Goal: Information Seeking & Learning: Learn about a topic

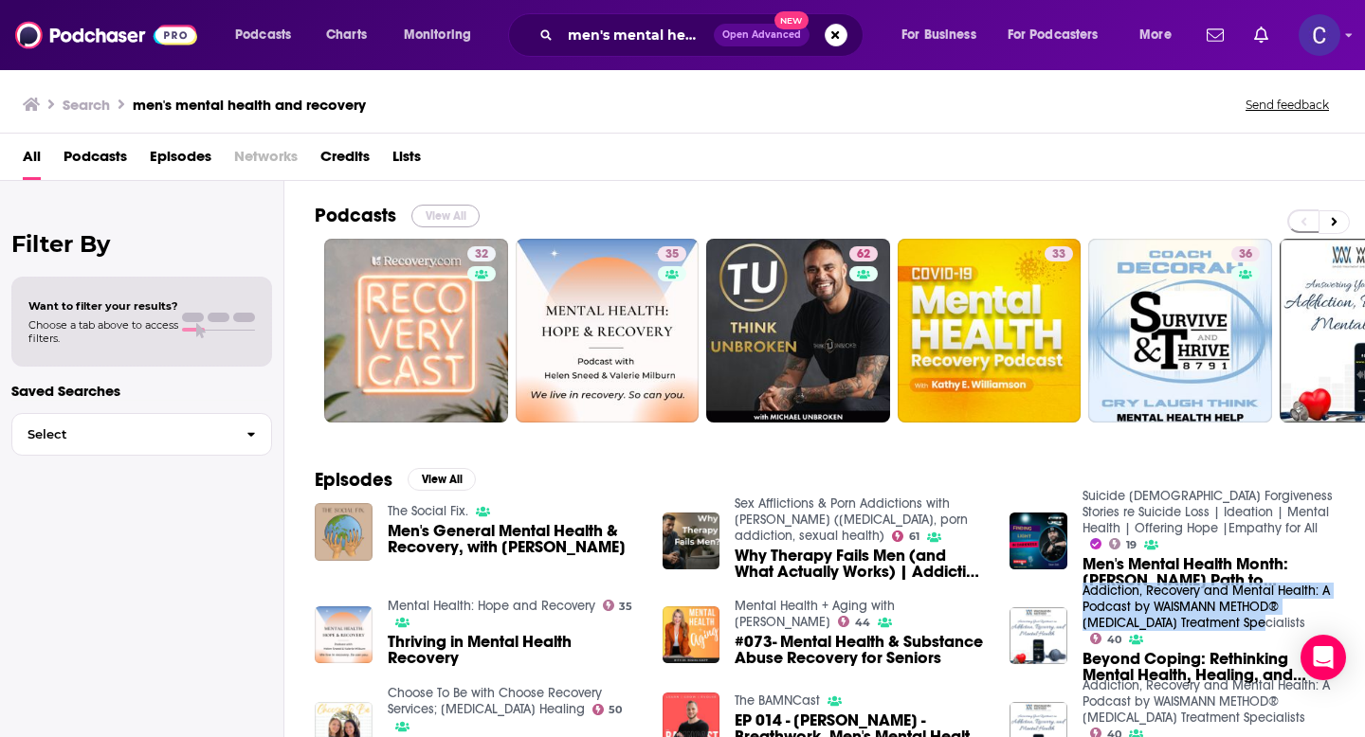
click at [448, 207] on button "View All" at bounding box center [445, 216] width 68 height 23
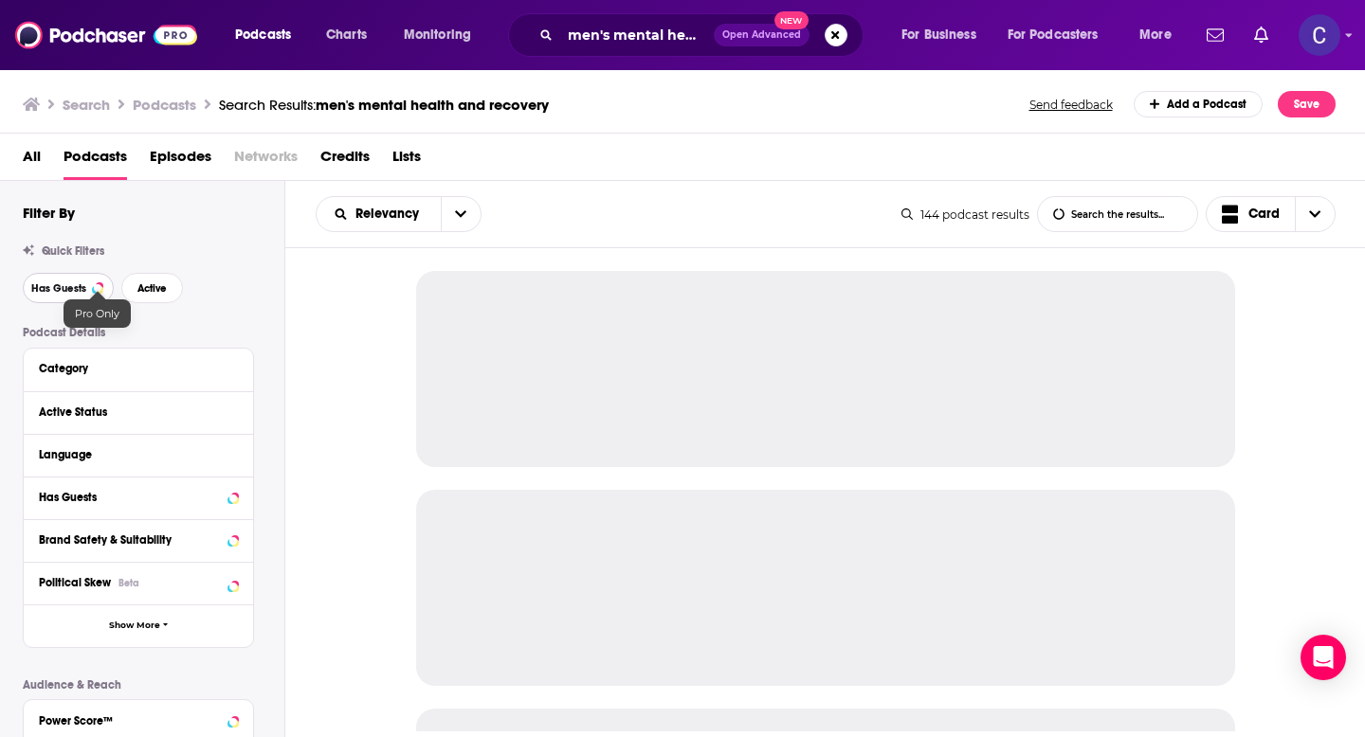
click at [93, 288] on button "Has Guests" at bounding box center [68, 288] width 91 height 30
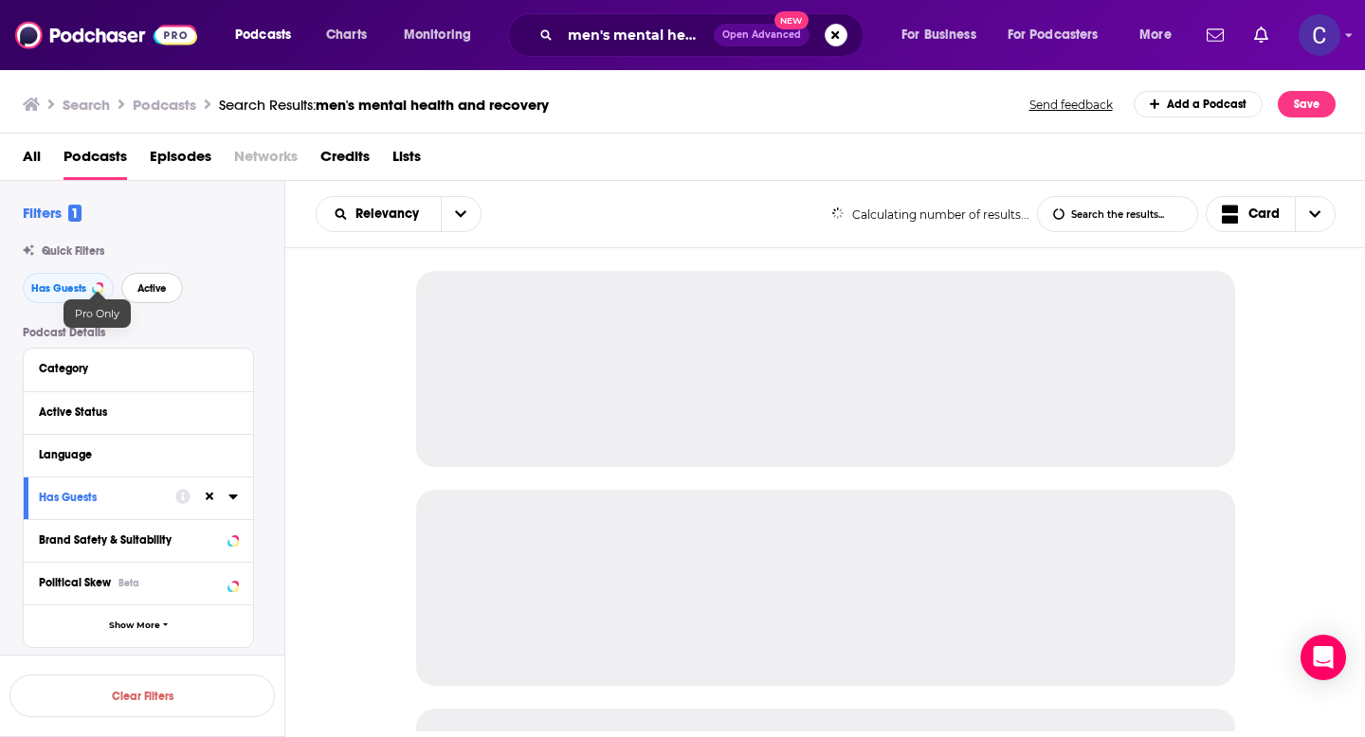
click at [155, 288] on span "Active" at bounding box center [151, 288] width 29 height 10
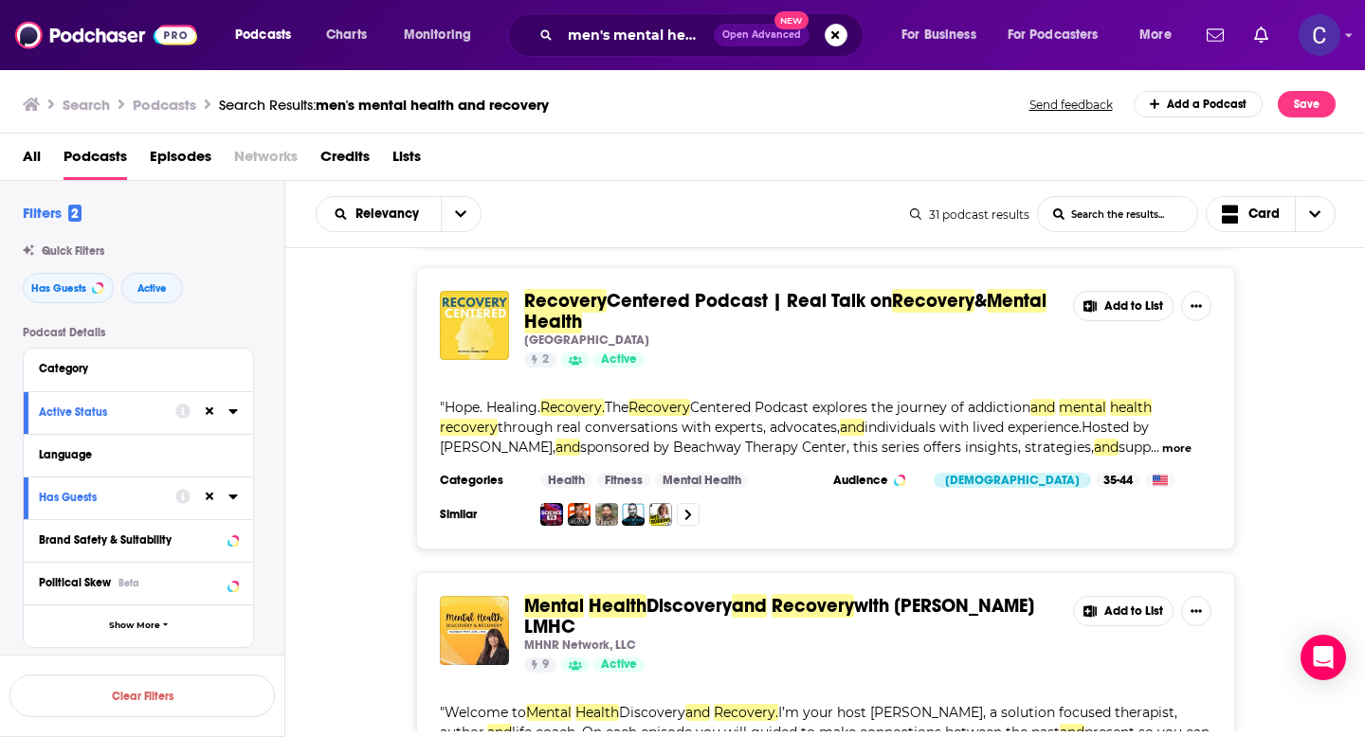
scroll to position [1635, 0]
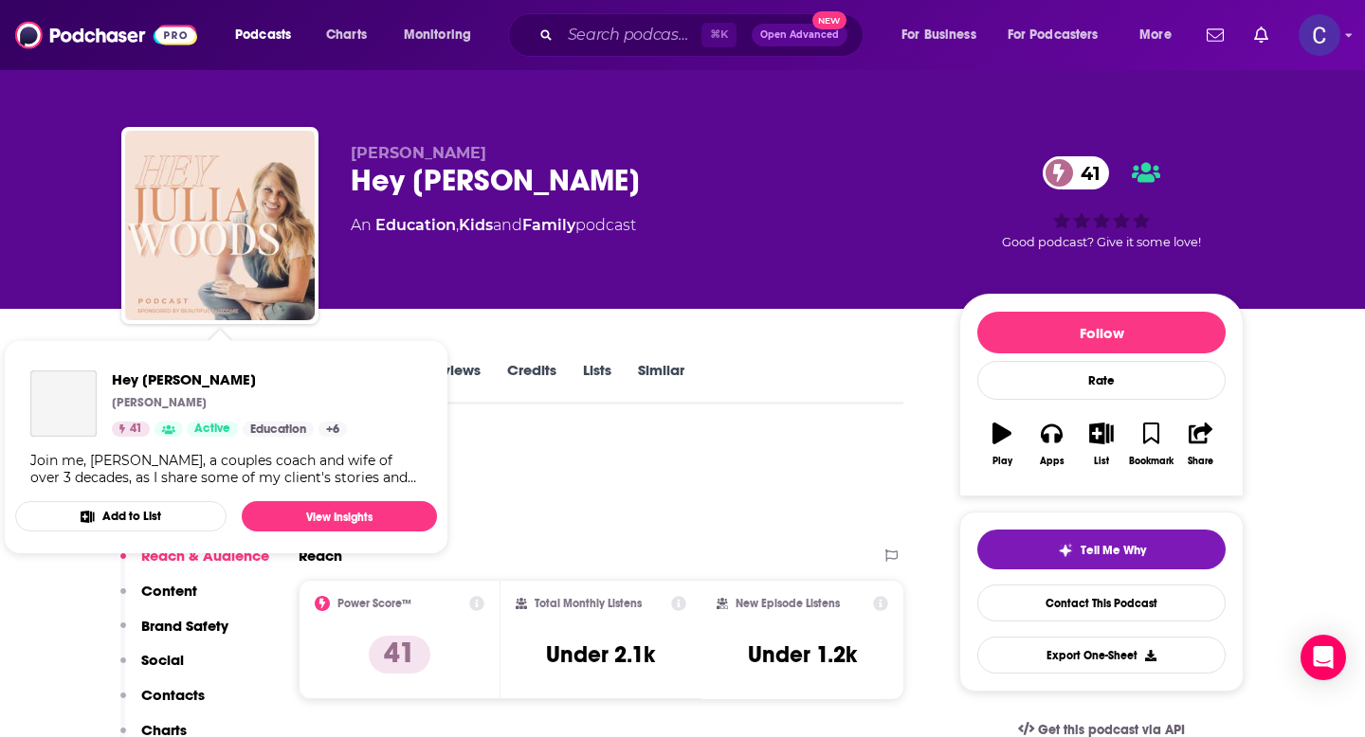
click at [138, 369] on div "Hey Julia Woods Julia Woods 41 Active Education + 6 Join me, Julia Woods, a cou…" at bounding box center [226, 428] width 422 height 146
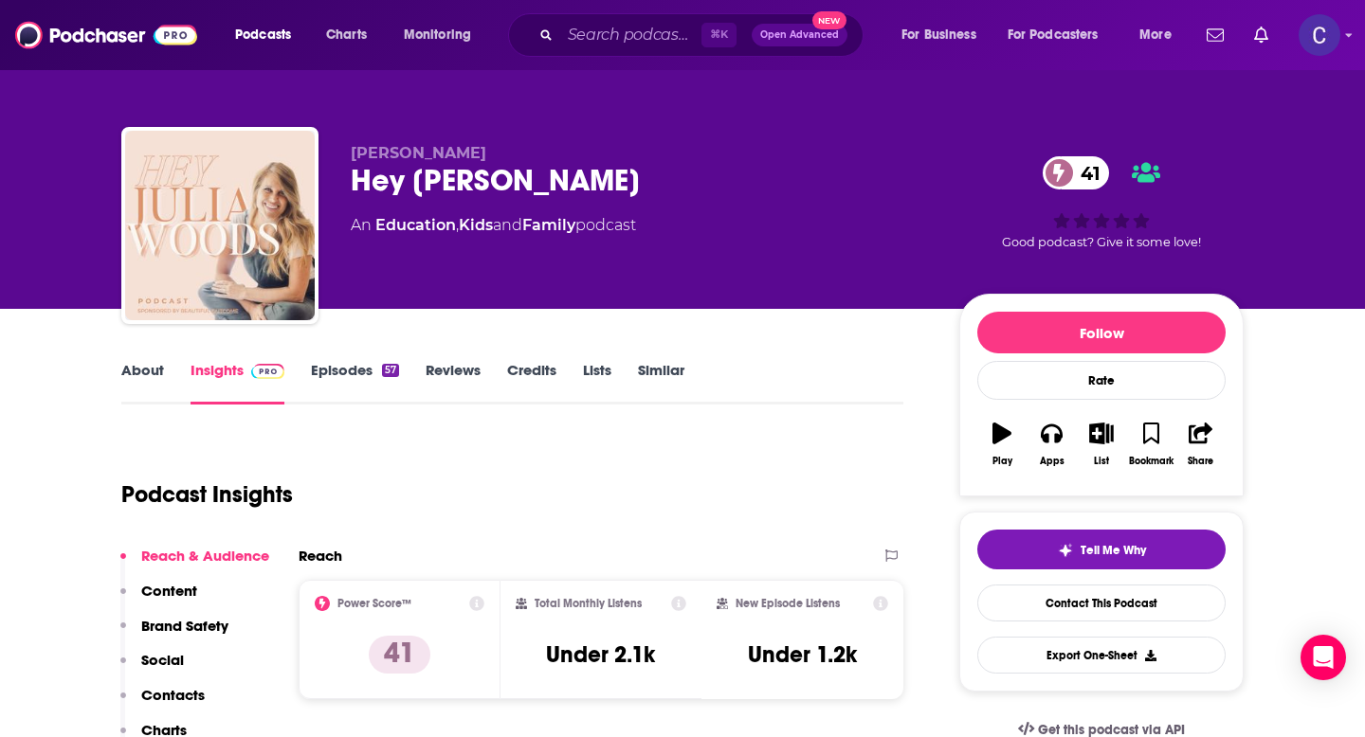
click at [364, 387] on link "Episodes 57" at bounding box center [355, 383] width 88 height 44
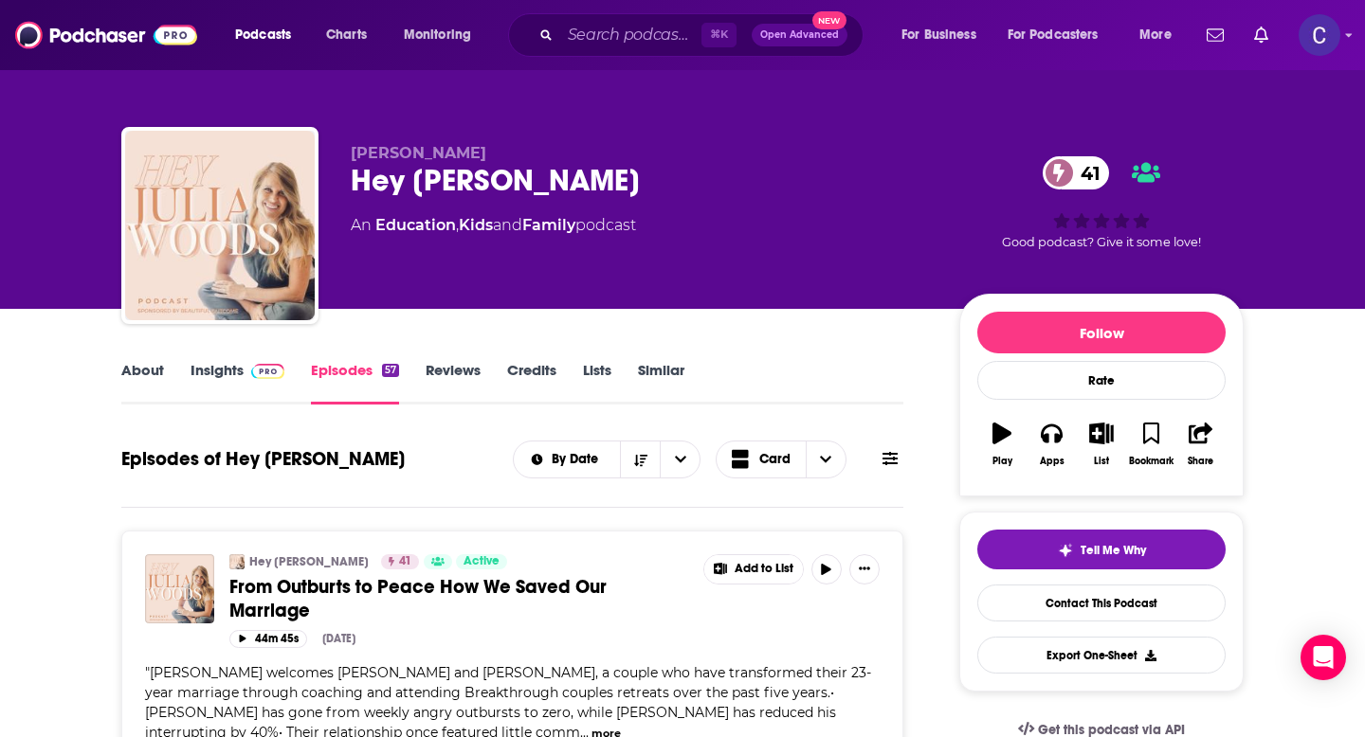
click at [664, 365] on link "Similar" at bounding box center [661, 383] width 46 height 44
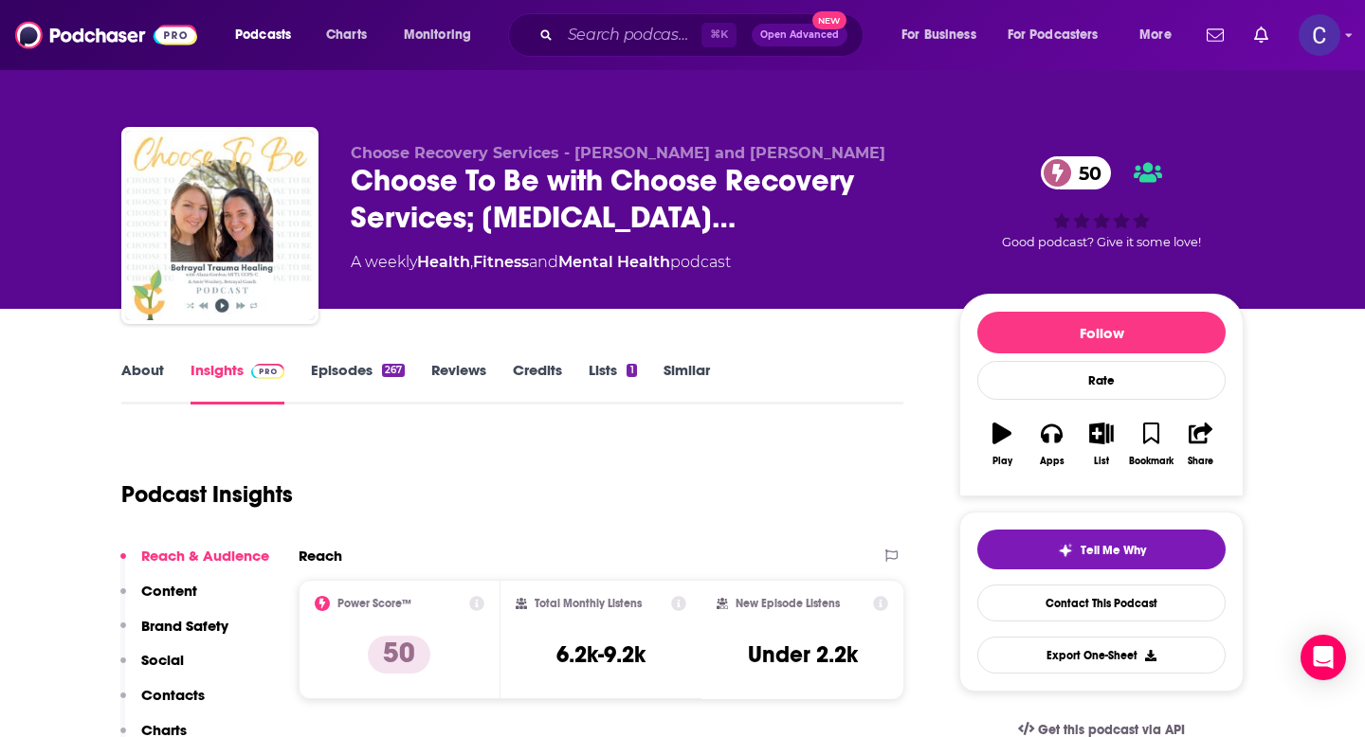
click at [144, 383] on link "About" at bounding box center [142, 383] width 43 height 44
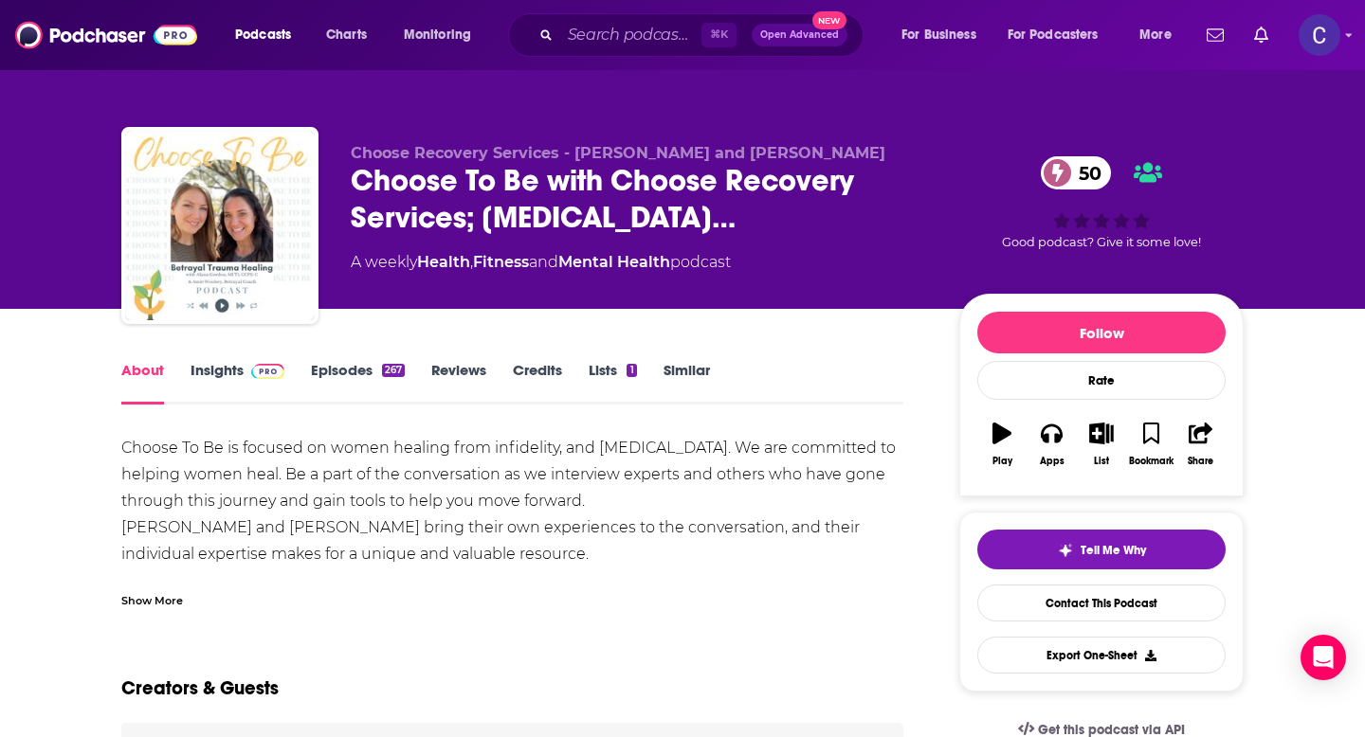
click at [352, 361] on link "Episodes 267" at bounding box center [358, 383] width 94 height 44
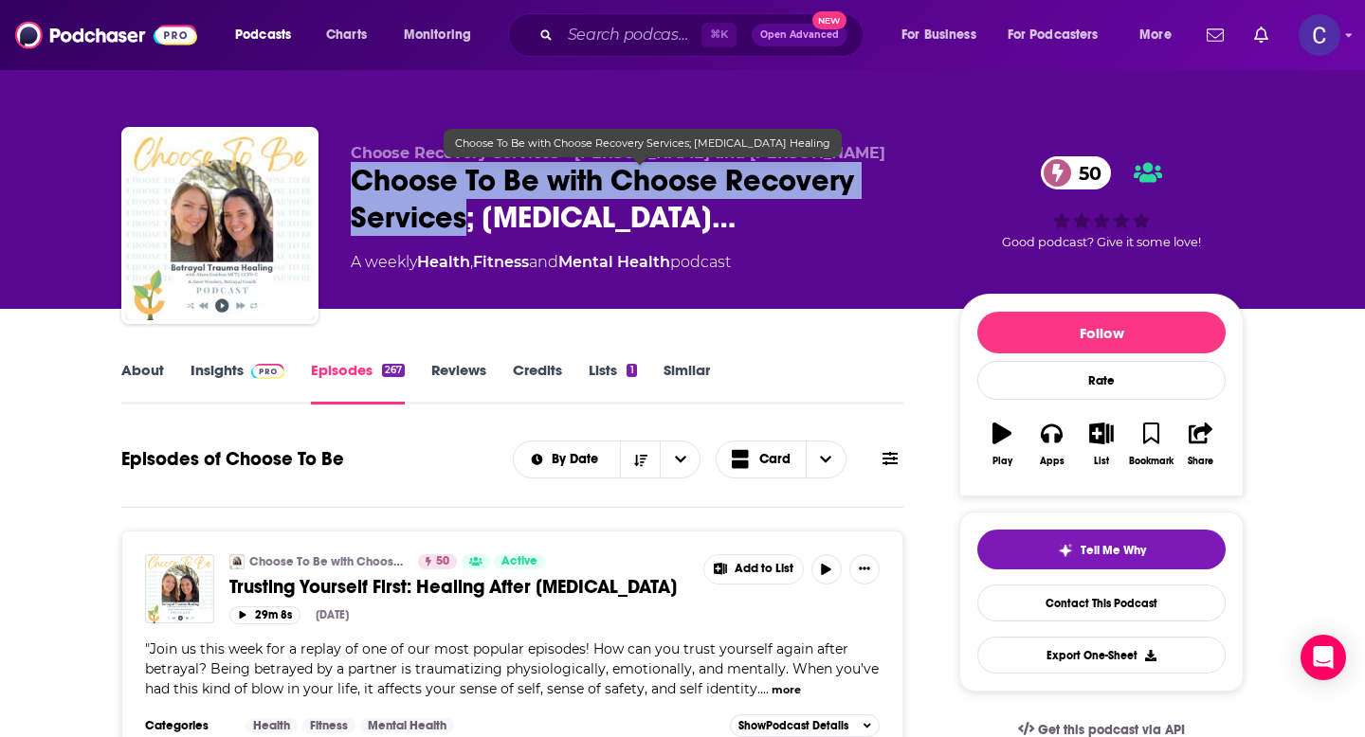
drag, startPoint x: 465, startPoint y: 223, endPoint x: 358, endPoint y: 176, distance: 116.7
click at [358, 176] on span "Choose To Be with Choose Recovery Services; Betrayal Trauma…" at bounding box center [640, 199] width 578 height 74
copy h2 "Choose To Be with Choose Recovery Services"
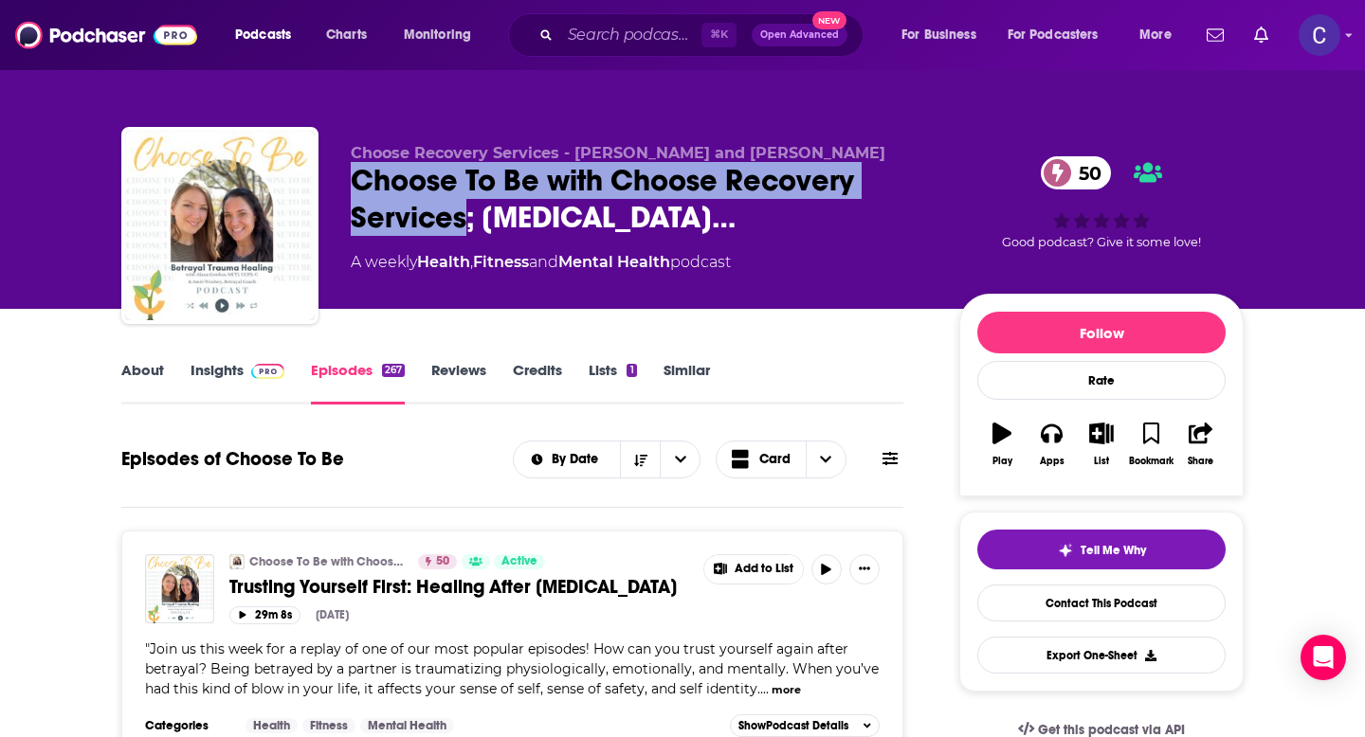
click at [131, 383] on link "About" at bounding box center [142, 383] width 43 height 44
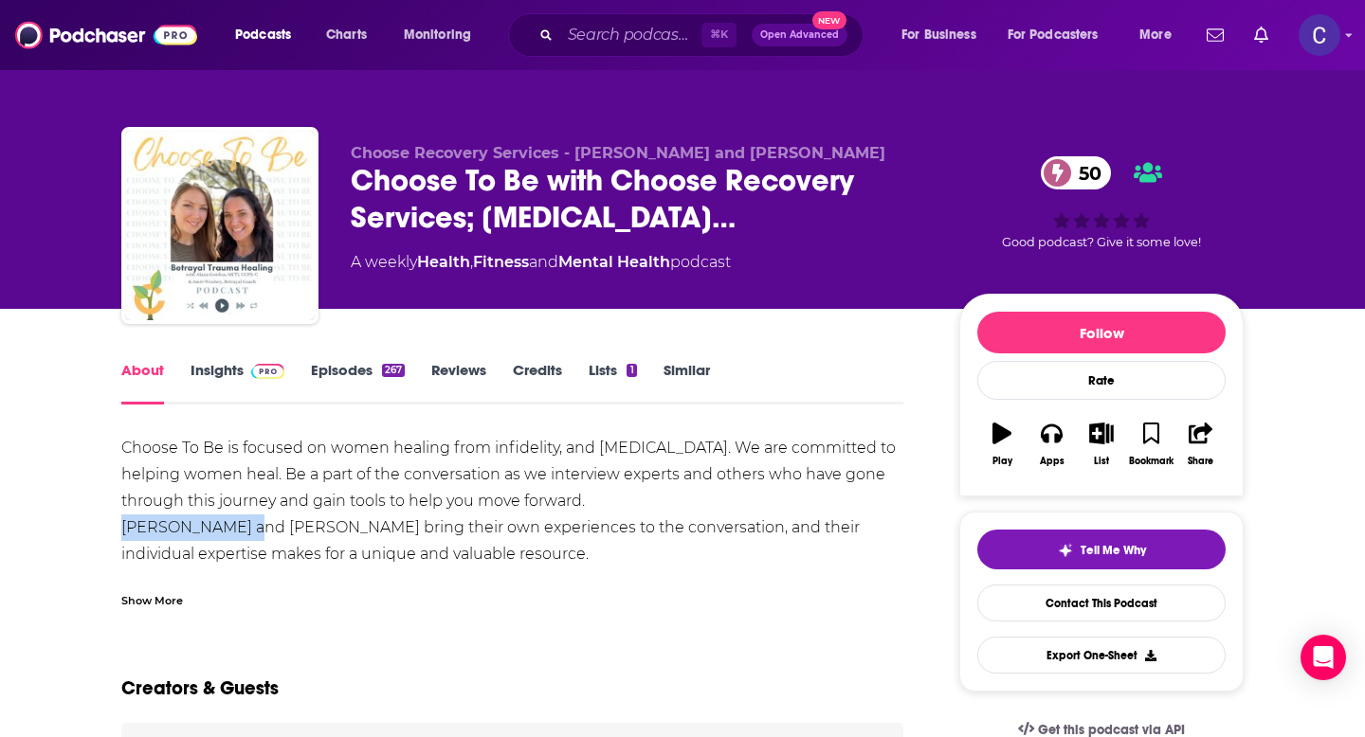
drag, startPoint x: 245, startPoint y: 531, endPoint x: 68, endPoint y: 531, distance: 176.3
copy div "Alana and Amie"
click at [240, 378] on link "Insights" at bounding box center [238, 383] width 94 height 44
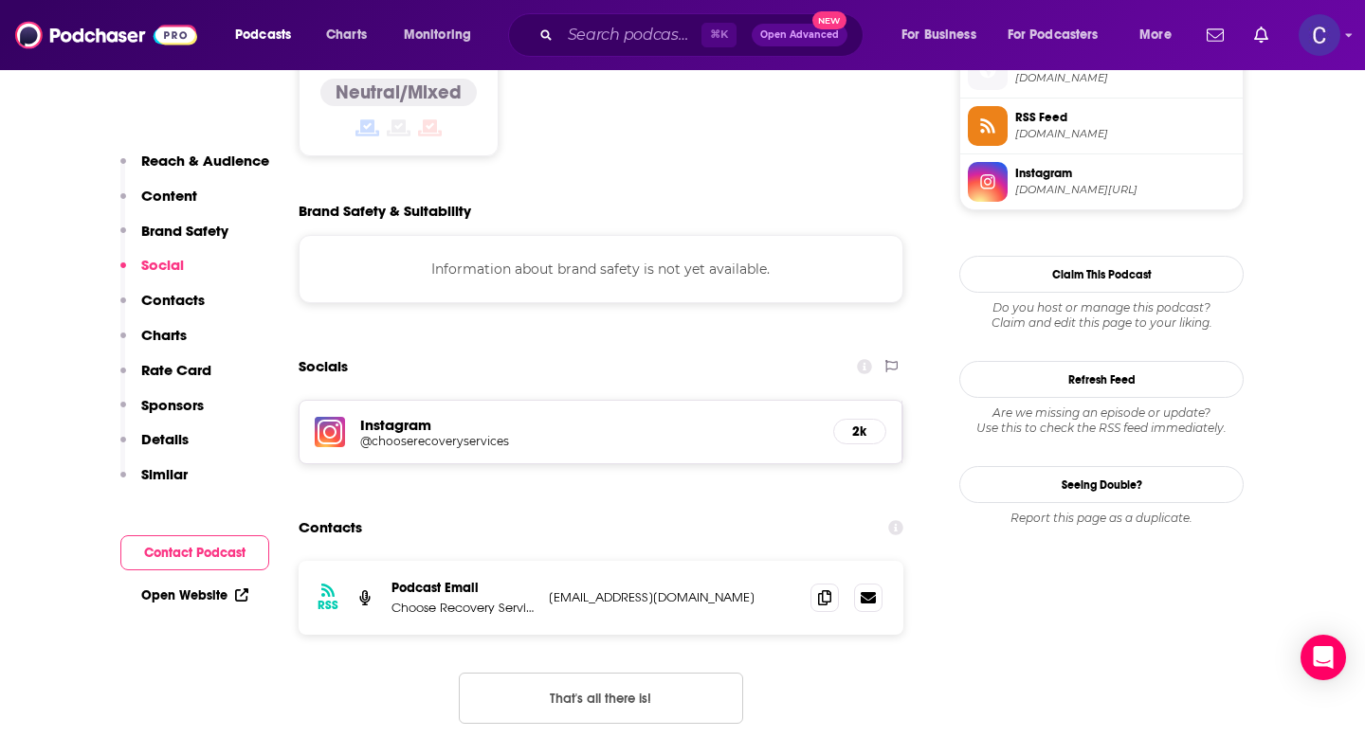
scroll to position [1579, 0]
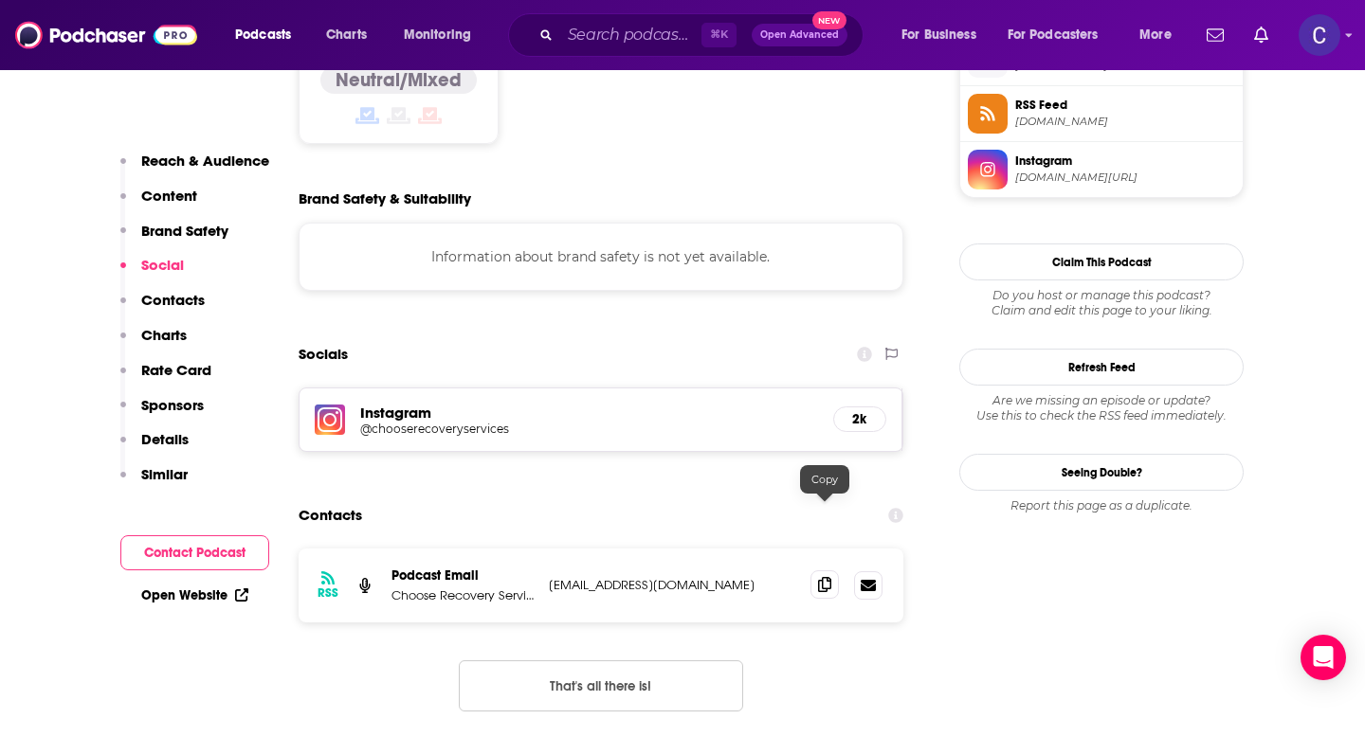
click at [825, 577] on icon at bounding box center [824, 584] width 13 height 15
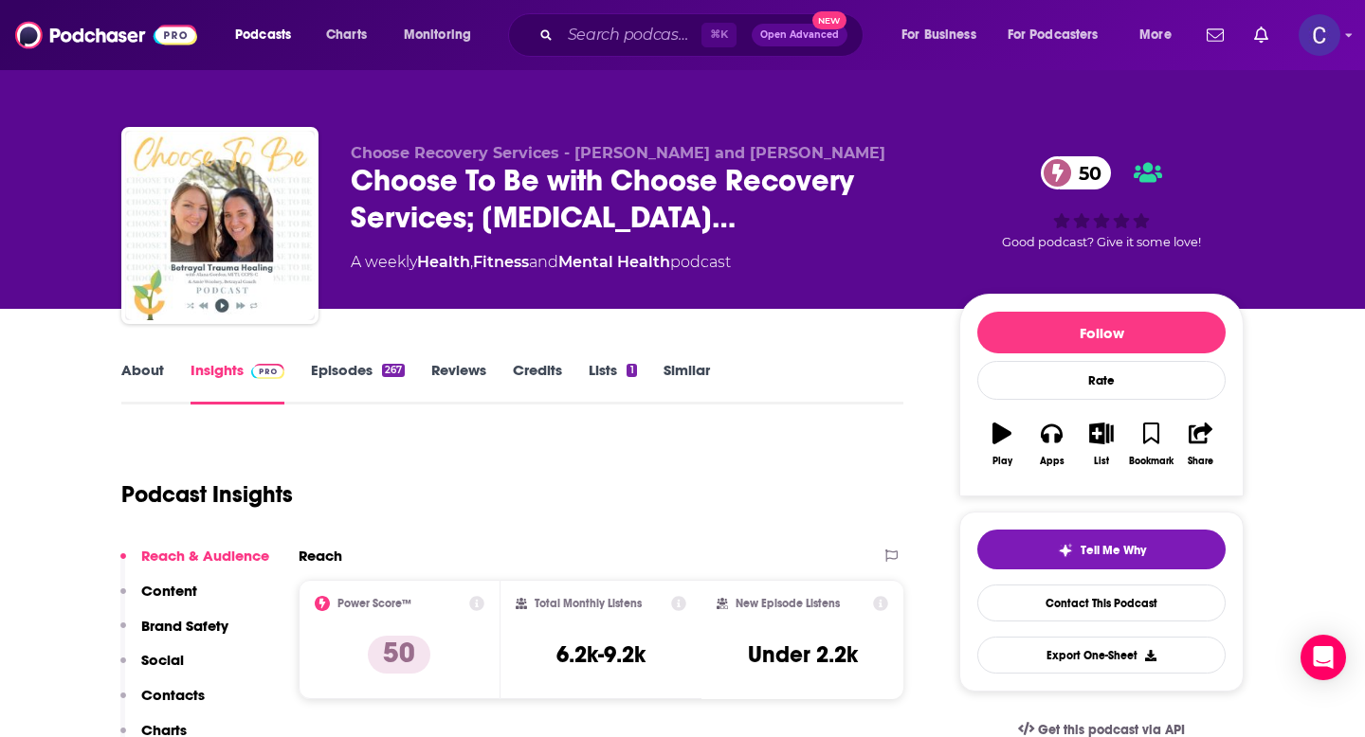
click at [684, 372] on link "Similar" at bounding box center [686, 383] width 46 height 44
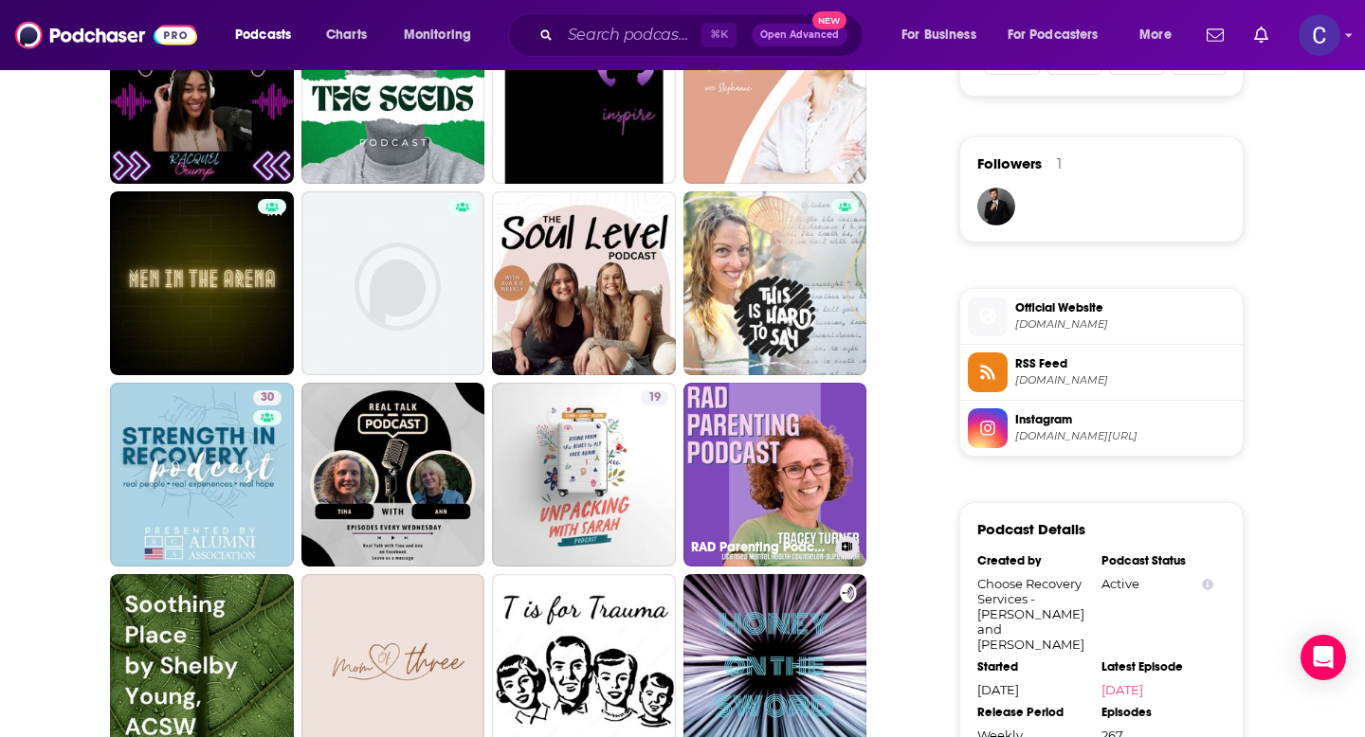
scroll to position [1324, 0]
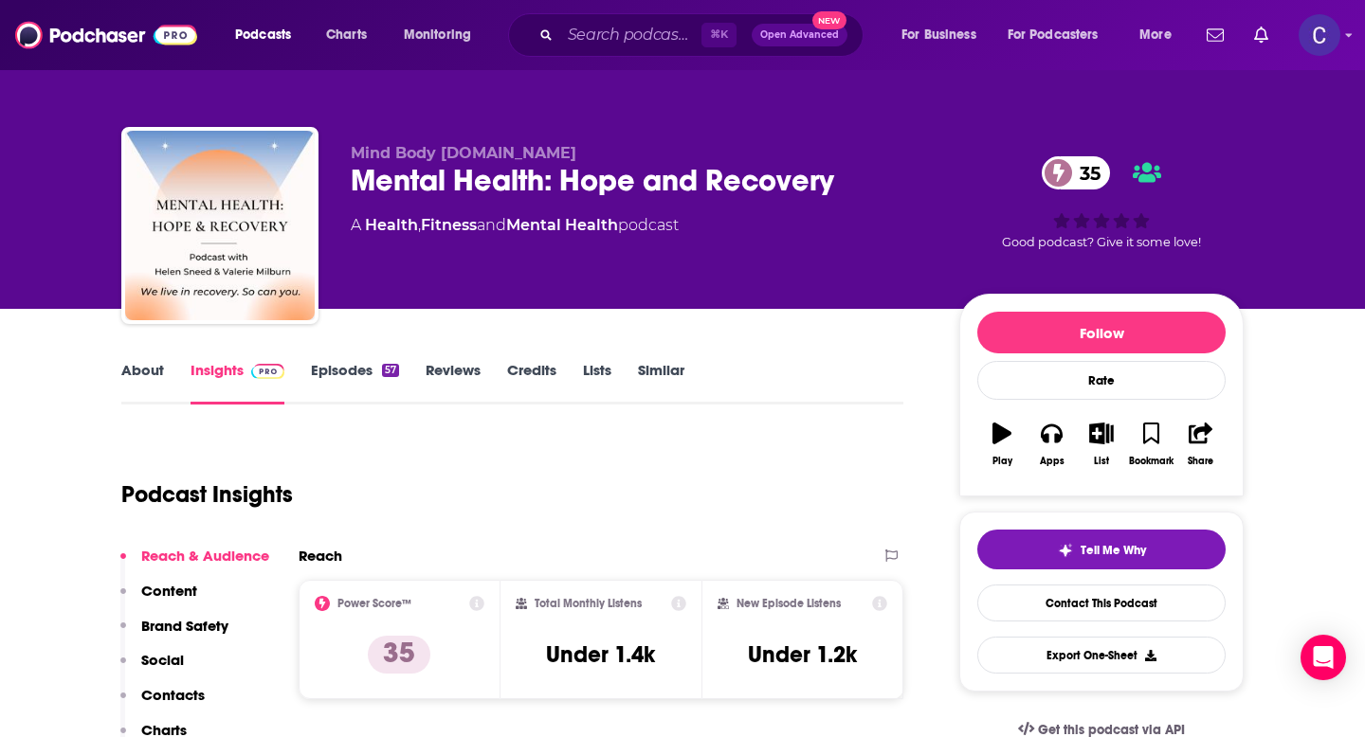
scroll to position [53, 0]
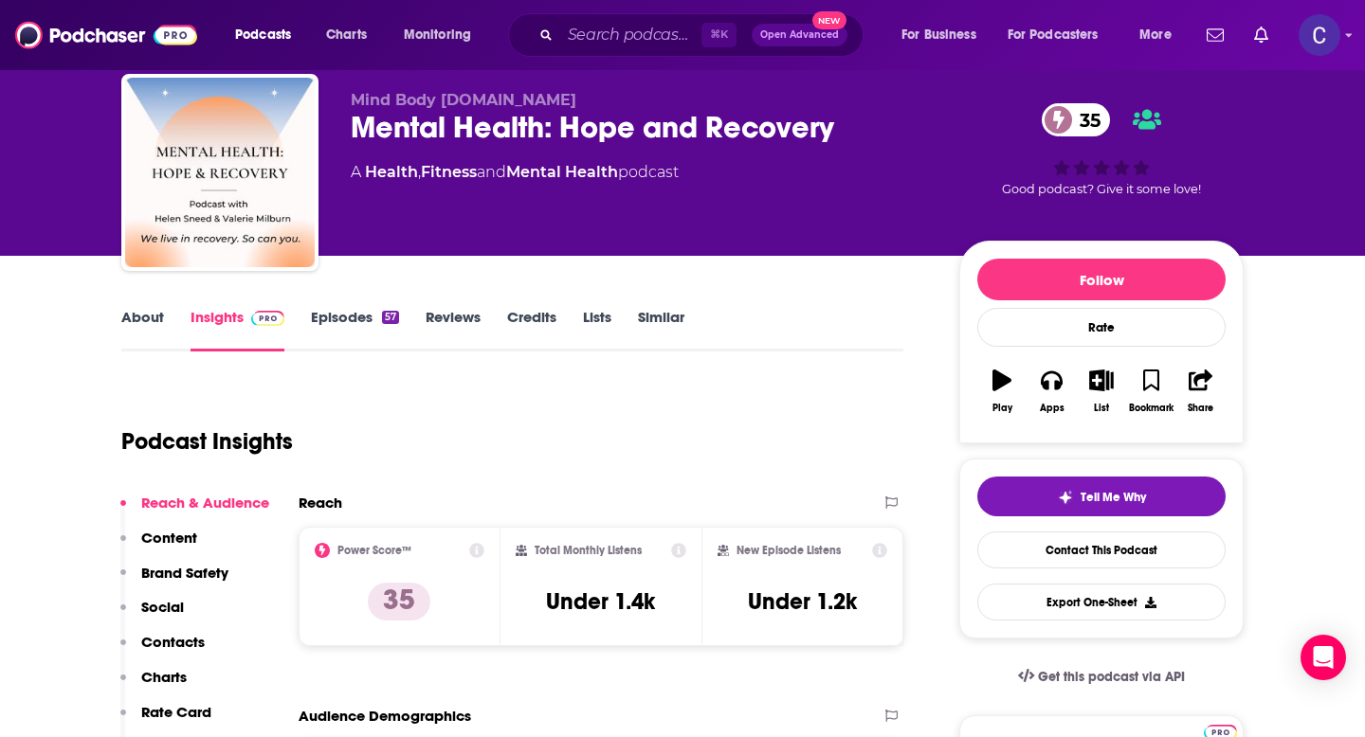
click at [153, 315] on link "About" at bounding box center [142, 330] width 43 height 44
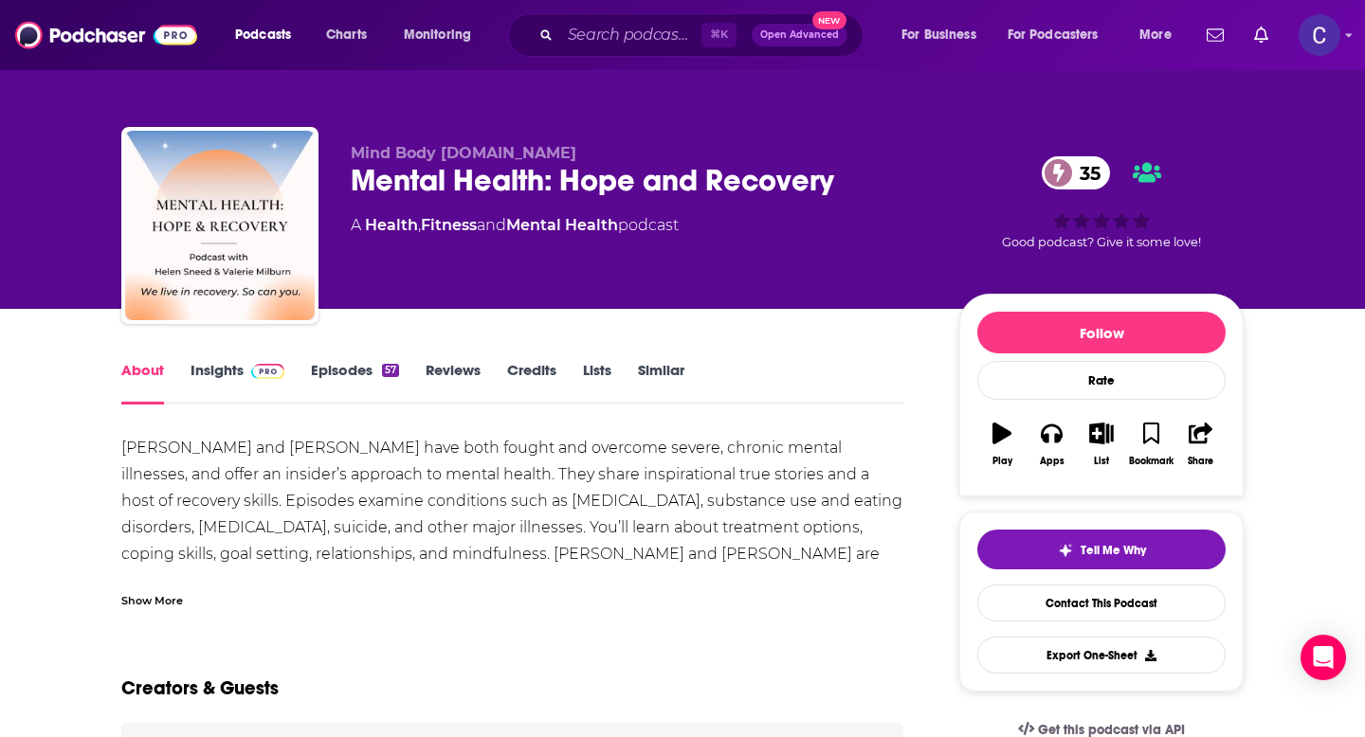
click at [164, 595] on div "Show More" at bounding box center [152, 599] width 62 height 18
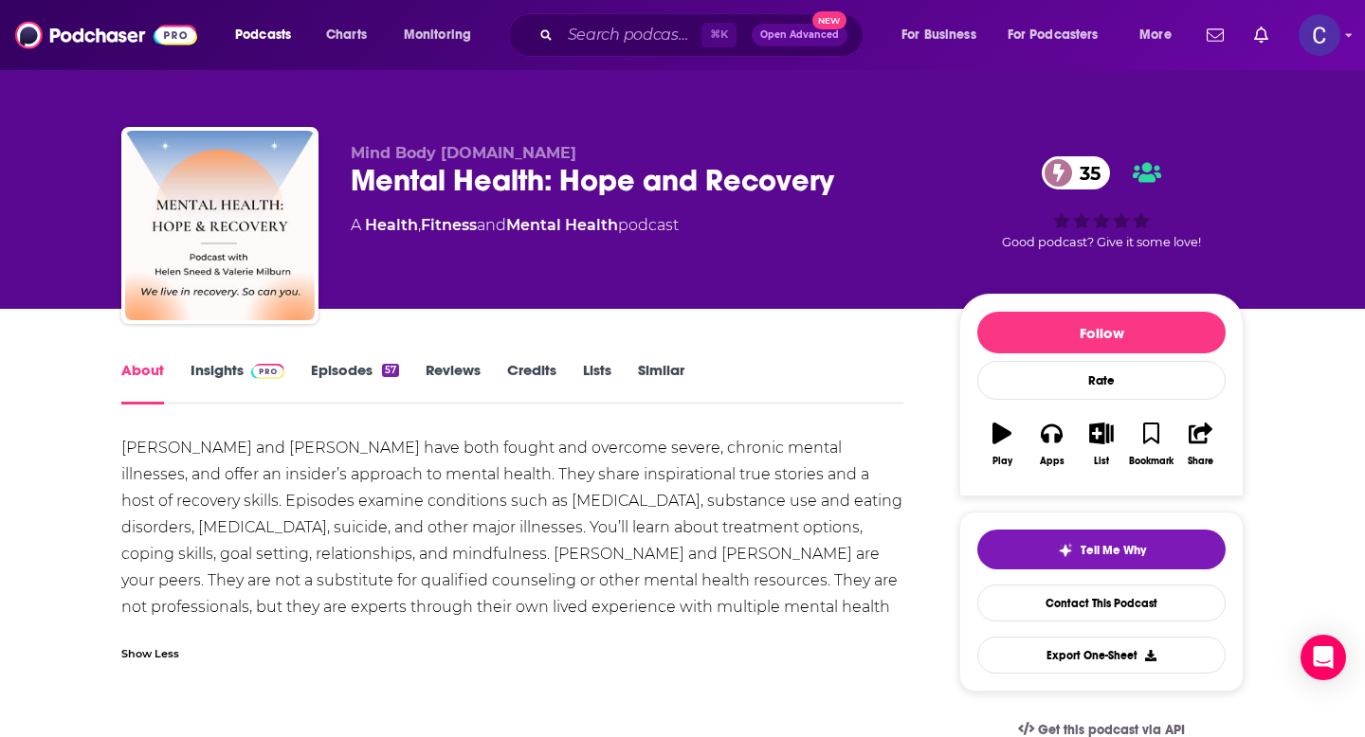
click at [339, 365] on link "Episodes 57" at bounding box center [355, 383] width 88 height 44
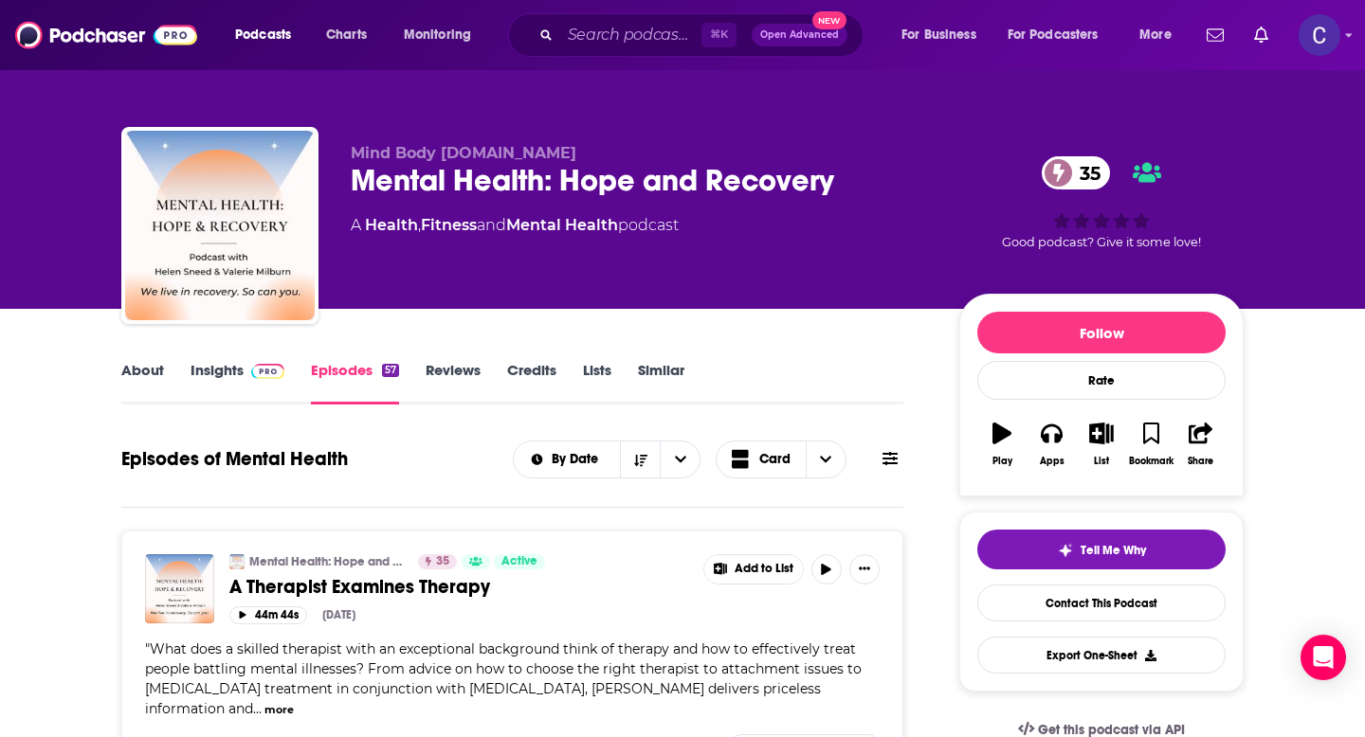
click at [661, 368] on link "Similar" at bounding box center [661, 383] width 46 height 44
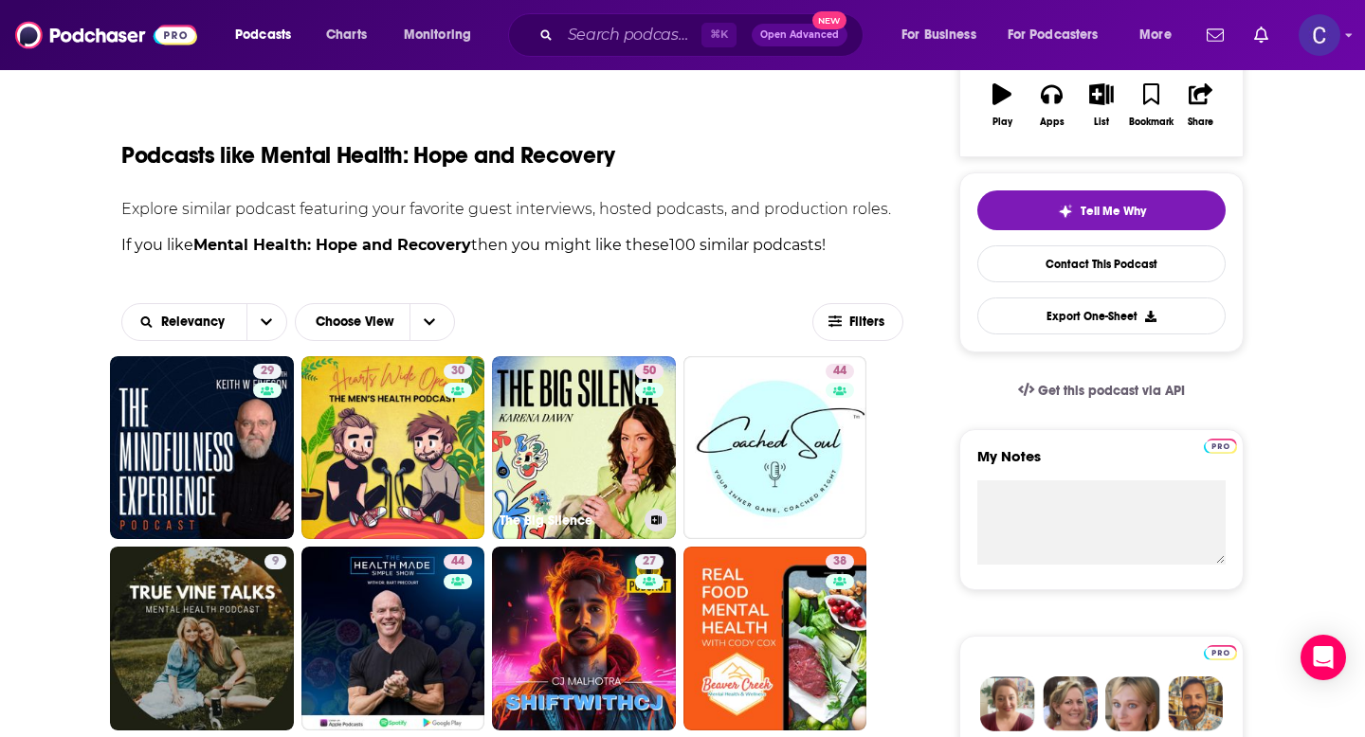
scroll to position [348, 0]
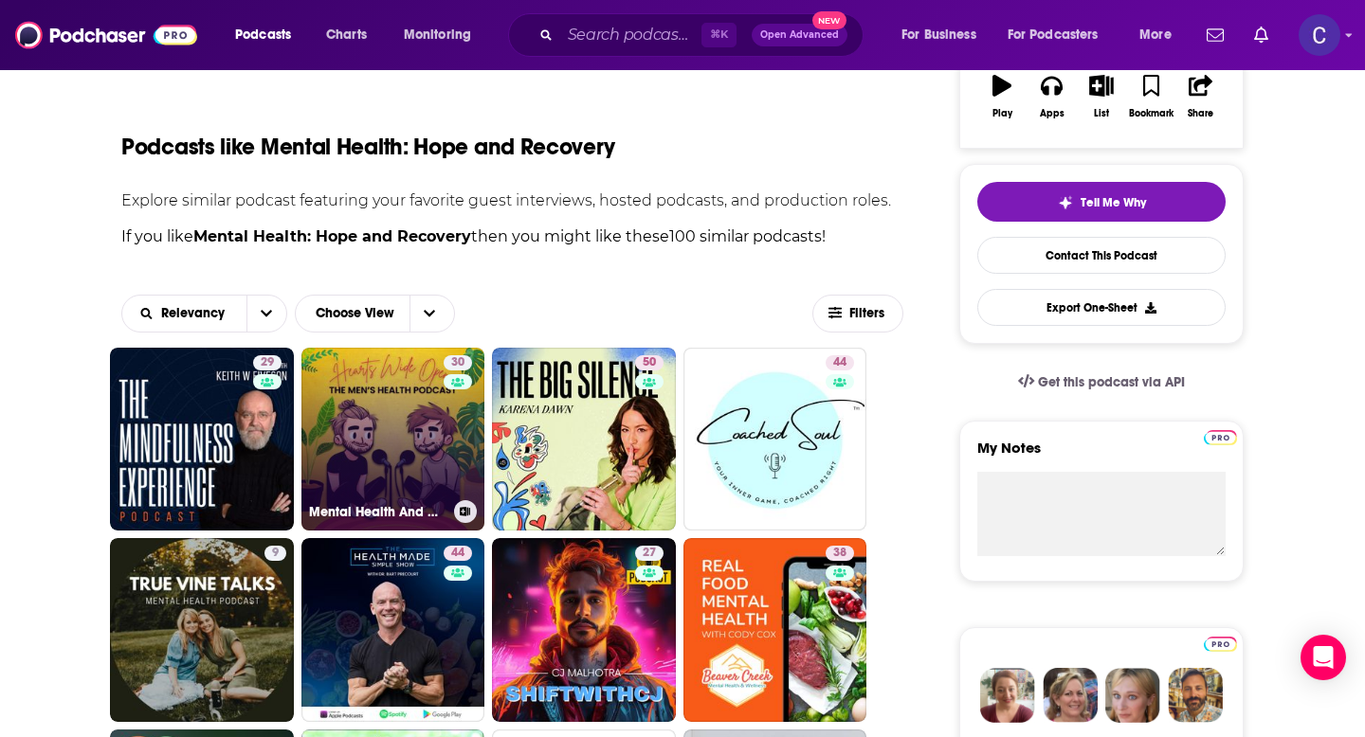
click at [422, 445] on link "30 Mental Health And Men's Health With Hearts Wide Open" at bounding box center [393, 440] width 184 height 184
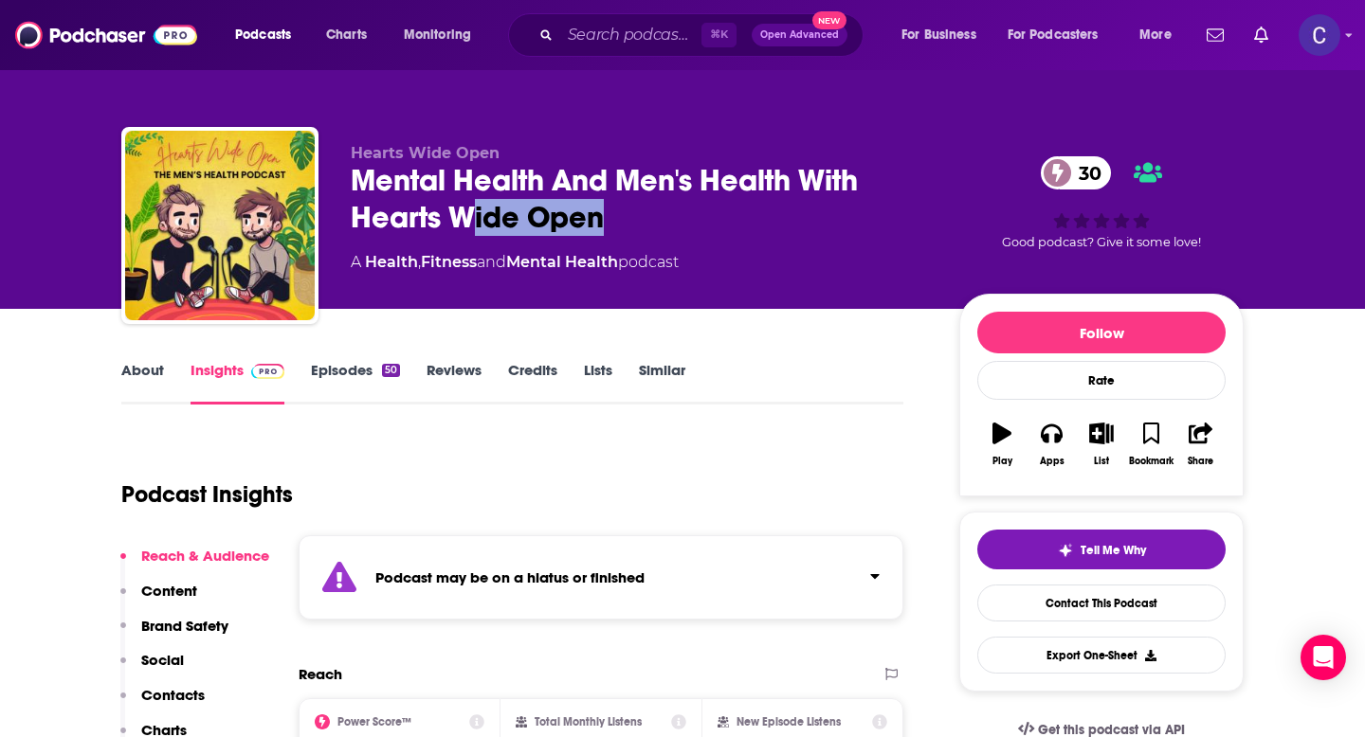
drag, startPoint x: 641, startPoint y: 229, endPoint x: 463, endPoint y: 226, distance: 177.3
click at [463, 226] on div "Mental Health And Men's Health With Hearts Wide Open 30" at bounding box center [640, 199] width 578 height 74
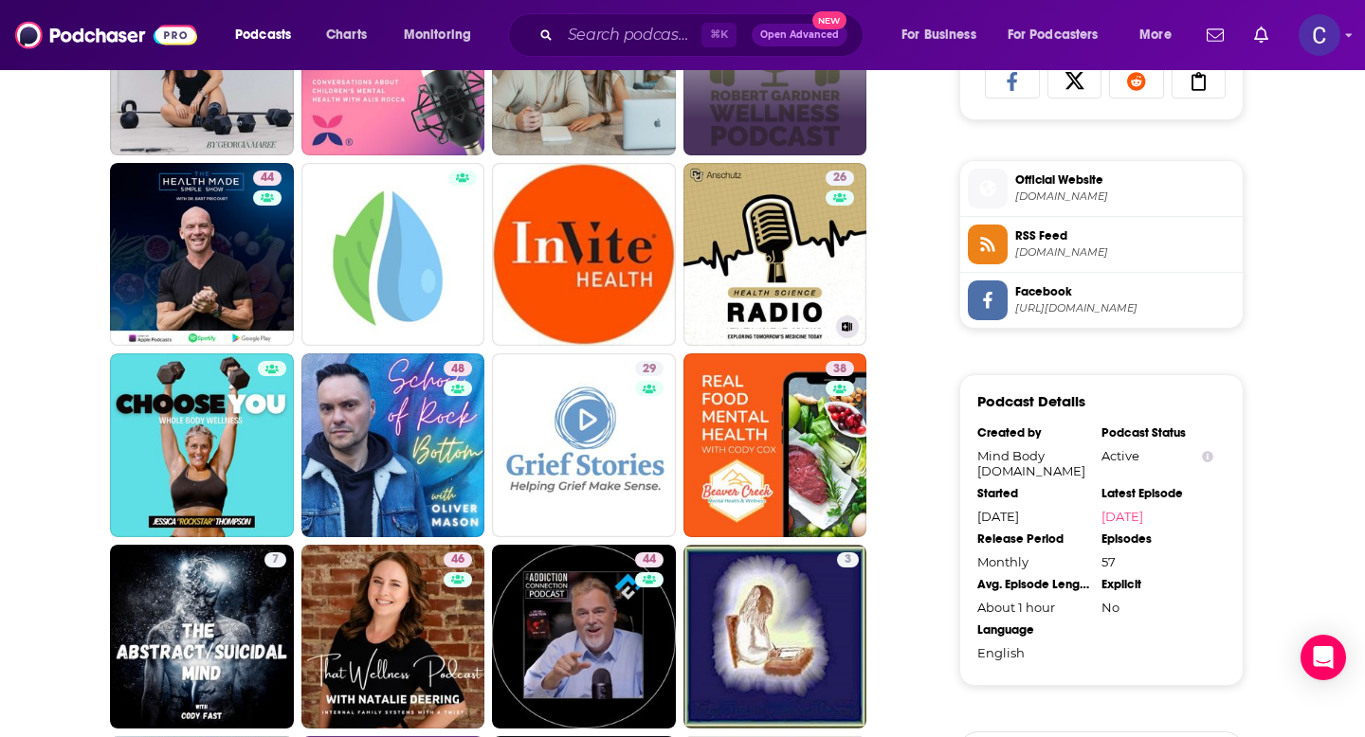
scroll to position [1298, 0]
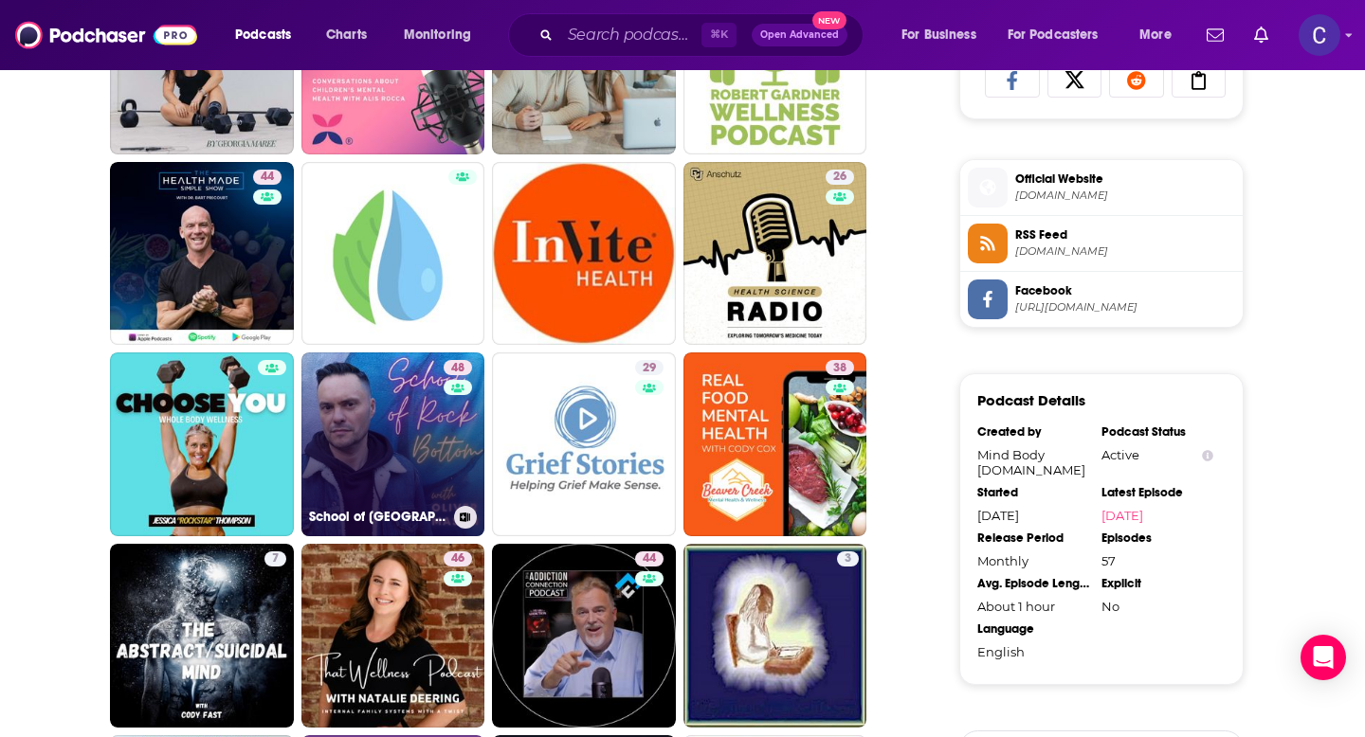
click at [441, 439] on link "48 School of Rock Bottom" at bounding box center [393, 445] width 184 height 184
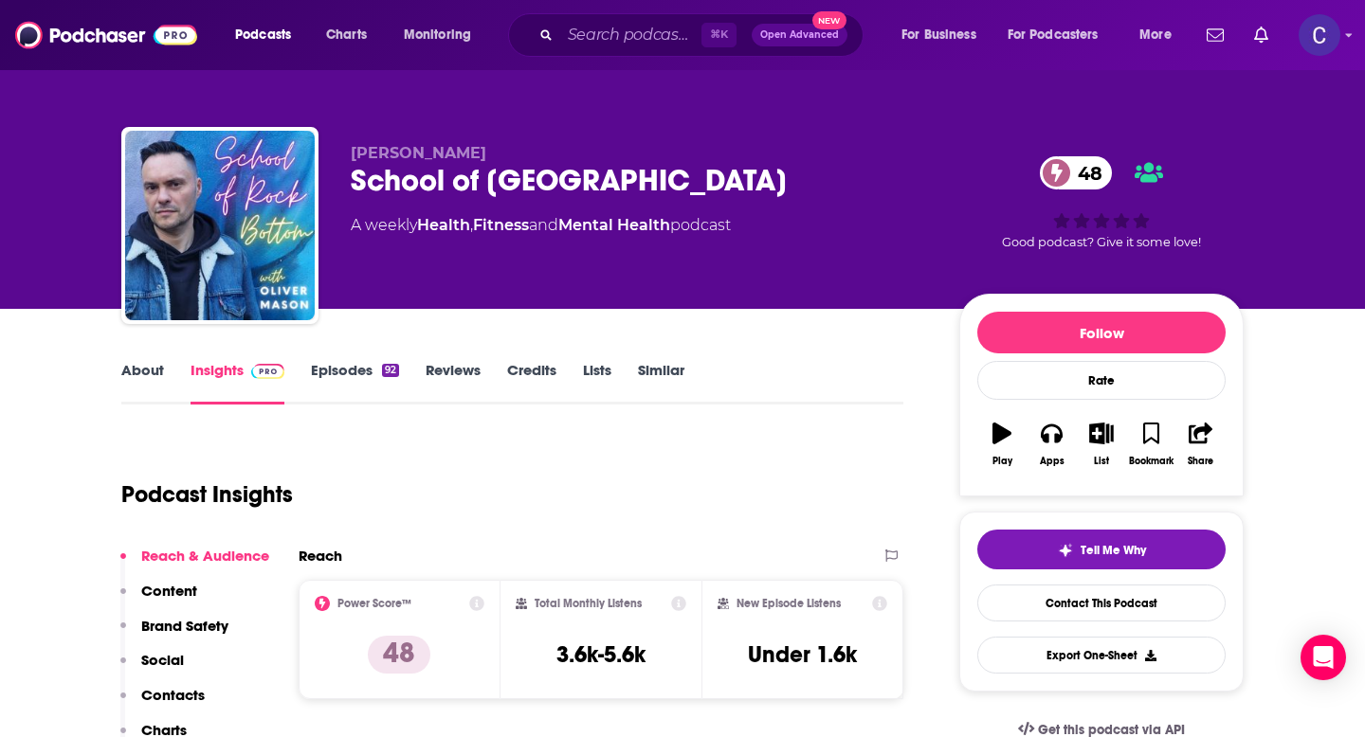
click at [140, 364] on link "About" at bounding box center [142, 383] width 43 height 44
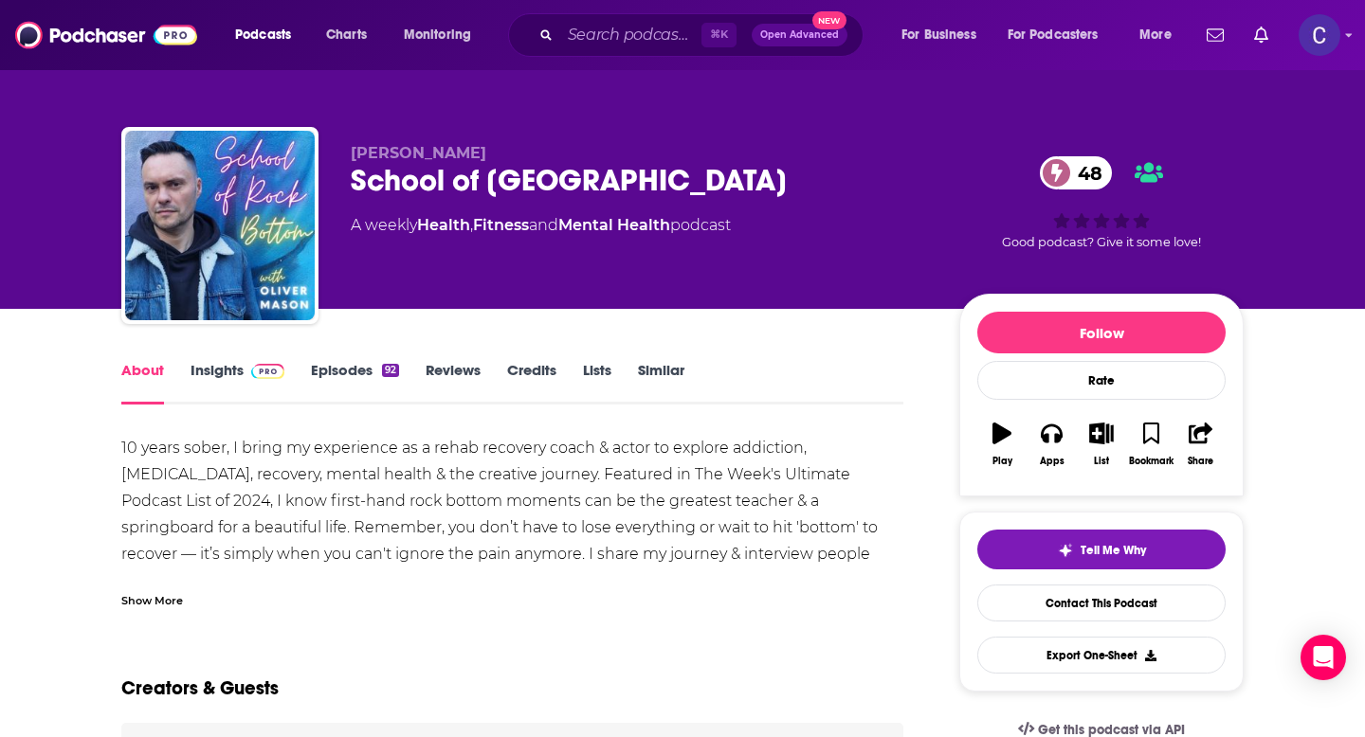
click at [355, 374] on link "Episodes 92" at bounding box center [355, 383] width 88 height 44
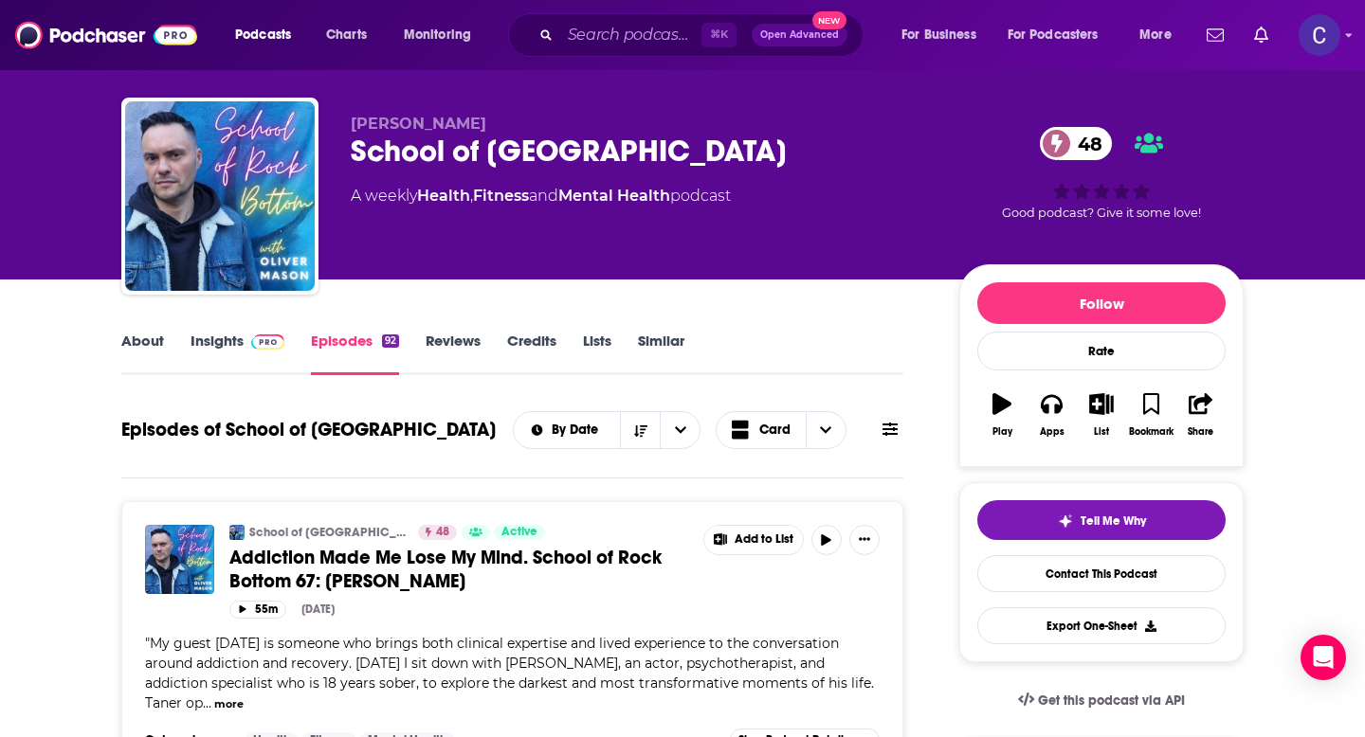
scroll to position [31, 0]
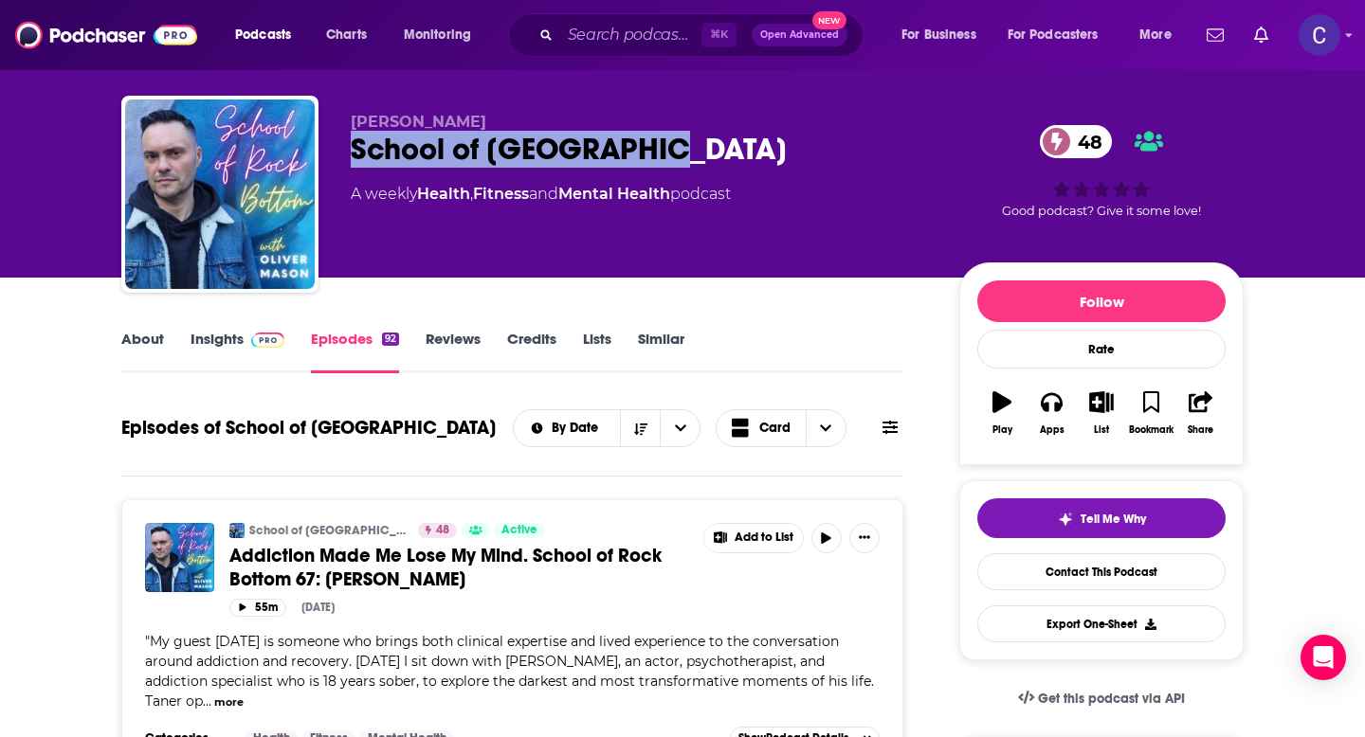
drag, startPoint x: 701, startPoint y: 168, endPoint x: 338, endPoint y: 161, distance: 363.1
click at [338, 161] on div "Oliver Mason School of Rock Bottom 48 A weekly Health , Fitness and Mental Heal…" at bounding box center [682, 198] width 1122 height 205
copy h2 "School of Rock Bottom"
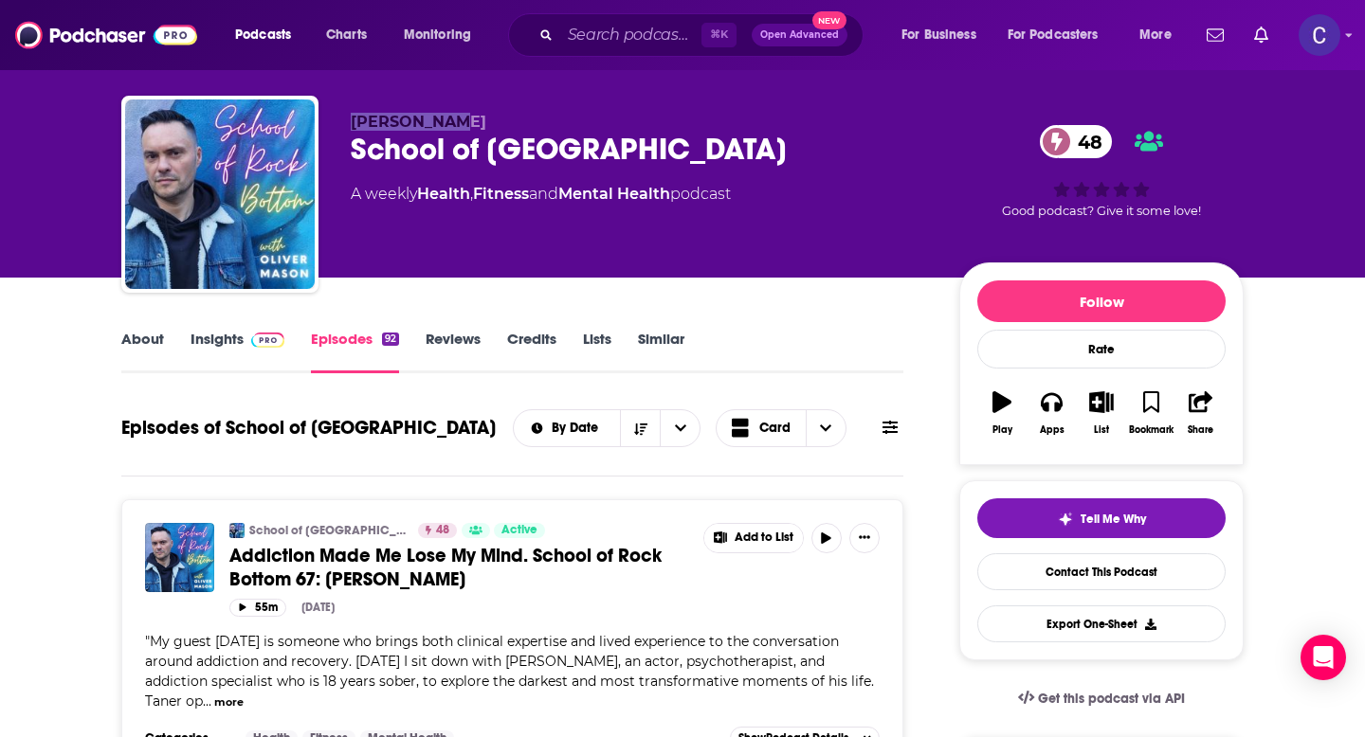
drag, startPoint x: 353, startPoint y: 125, endPoint x: 465, endPoint y: 125, distance: 112.8
click at [465, 125] on p "Oliver Mason" at bounding box center [640, 122] width 578 height 18
copy span "Oliver Mason"
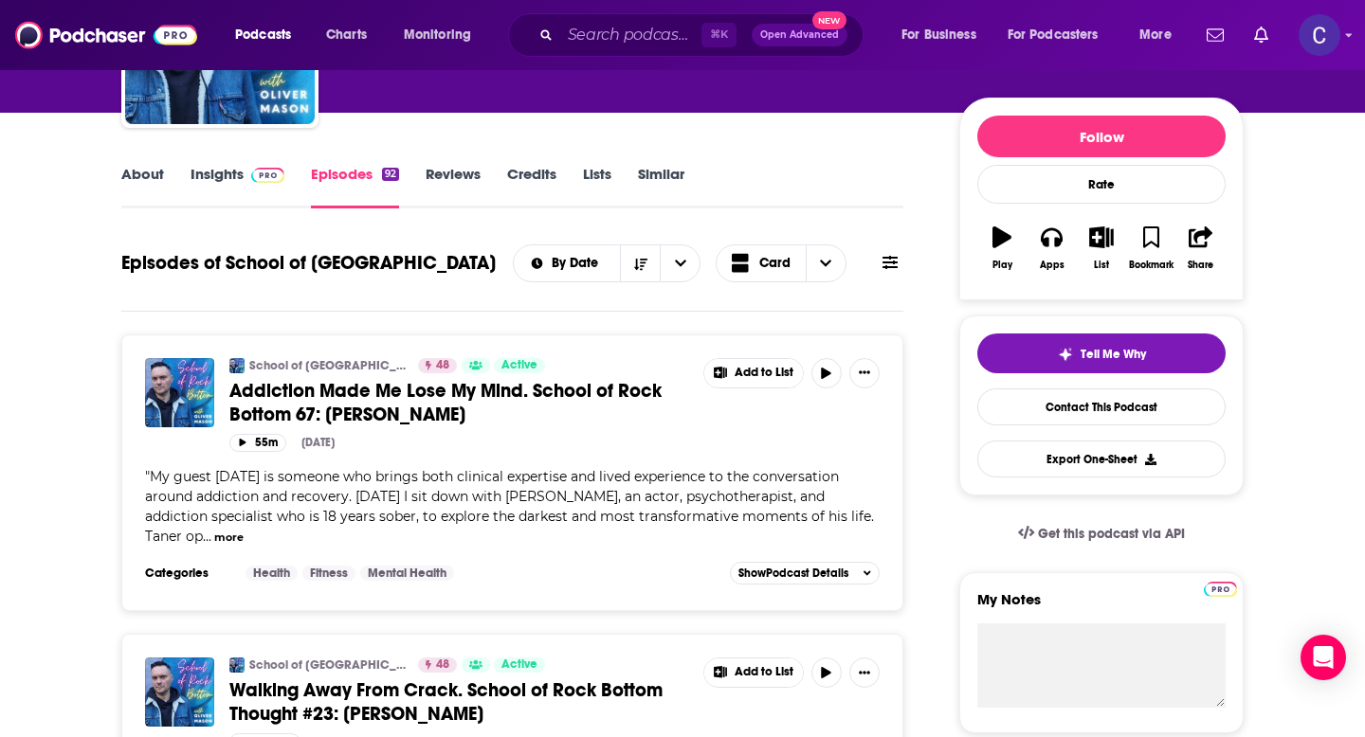
scroll to position [203, 0]
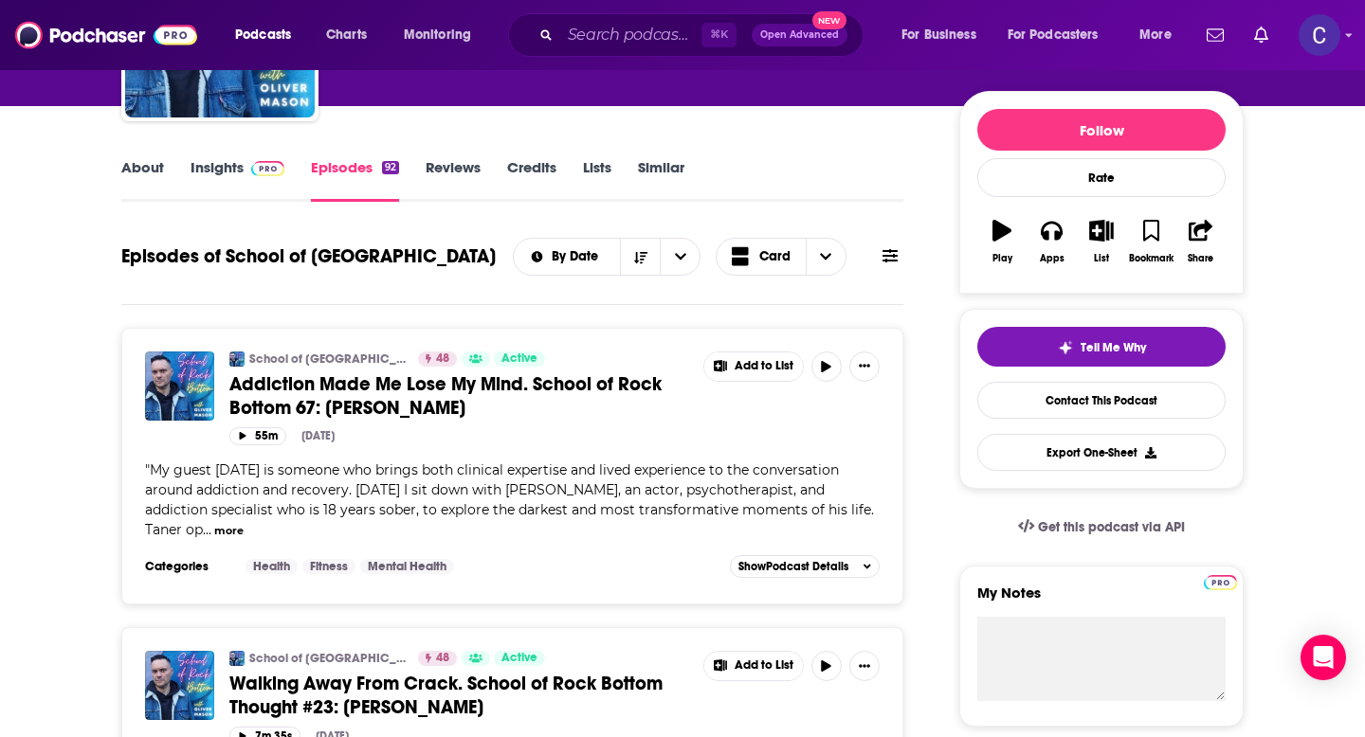
click at [227, 171] on link "Insights" at bounding box center [238, 180] width 94 height 44
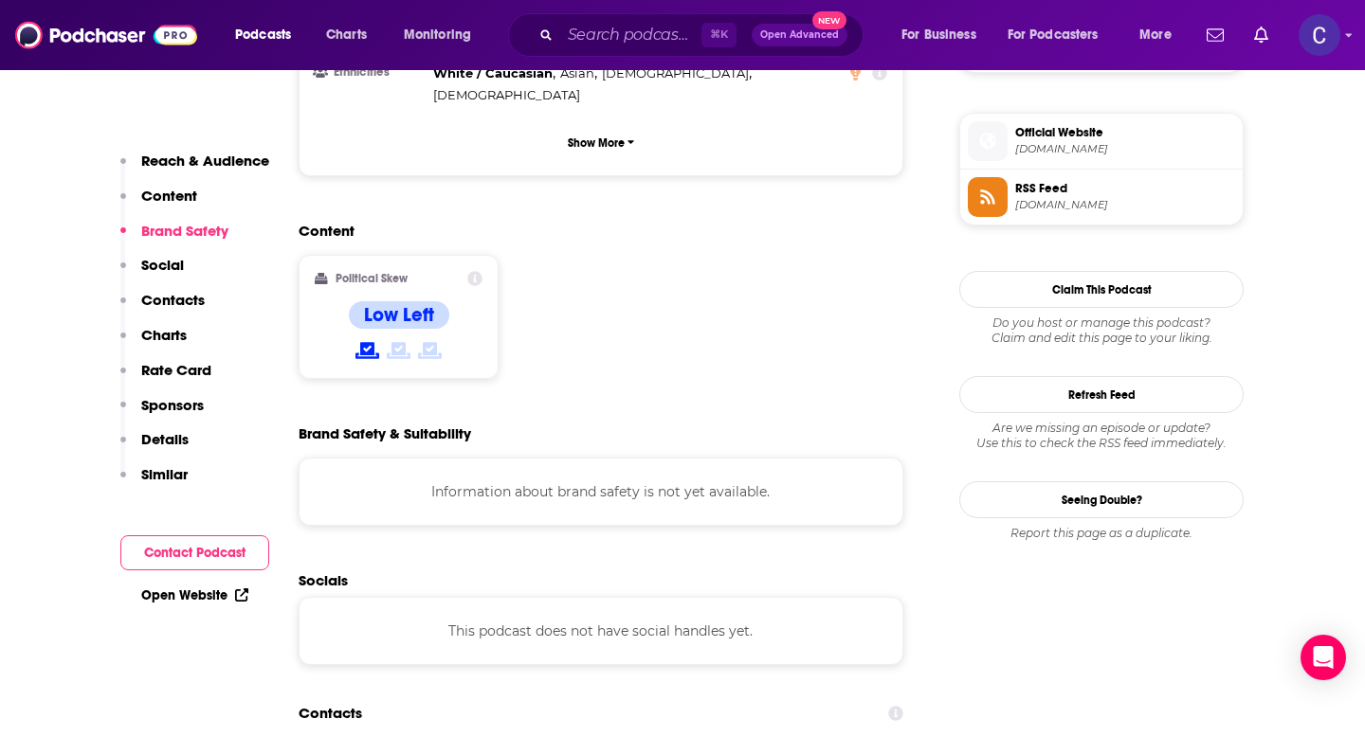
scroll to position [1352, 0]
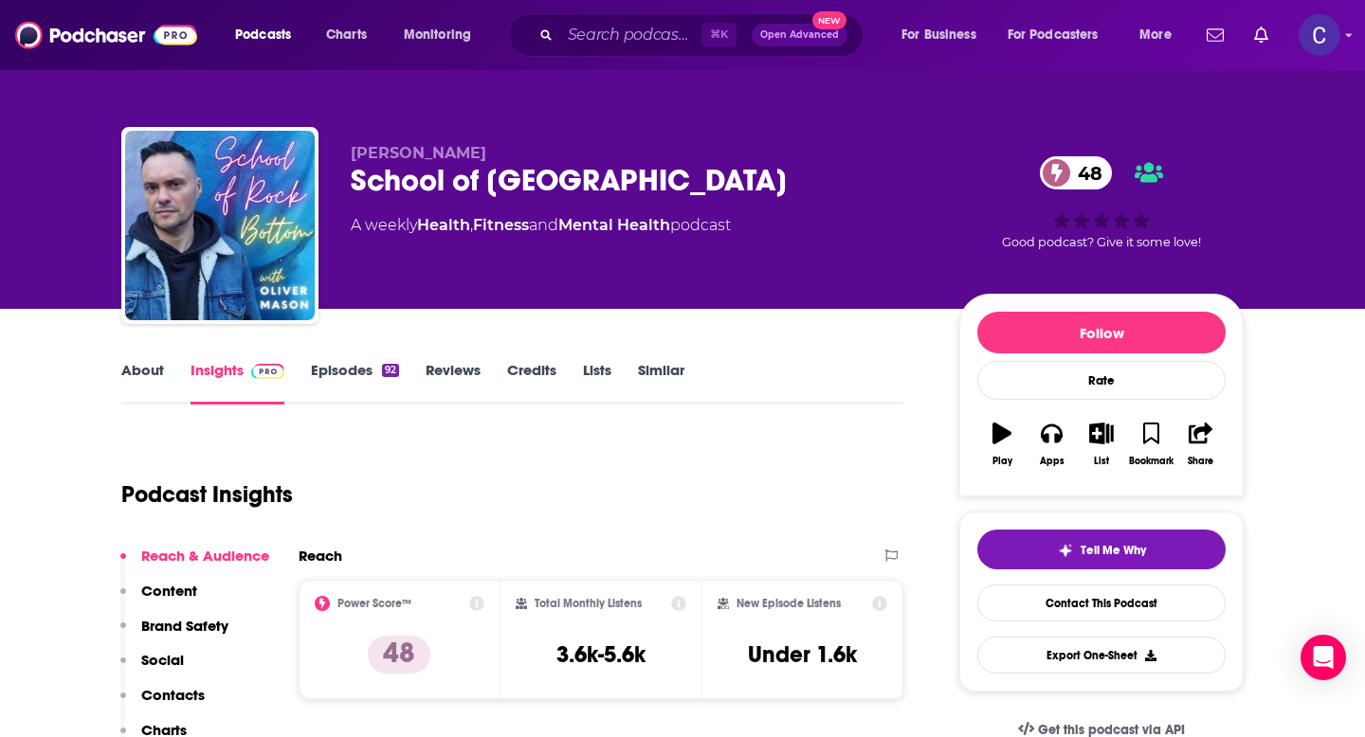
click at [675, 386] on link "Similar" at bounding box center [661, 383] width 46 height 44
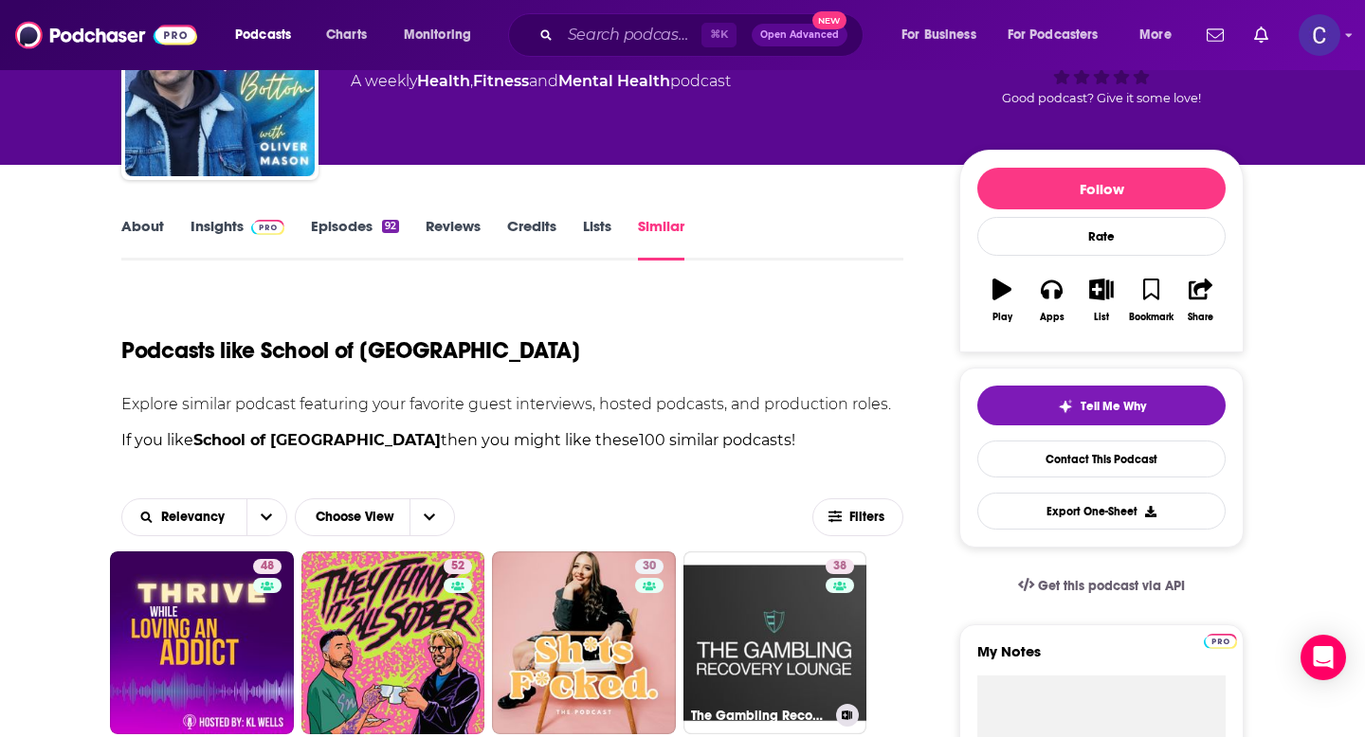
scroll to position [186, 0]
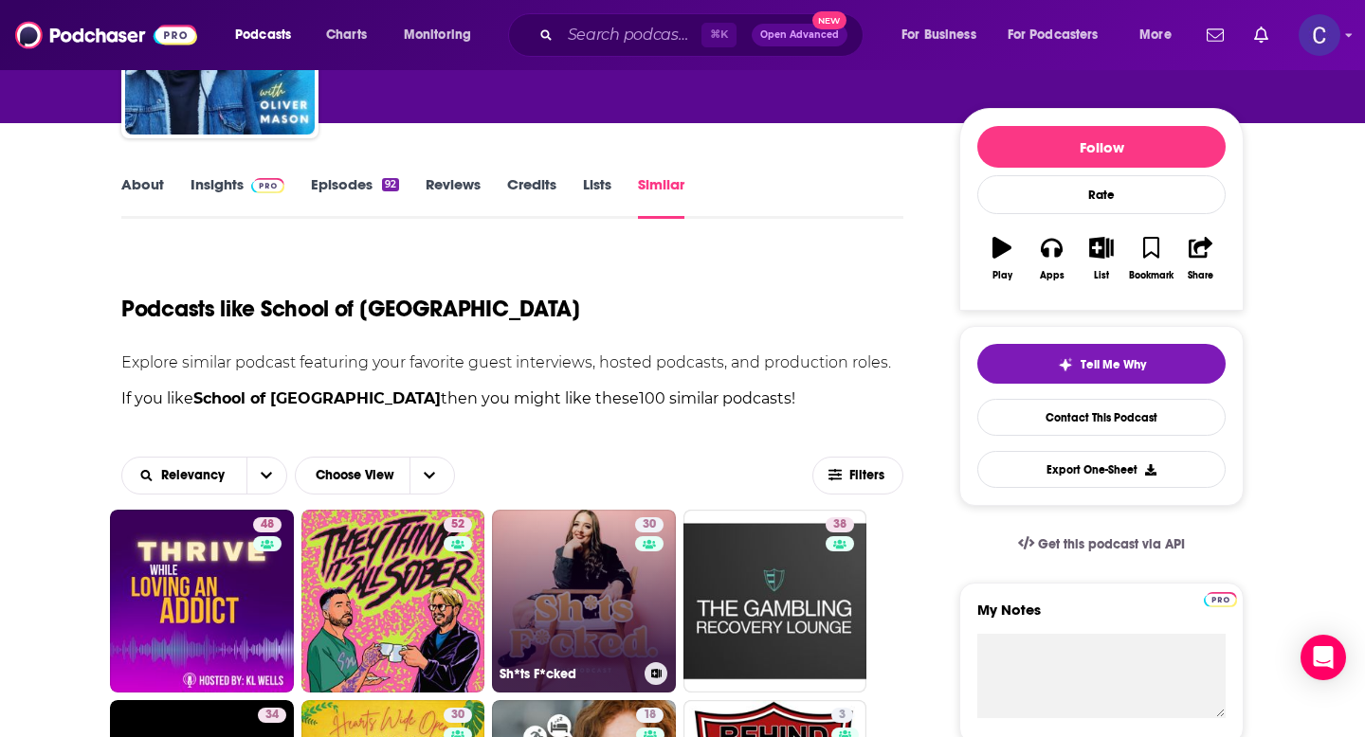
click at [584, 596] on link "30 Sh*ts F*cked" at bounding box center [584, 602] width 184 height 184
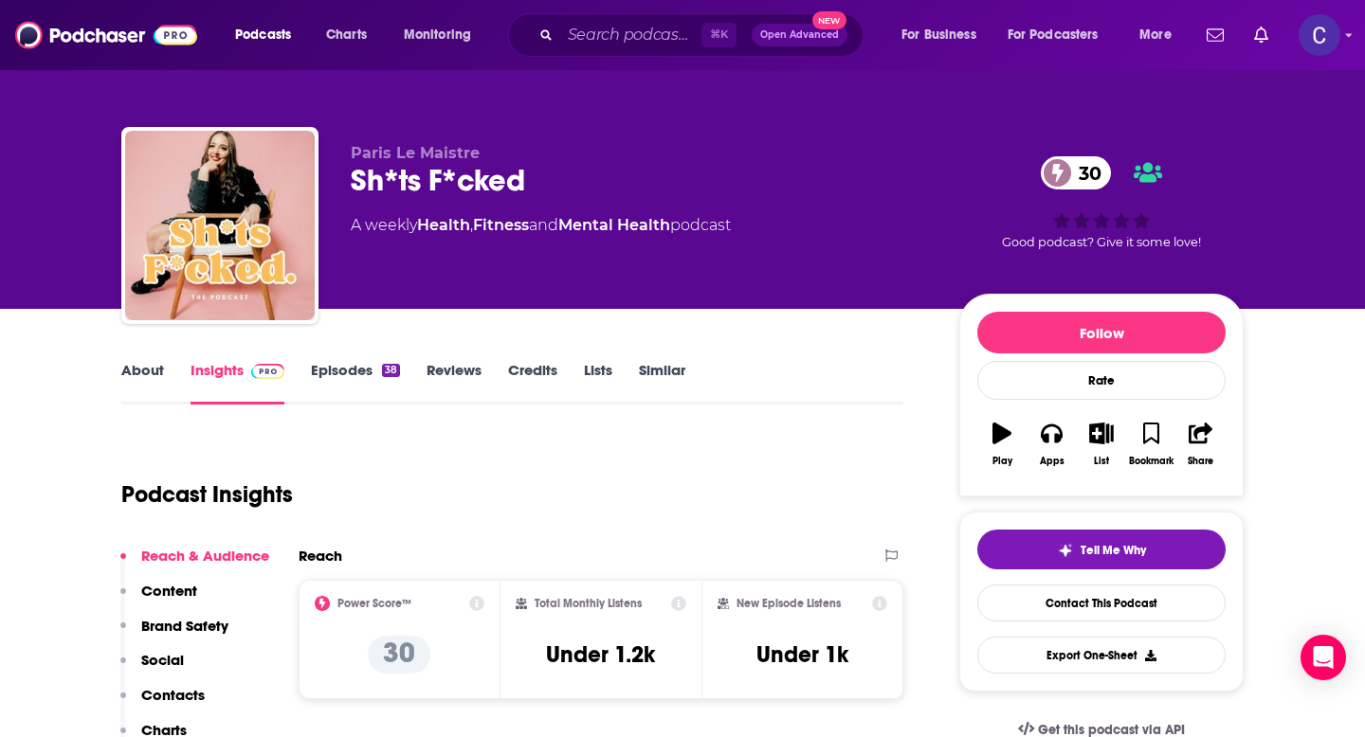
click at [334, 378] on link "Episodes 38" at bounding box center [355, 383] width 89 height 44
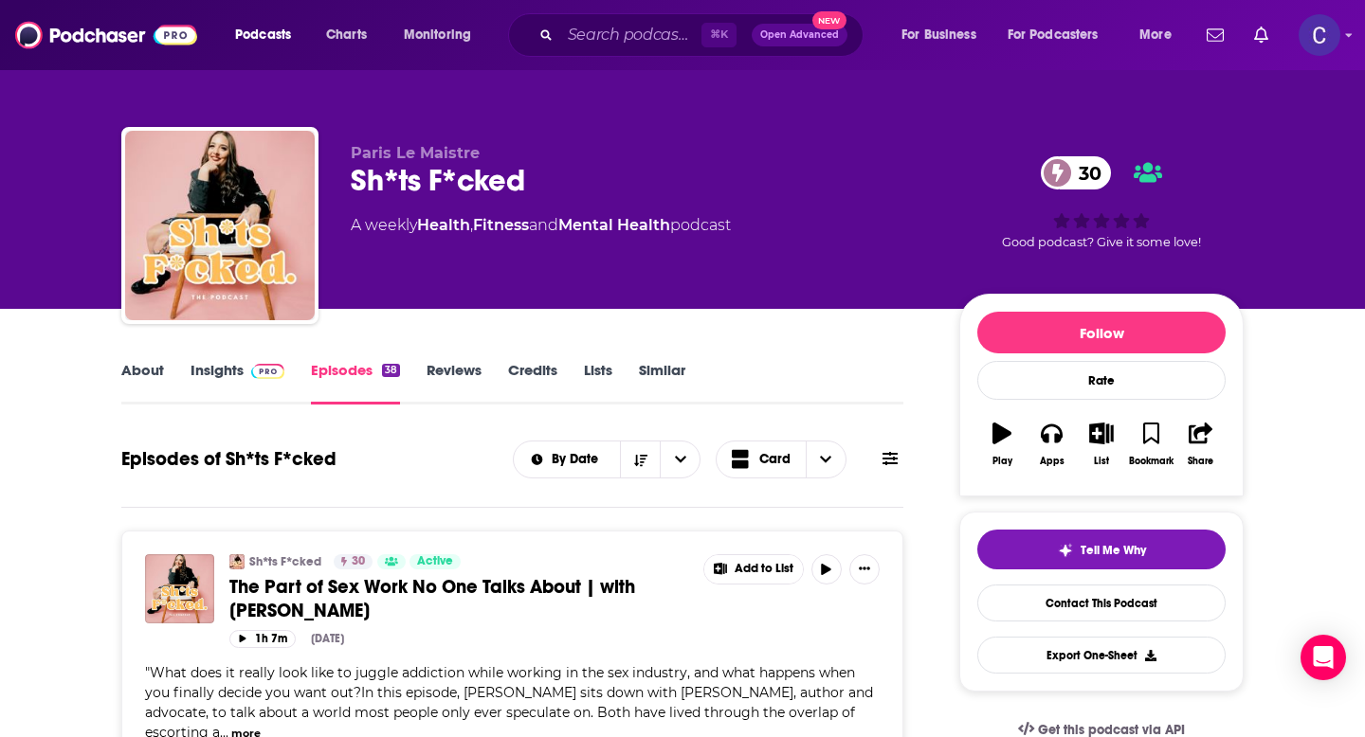
click at [145, 374] on link "About" at bounding box center [142, 383] width 43 height 44
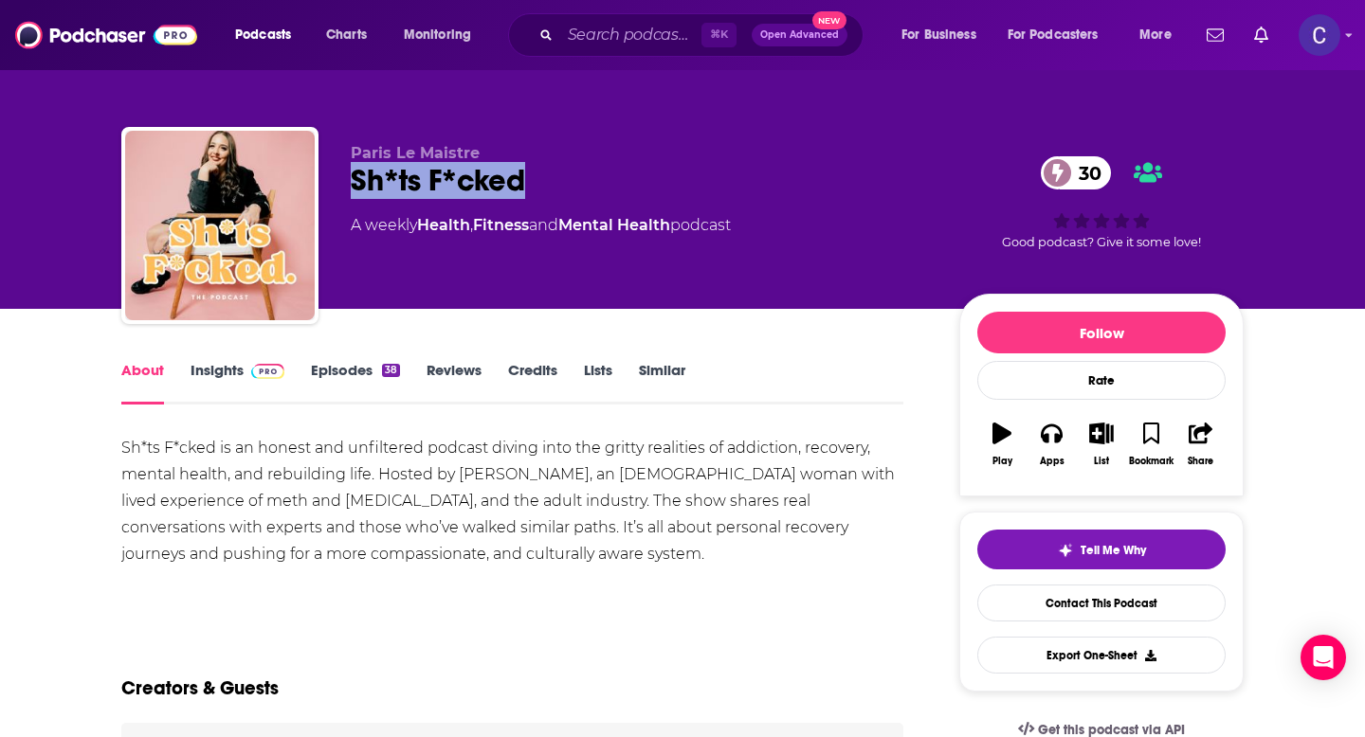
drag, startPoint x: 554, startPoint y: 175, endPoint x: 349, endPoint y: 175, distance: 205.7
click at [349, 175] on div "Paris Le Maistre Sh*ts F*cked 30 A weekly Health , Fitness and Mental Health po…" at bounding box center [682, 229] width 1122 height 205
copy h1 "Sh*ts F*cked"
drag, startPoint x: 347, startPoint y: 158, endPoint x: 541, endPoint y: 158, distance: 194.3
click at [541, 158] on div "Paris Le Maistre Sh*ts F*cked 30 A weekly Health , Fitness and Mental Health po…" at bounding box center [682, 229] width 1122 height 205
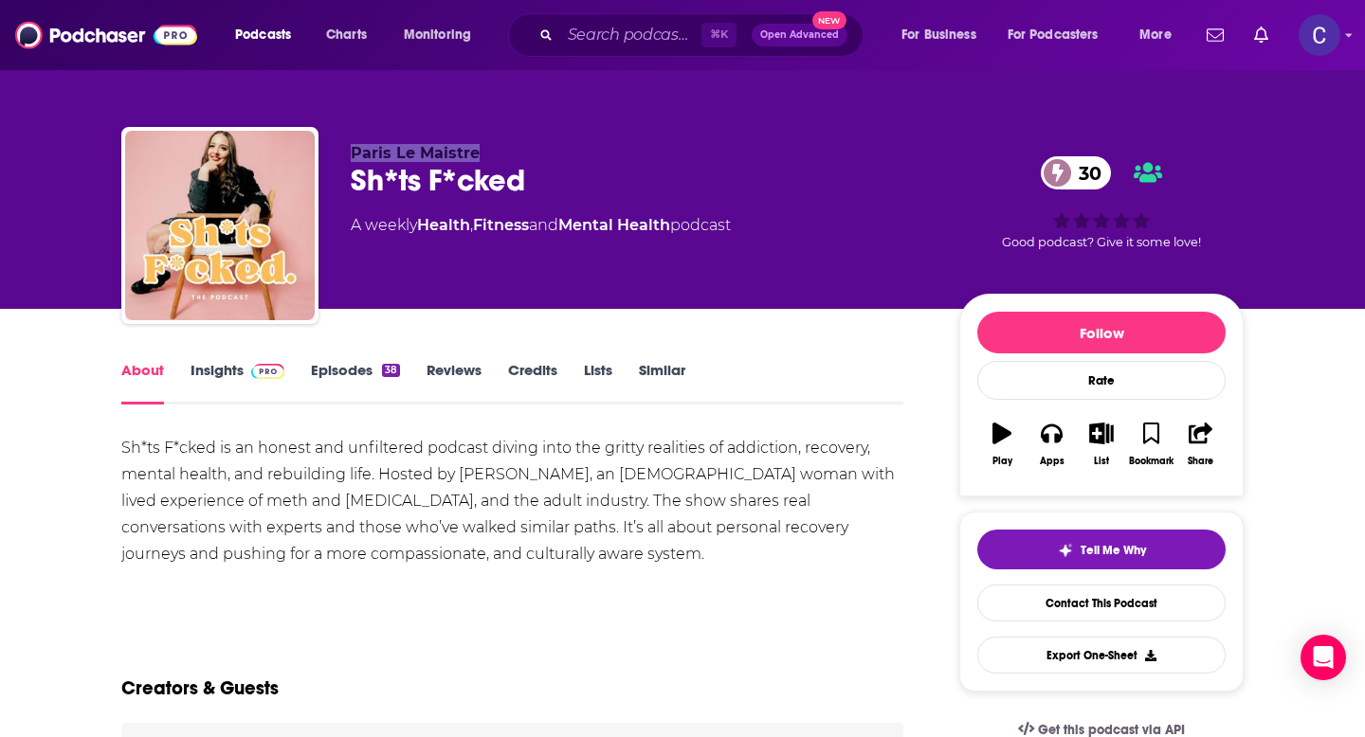
copy span "Paris Le Maistre"
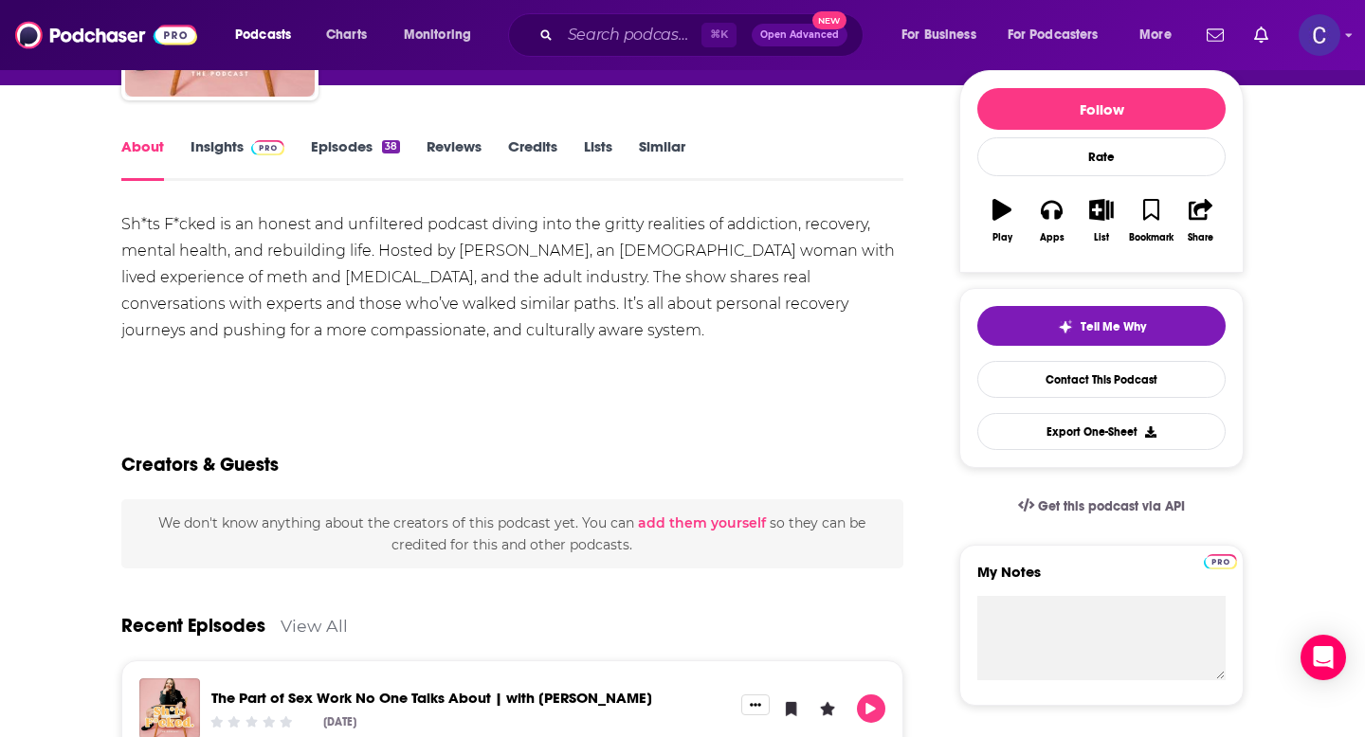
scroll to position [245, 0]
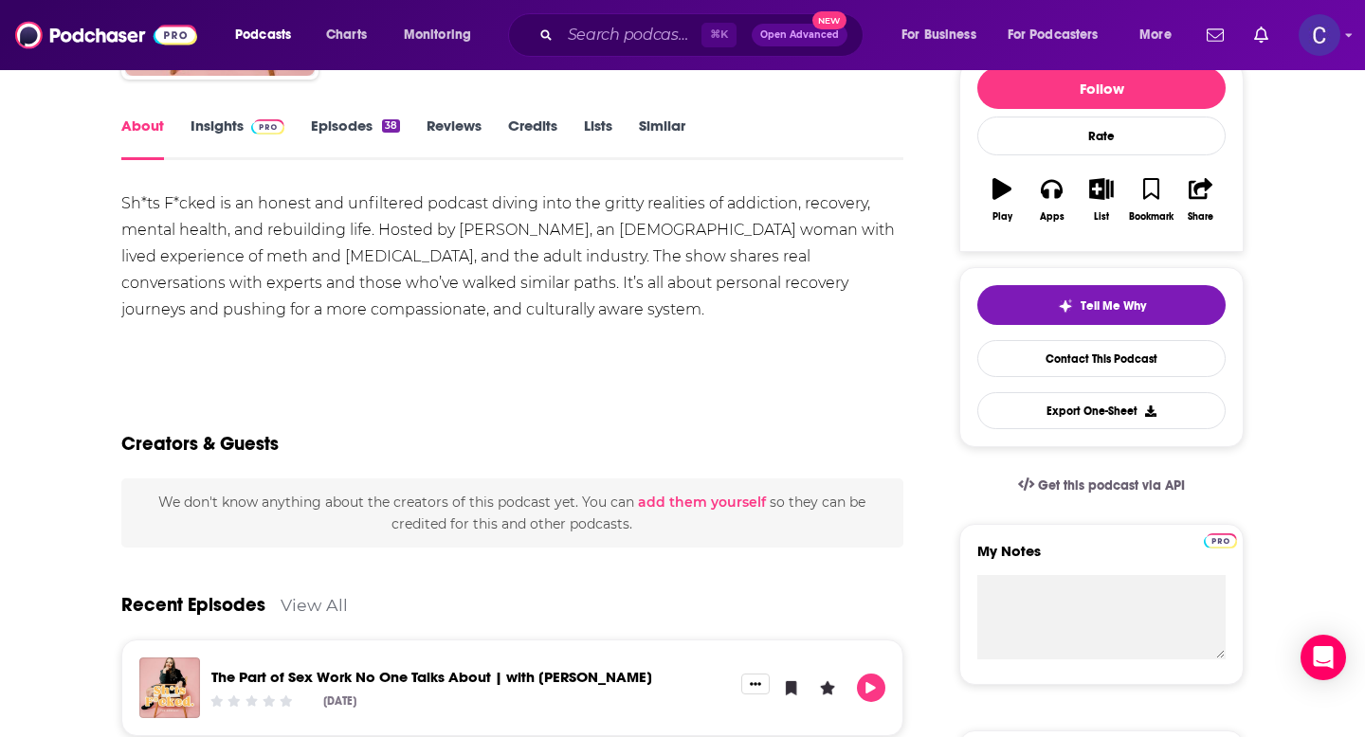
click at [215, 118] on link "Insights" at bounding box center [238, 139] width 94 height 44
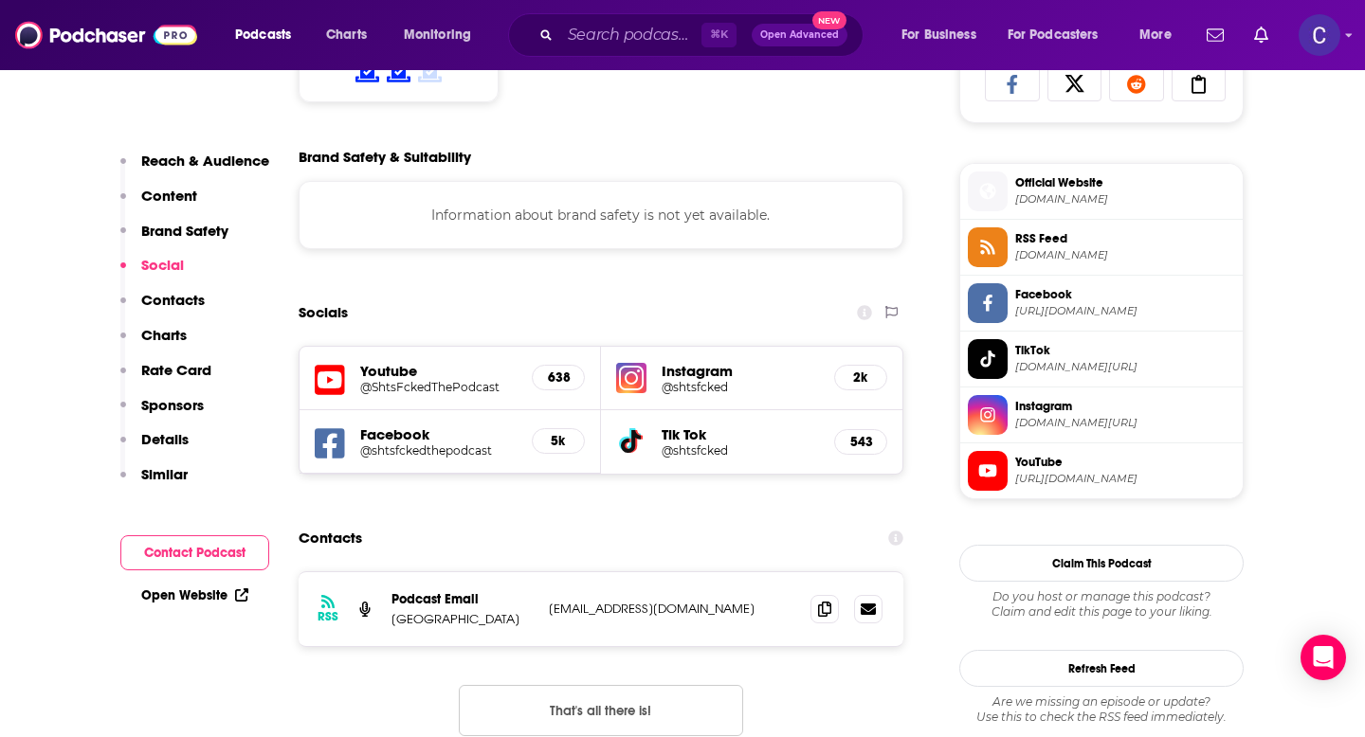
scroll to position [1380, 0]
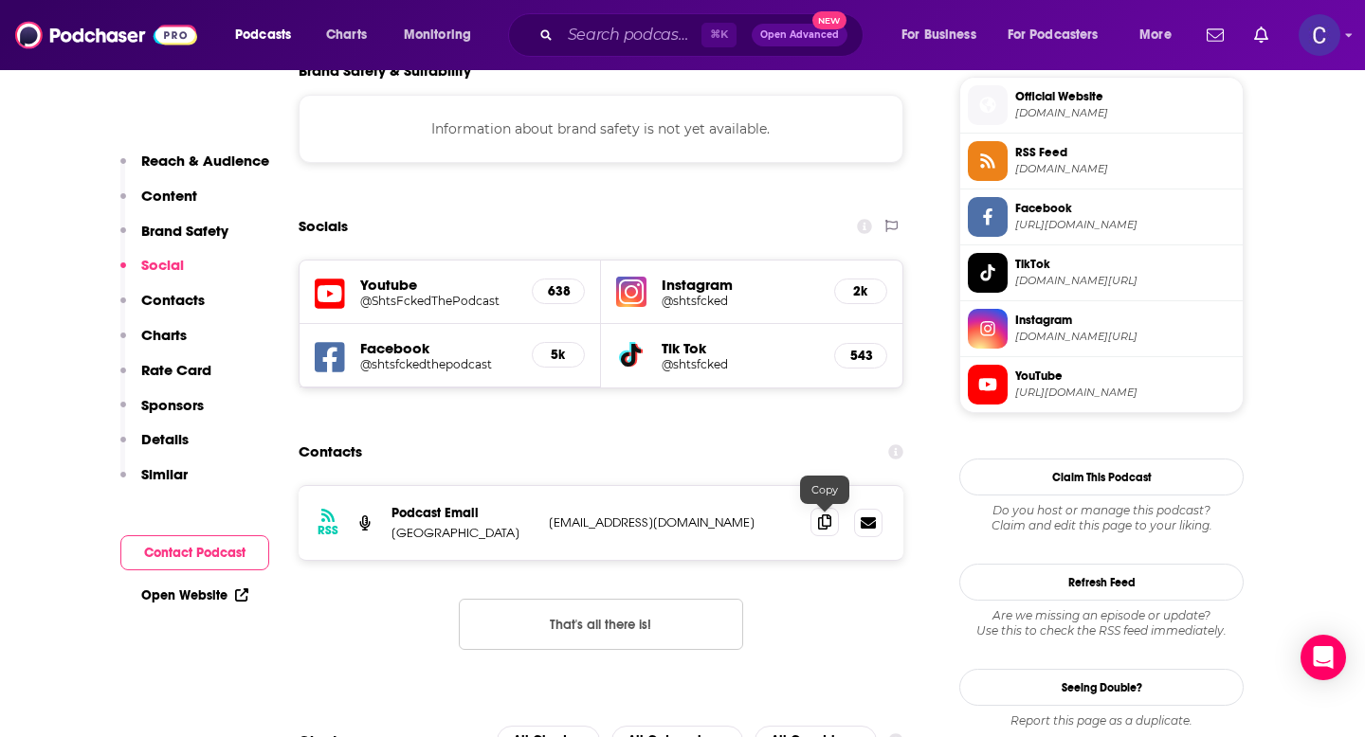
click at [821, 517] on icon at bounding box center [824, 522] width 13 height 15
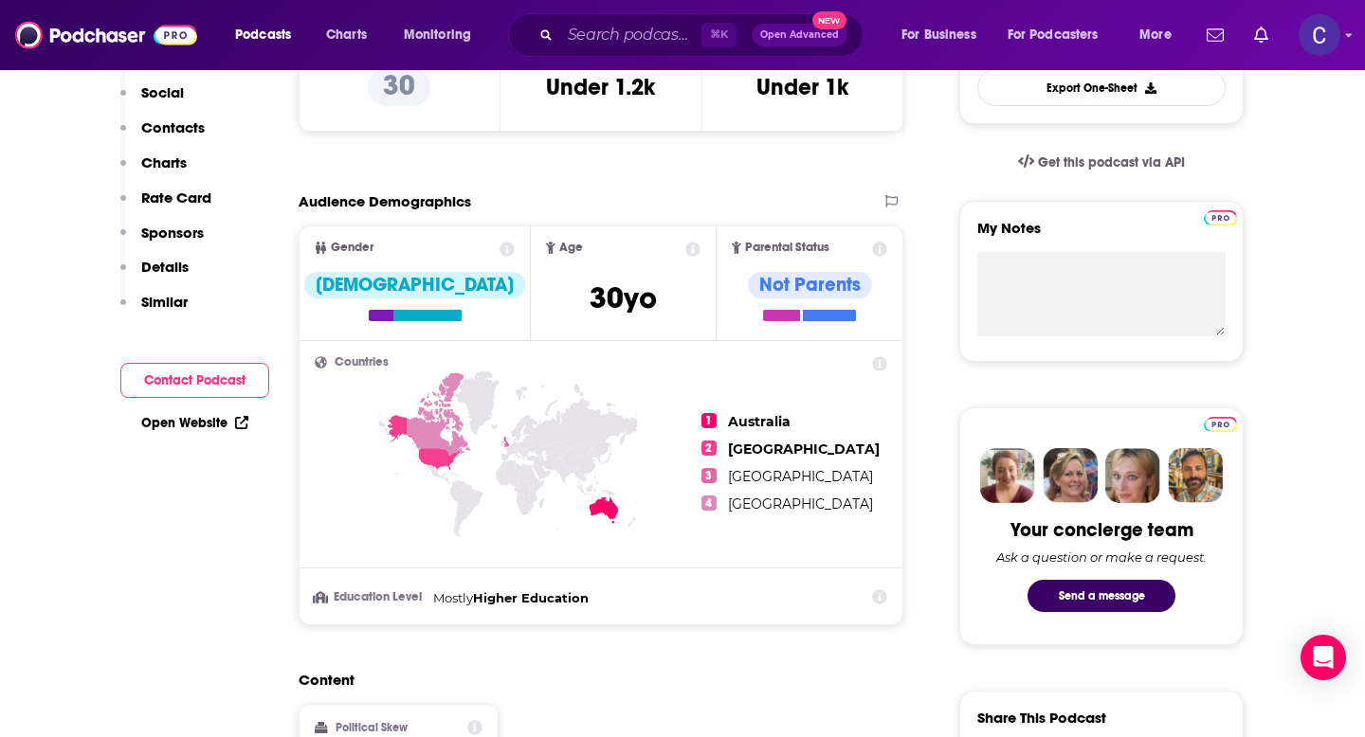
scroll to position [0, 0]
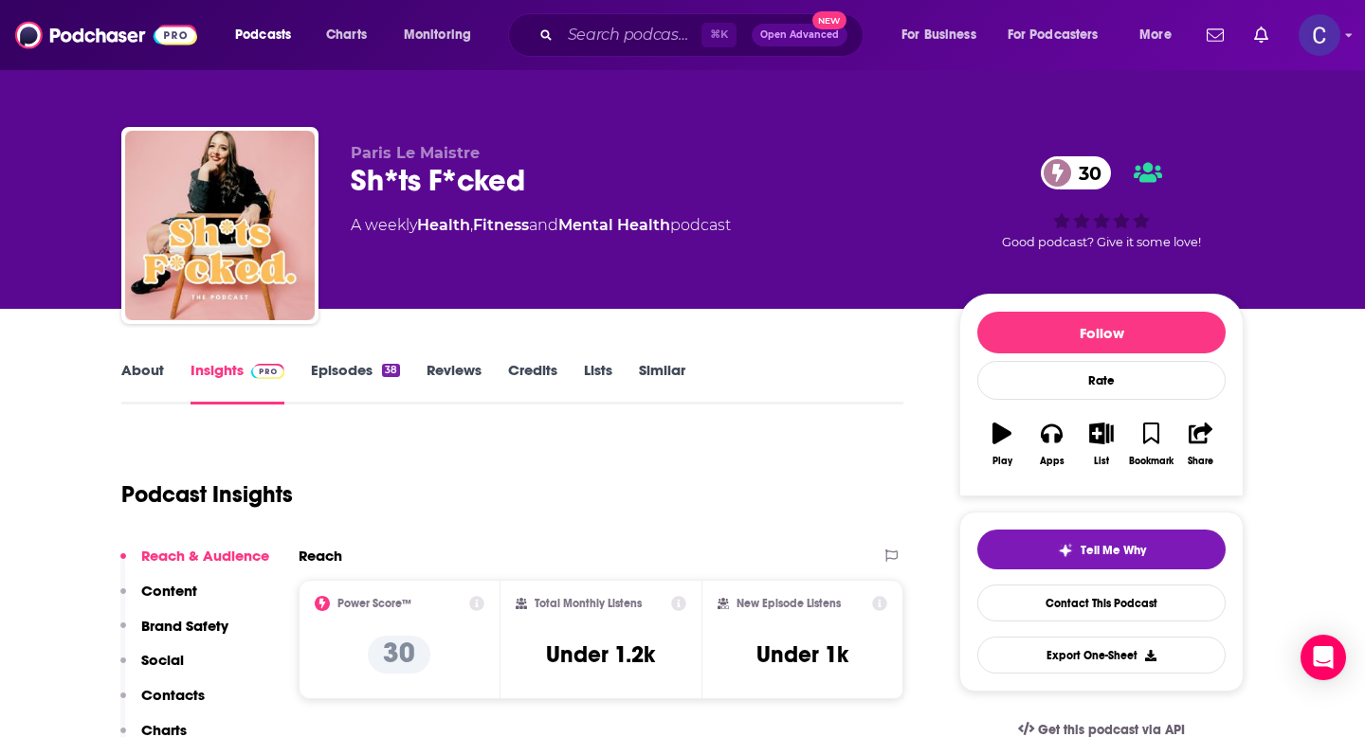
click at [650, 383] on link "Similar" at bounding box center [662, 383] width 46 height 44
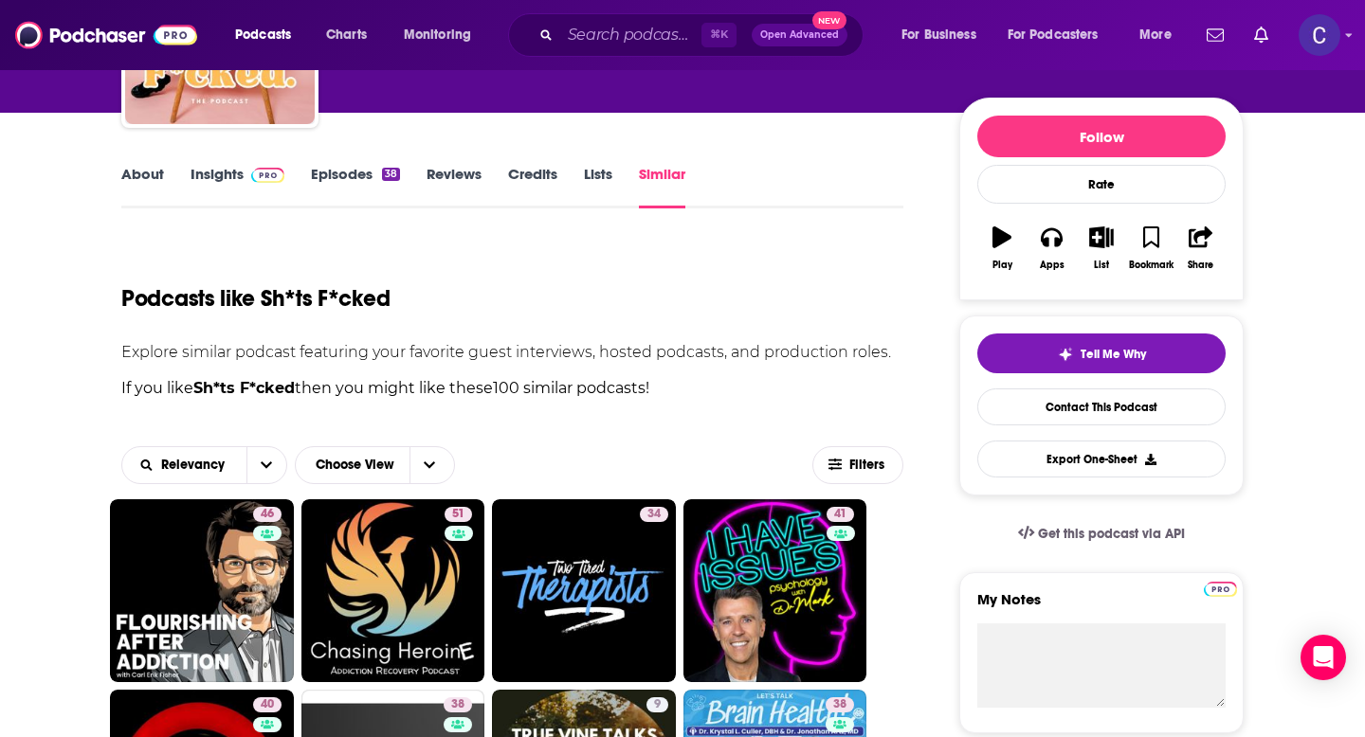
scroll to position [198, 0]
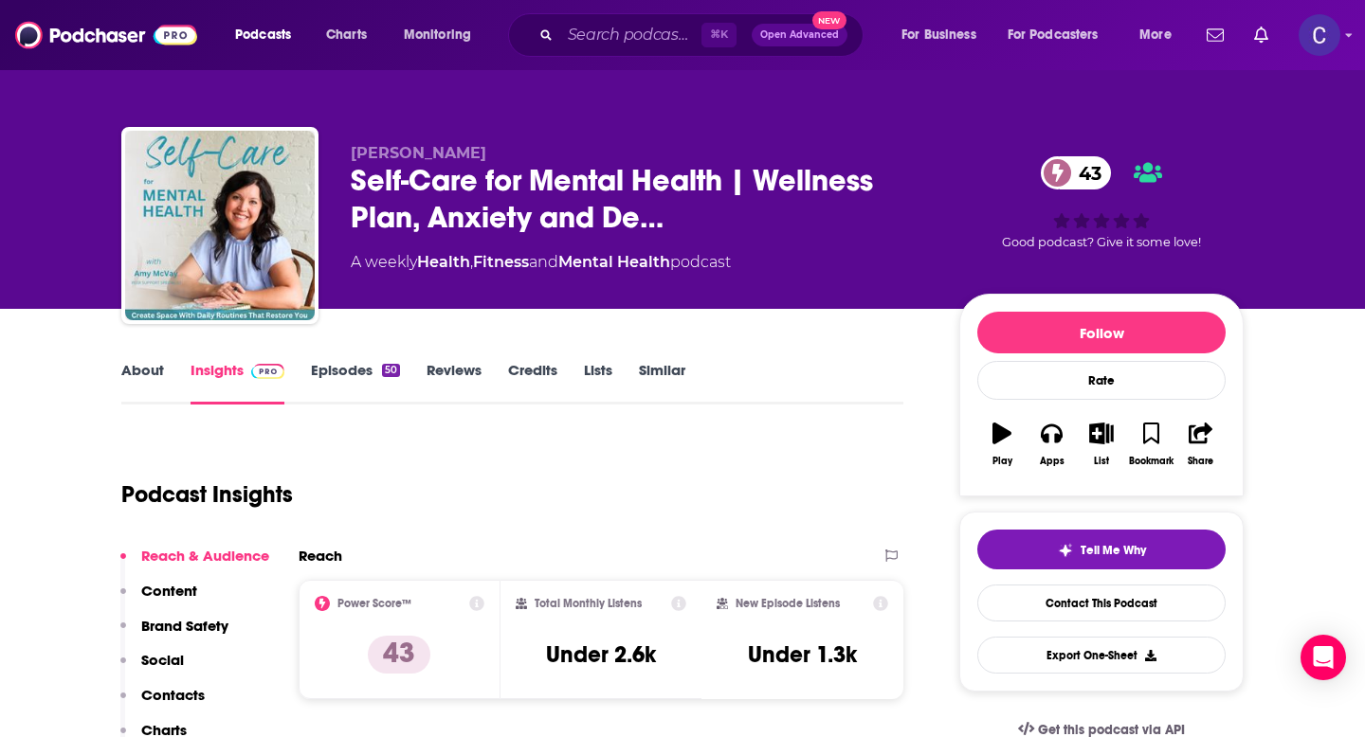
click at [660, 374] on link "Similar" at bounding box center [662, 383] width 46 height 44
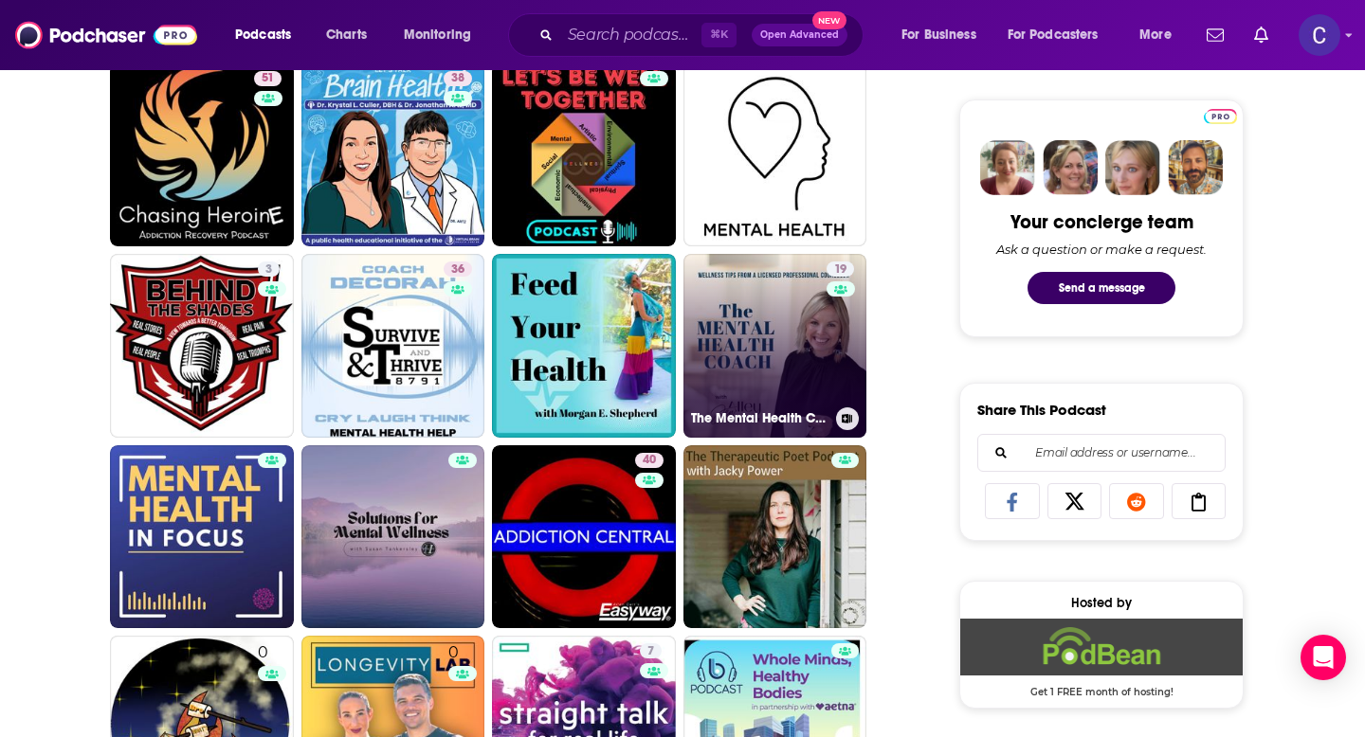
scroll to position [926, 0]
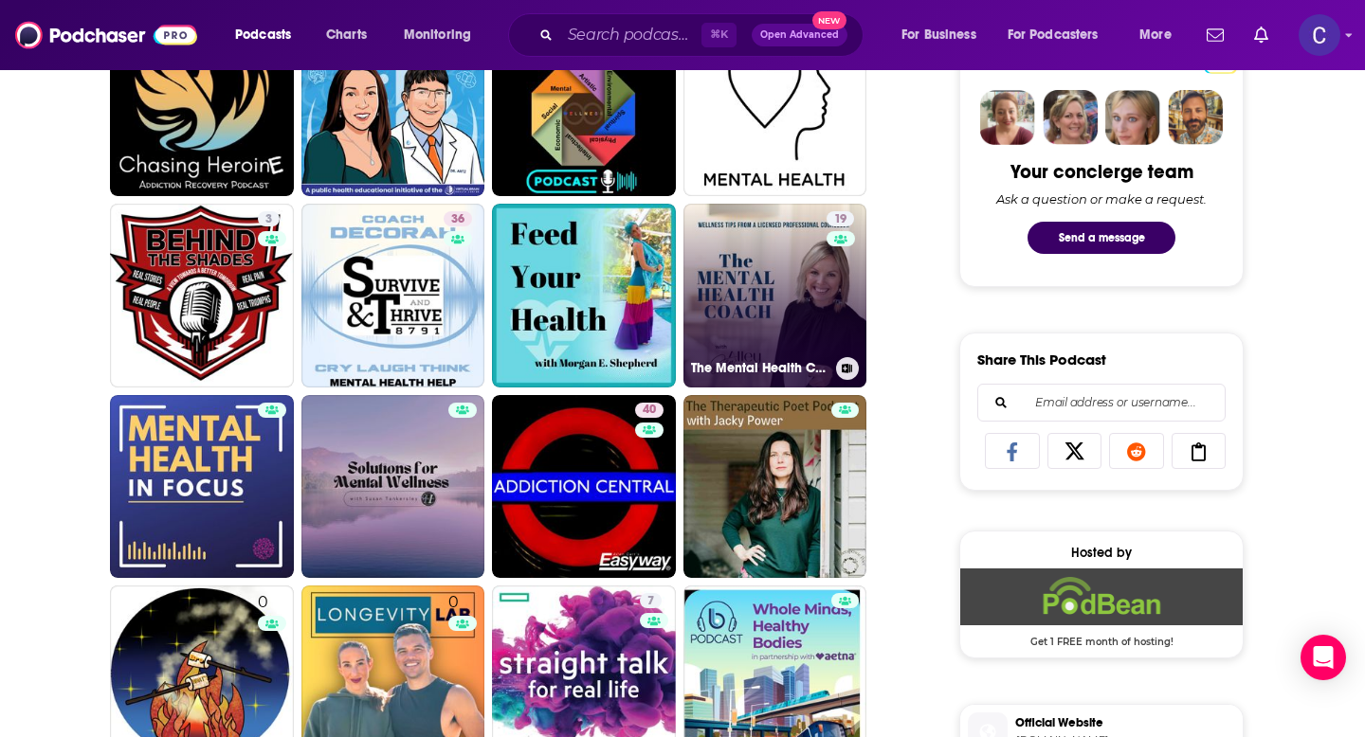
click at [791, 302] on link "19 The Mental Health Coach | Coping Skills, Boundaries, Grief, Trauma, Marriage…" at bounding box center [775, 296] width 184 height 184
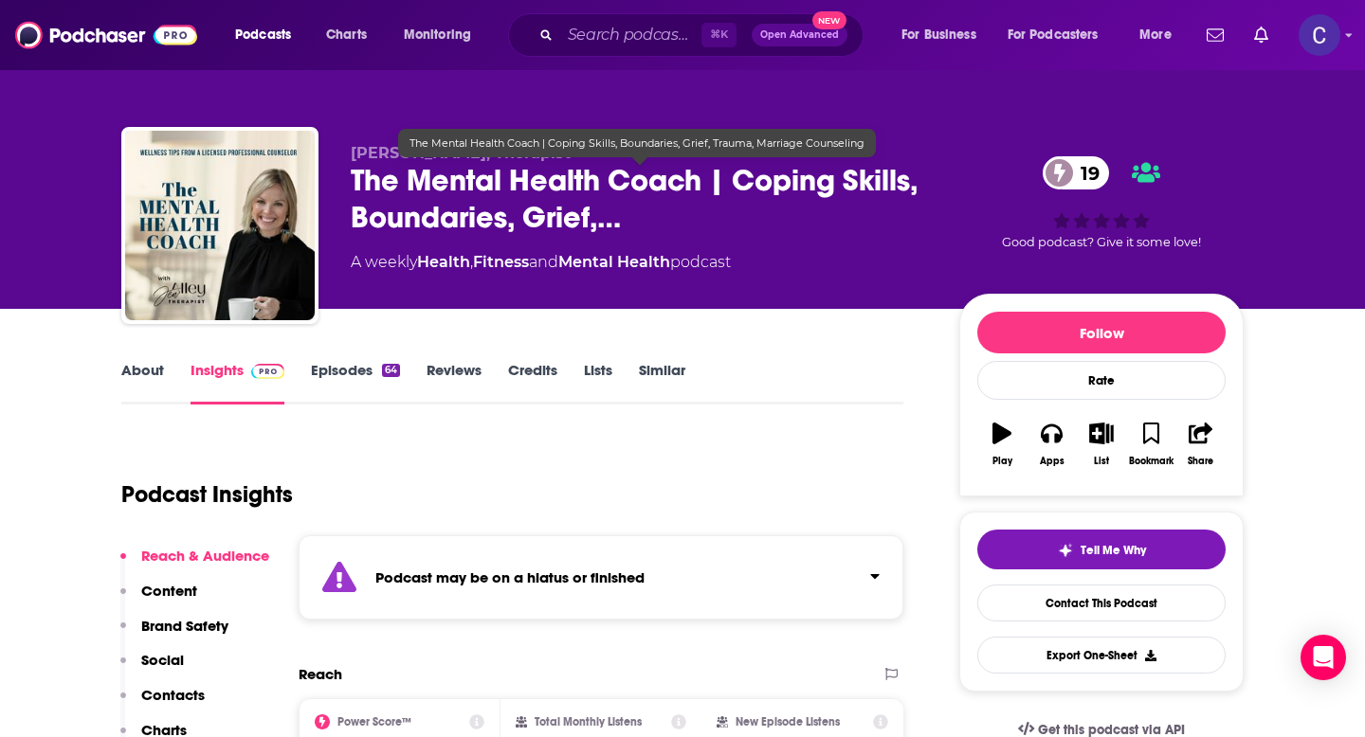
click at [660, 377] on link "Similar" at bounding box center [662, 383] width 46 height 44
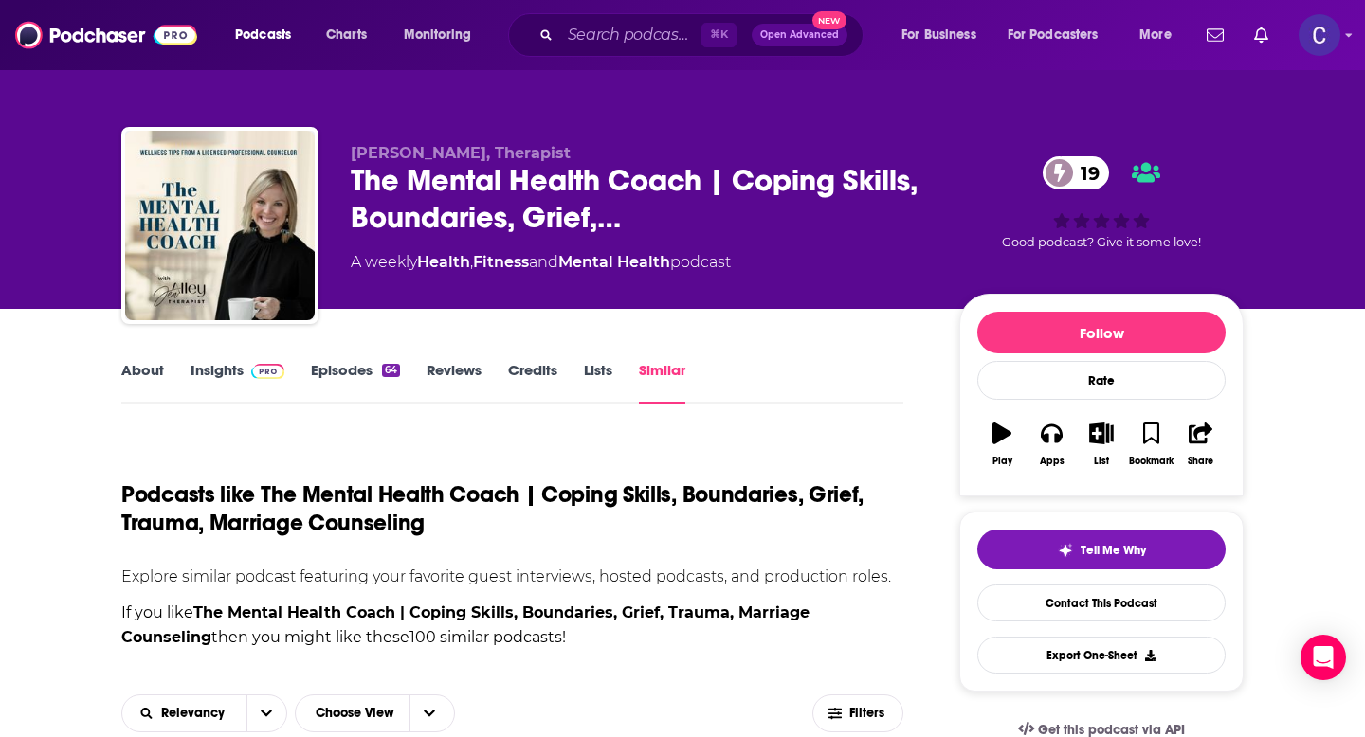
click at [148, 370] on link "About" at bounding box center [142, 383] width 43 height 44
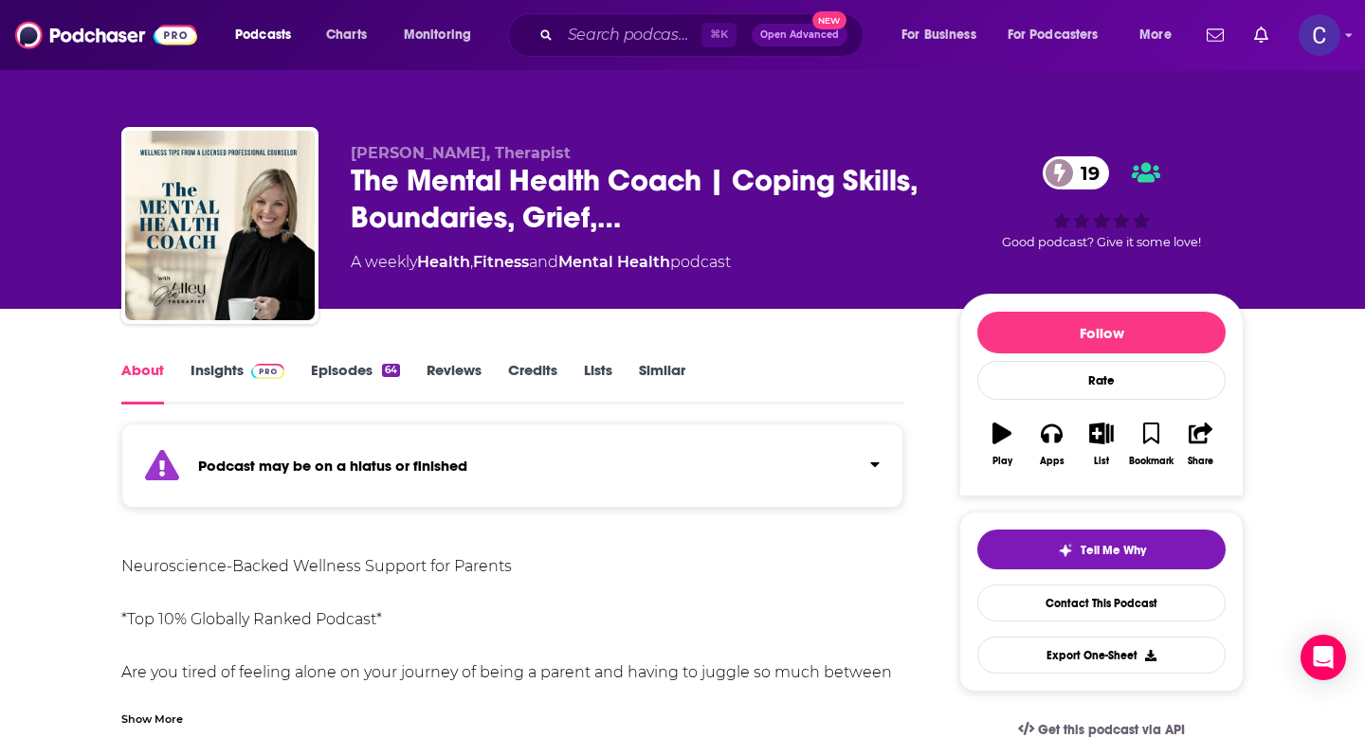
click at [225, 370] on link "Insights" at bounding box center [238, 383] width 94 height 44
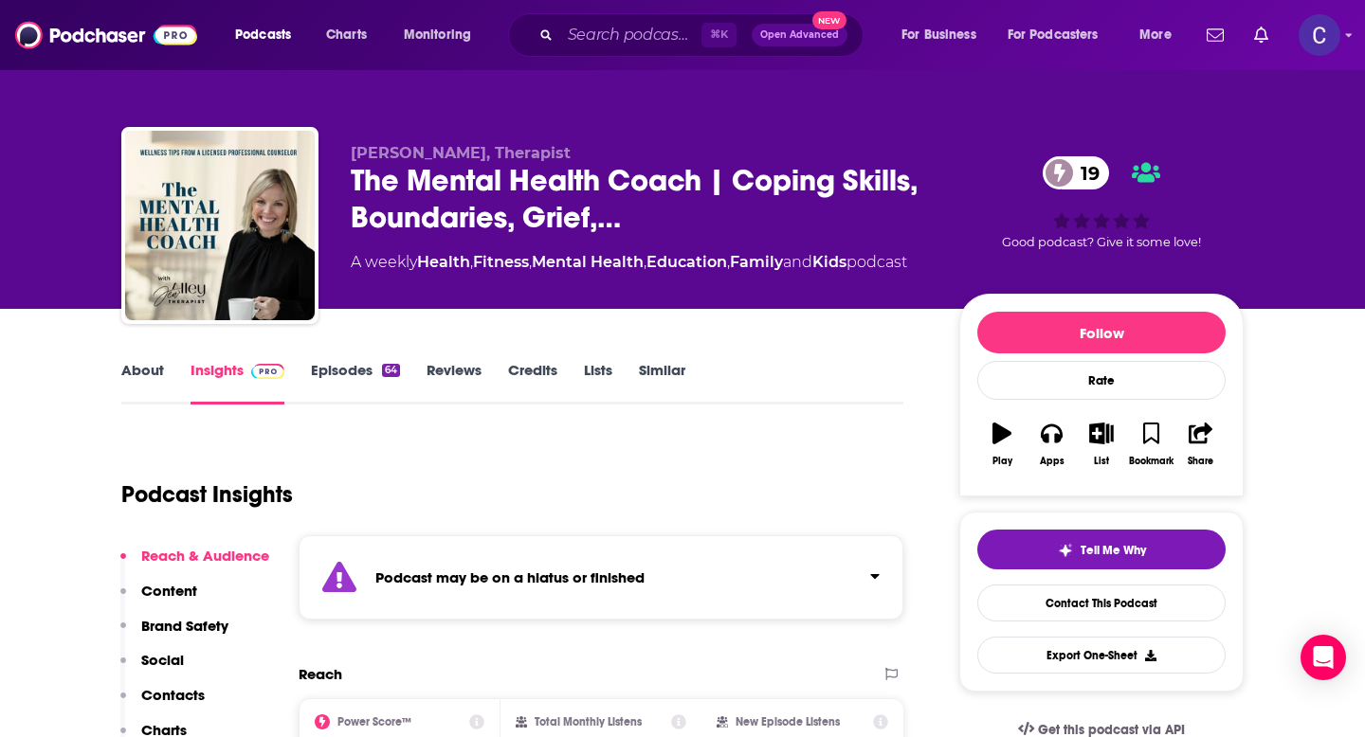
click at [669, 365] on link "Similar" at bounding box center [662, 383] width 46 height 44
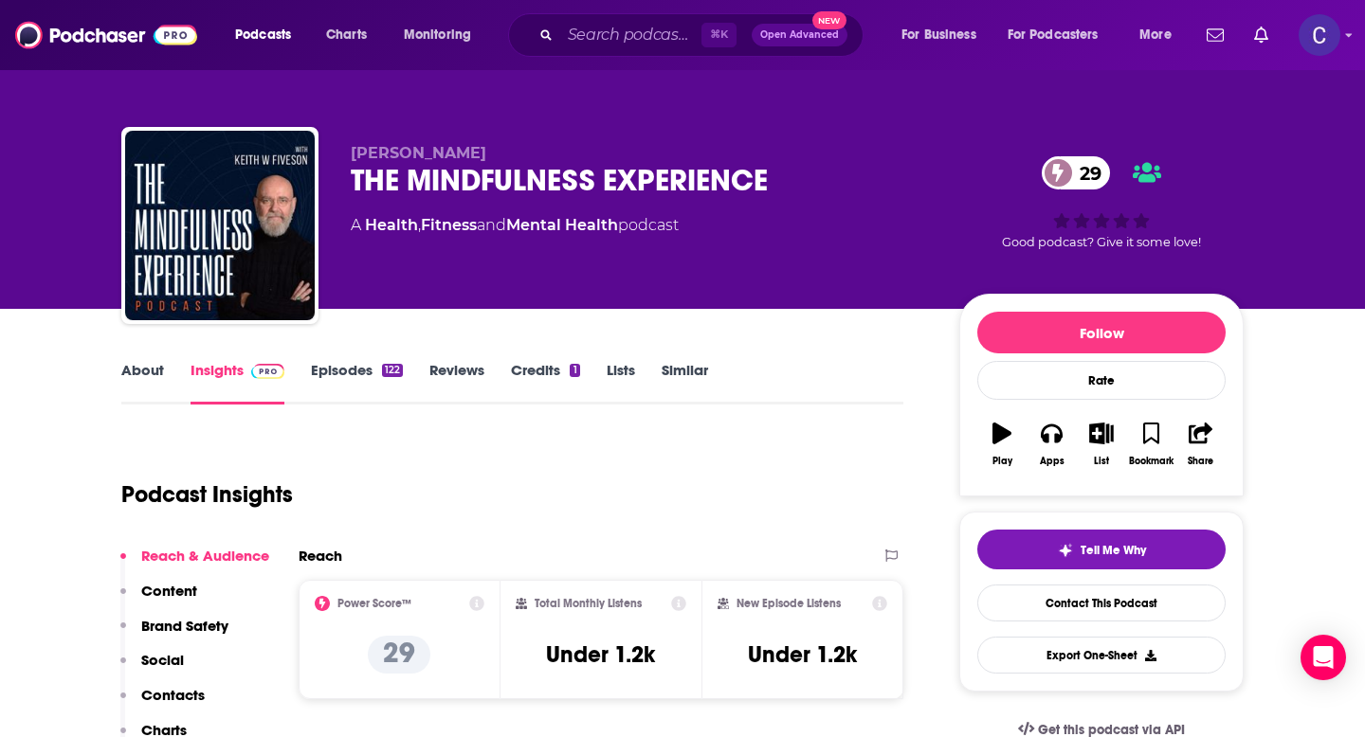
click at [147, 363] on link "About" at bounding box center [142, 383] width 43 height 44
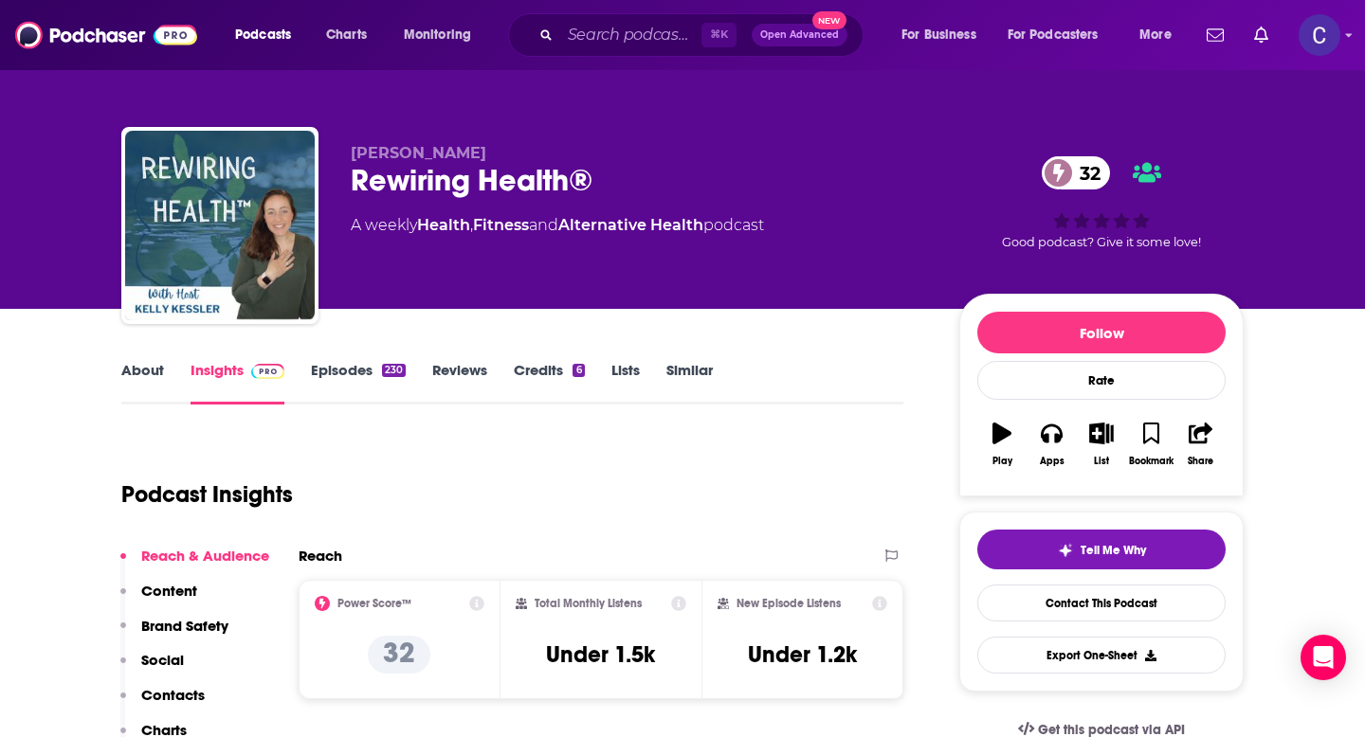
click at [130, 367] on link "About" at bounding box center [142, 383] width 43 height 44
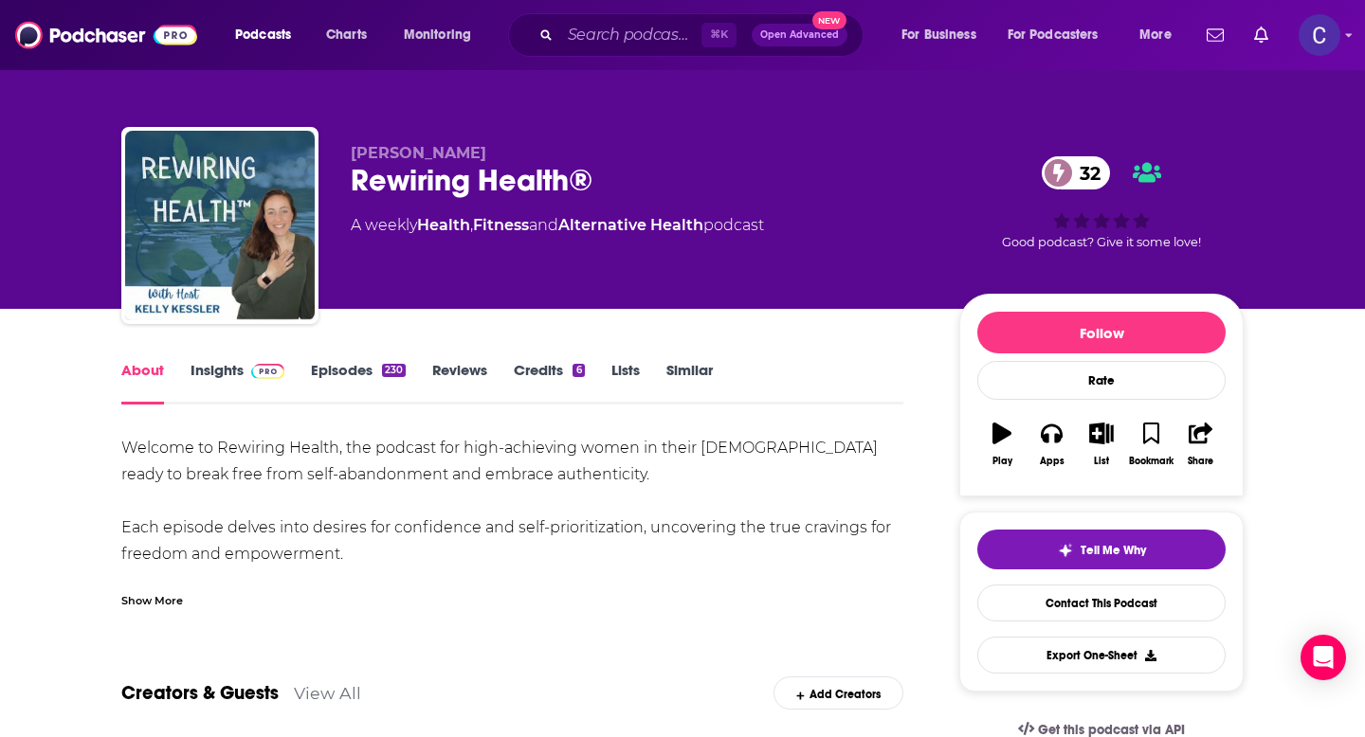
click at [177, 593] on div "Show More" at bounding box center [152, 599] width 62 height 18
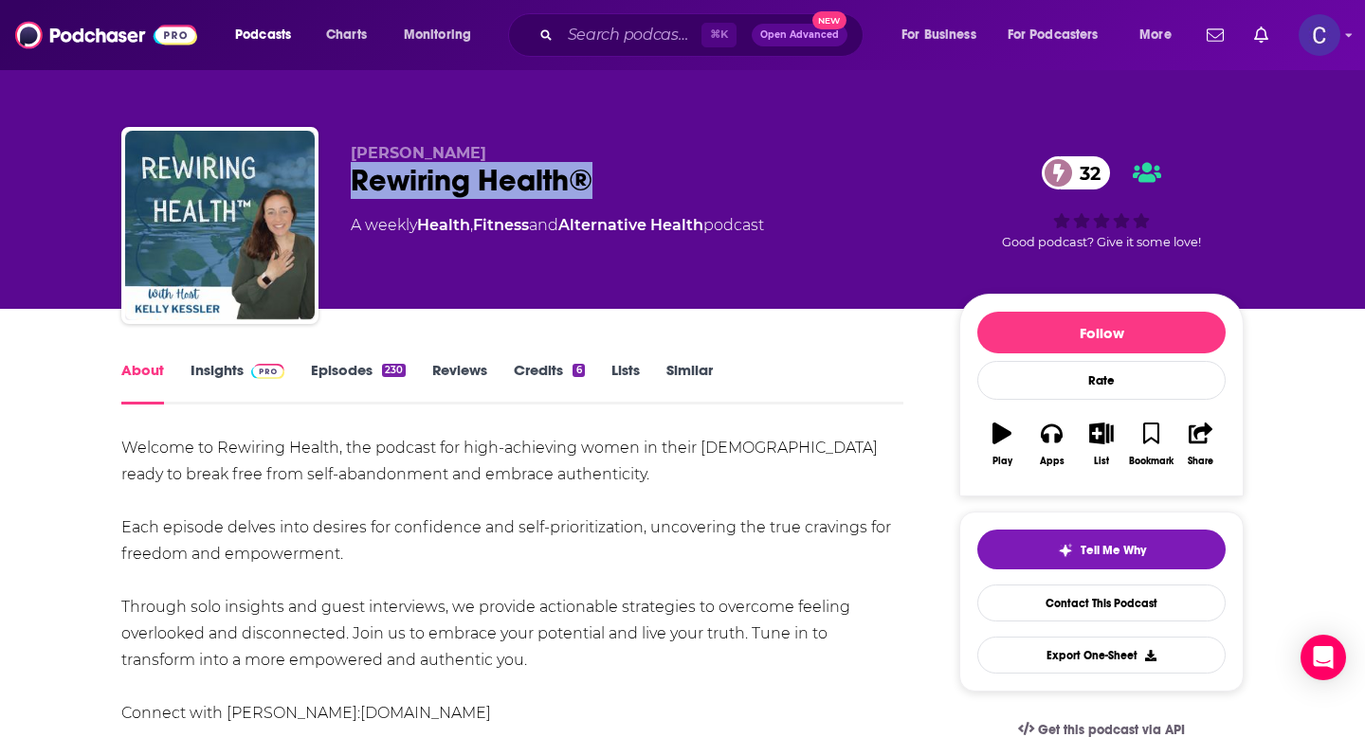
drag, startPoint x: 625, startPoint y: 187, endPoint x: 356, endPoint y: 183, distance: 268.2
click at [356, 183] on div "Rewiring Health® 32" at bounding box center [640, 180] width 578 height 37
copy h1 "Rewiring Health®"
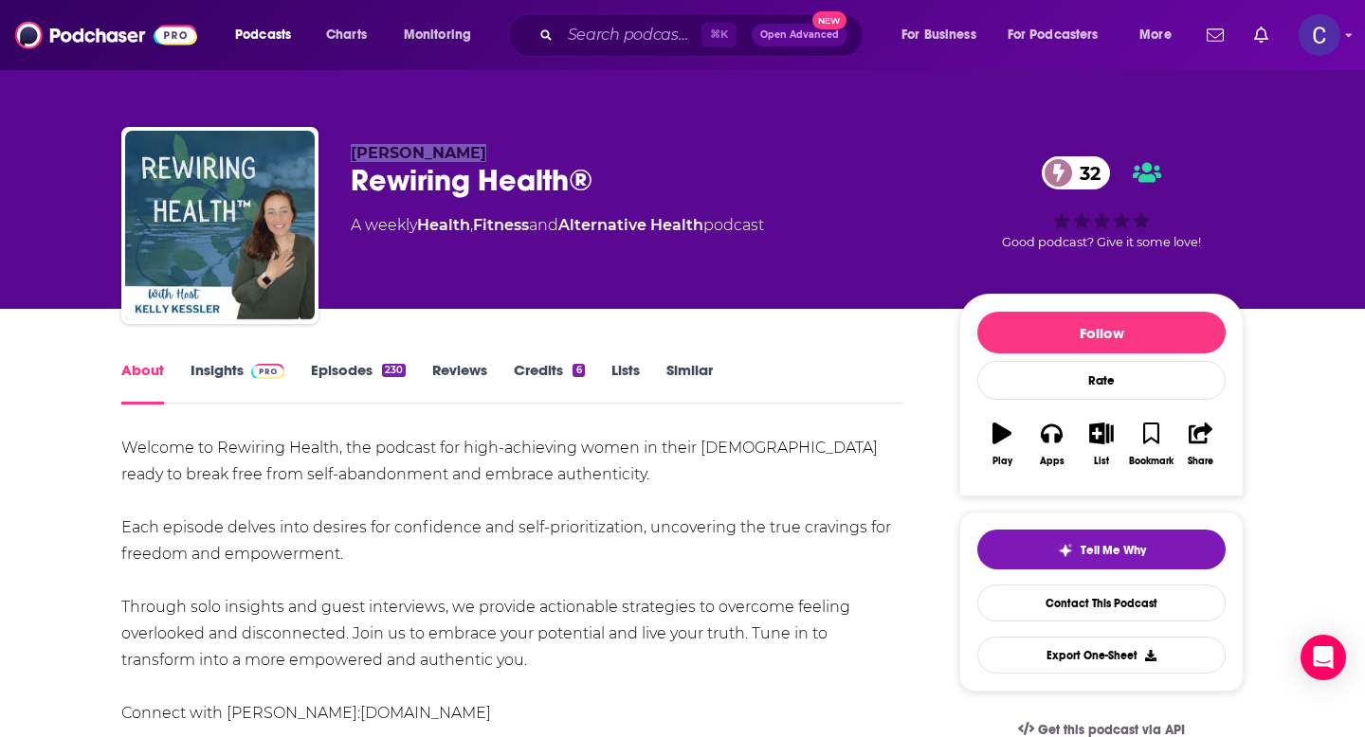
drag, startPoint x: 352, startPoint y: 128, endPoint x: 554, endPoint y: 145, distance: 202.6
click at [554, 145] on div "Kelly Kessler Rewiring Health® 32 A weekly Health , Fitness and Alternative Hea…" at bounding box center [682, 229] width 1122 height 205
copy span "Kelly Kessler"
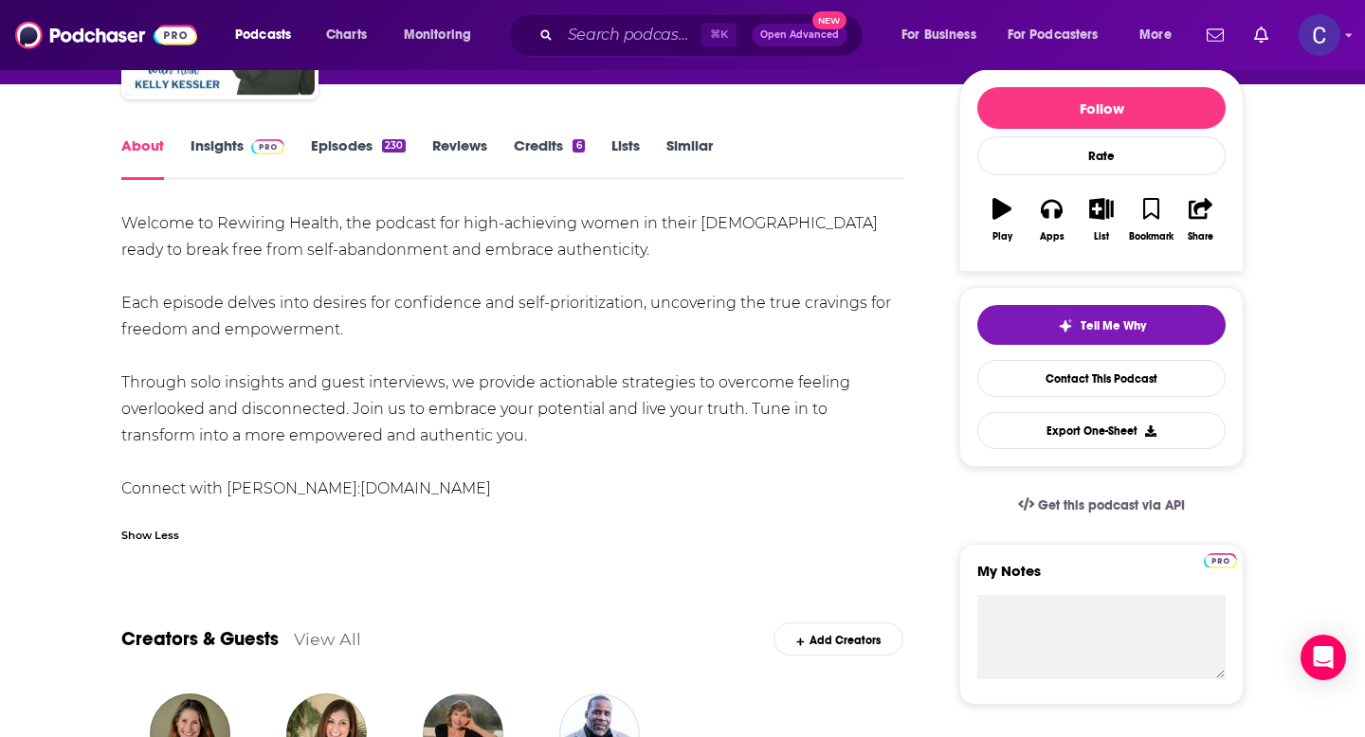
scroll to position [262, 0]
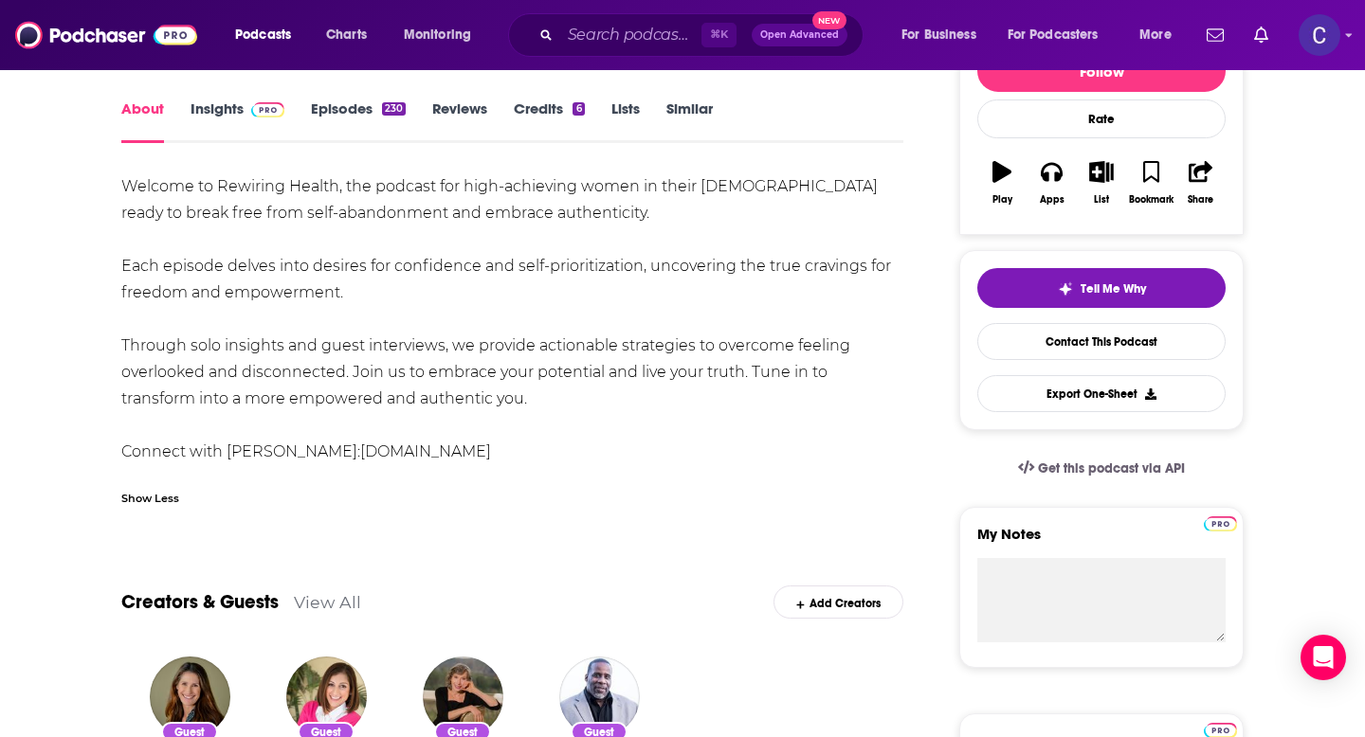
click at [207, 118] on link "Insights" at bounding box center [238, 122] width 94 height 44
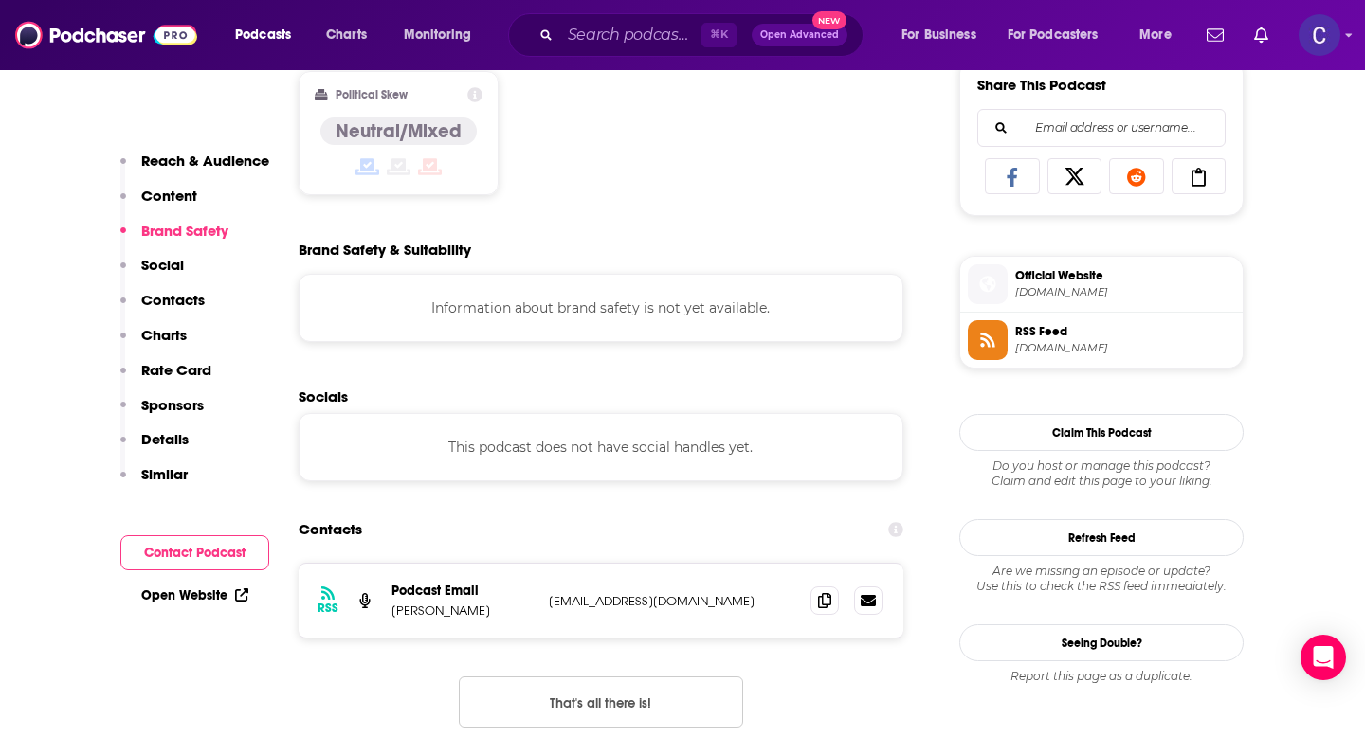
scroll to position [1241, 0]
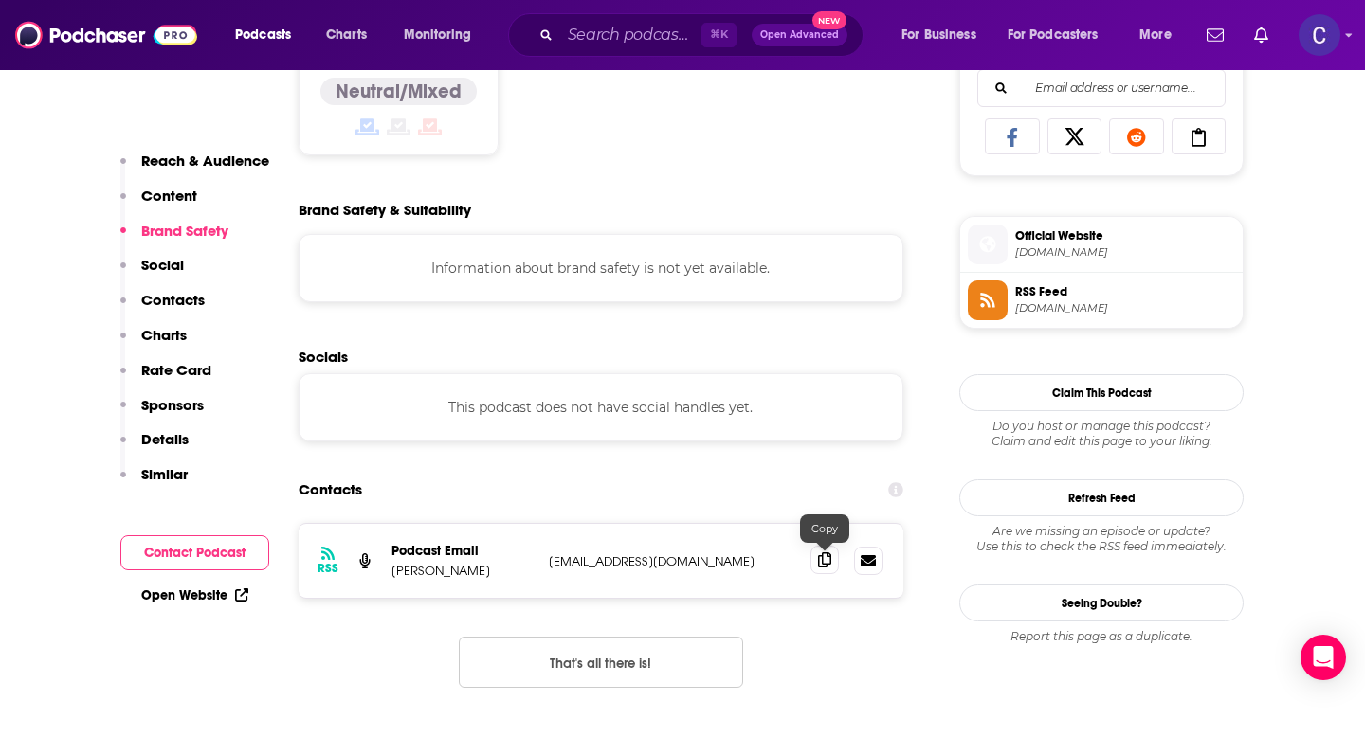
click at [820, 566] on icon at bounding box center [824, 560] width 13 height 15
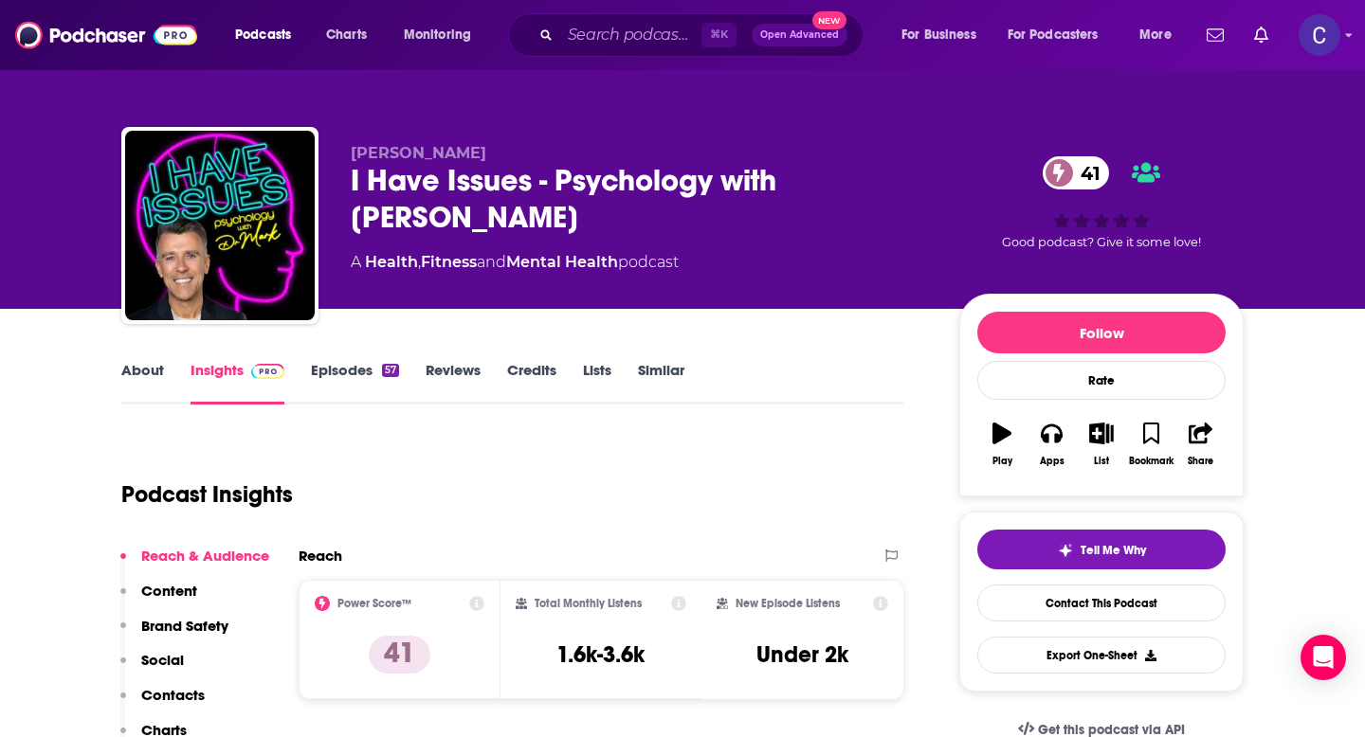
drag, startPoint x: 485, startPoint y: 230, endPoint x: 342, endPoint y: 192, distance: 148.1
click at [342, 192] on div "[PERSON_NAME] I Have Issues - Psychology with [PERSON_NAME] 41 A Health , Fitne…" at bounding box center [682, 229] width 1122 height 205
copy h2 "I Have Issues - Psychology with [PERSON_NAME]"
click at [356, 374] on link "Episodes 57" at bounding box center [355, 383] width 88 height 44
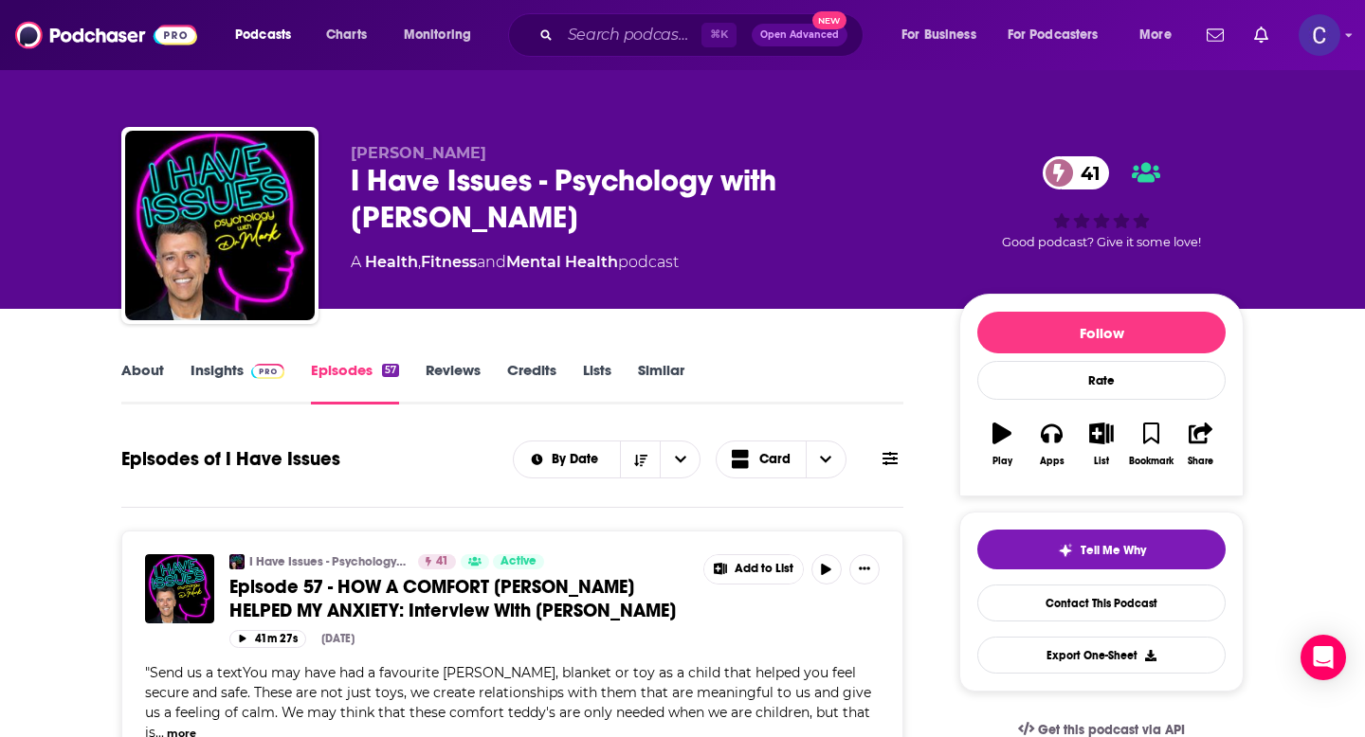
drag, startPoint x: 354, startPoint y: 158, endPoint x: 482, endPoint y: 157, distance: 128.0
click at [482, 157] on p "[PERSON_NAME]" at bounding box center [640, 153] width 578 height 18
copy span "[PERSON_NAME]"
click at [232, 387] on link "Insights" at bounding box center [238, 383] width 94 height 44
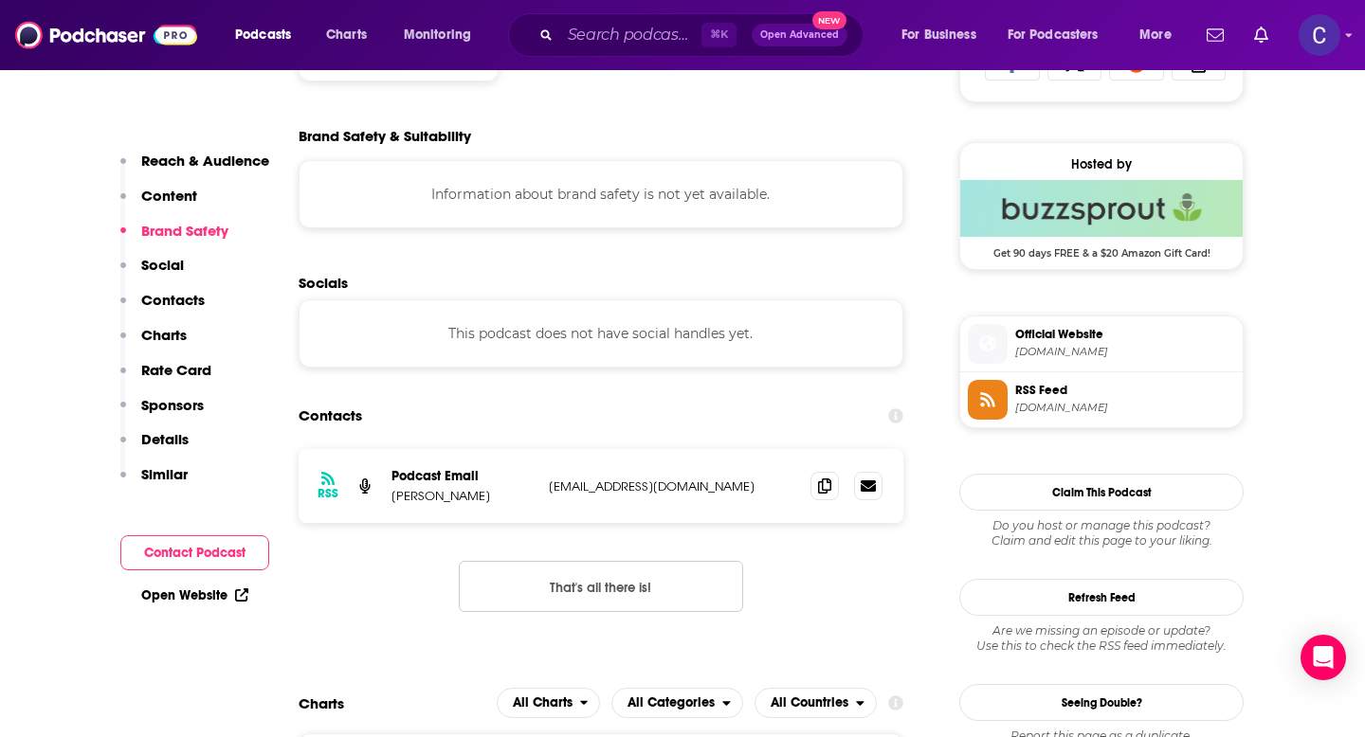
scroll to position [1341, 0]
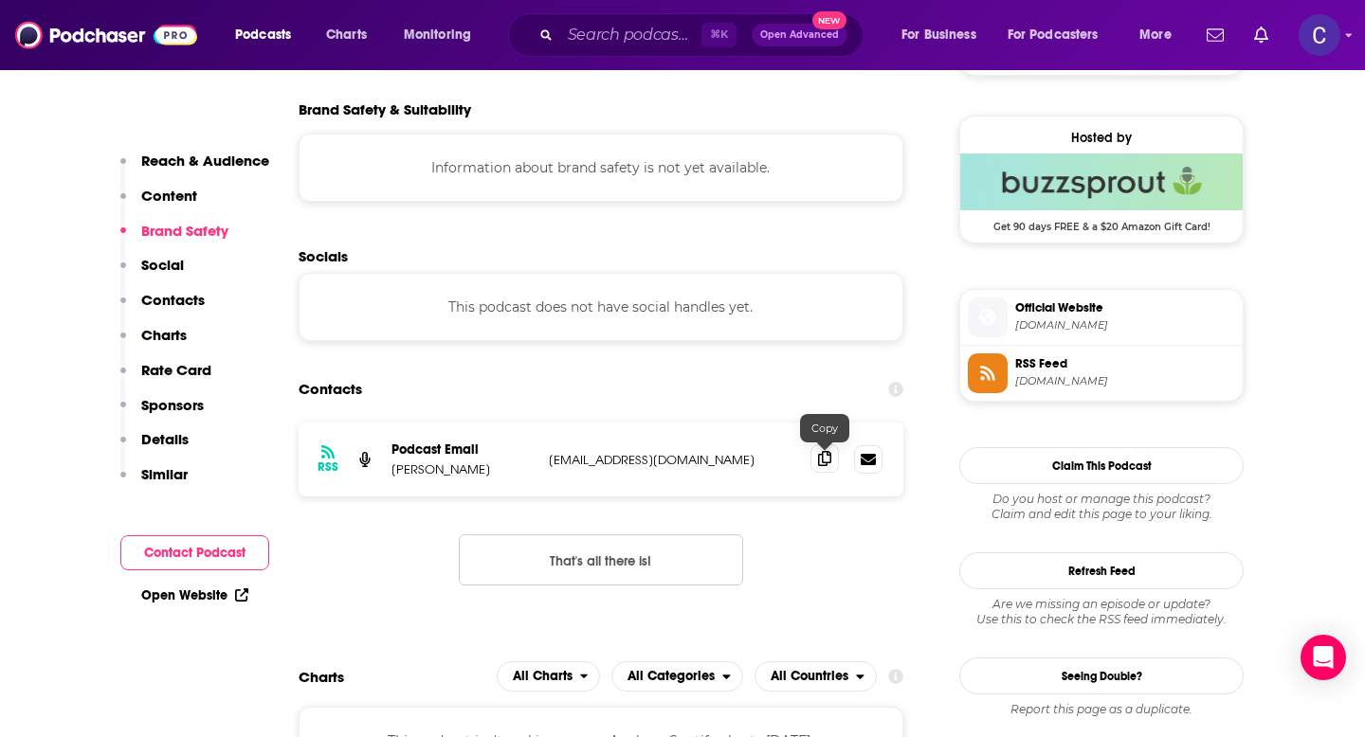
click at [818, 460] on icon at bounding box center [824, 458] width 13 height 15
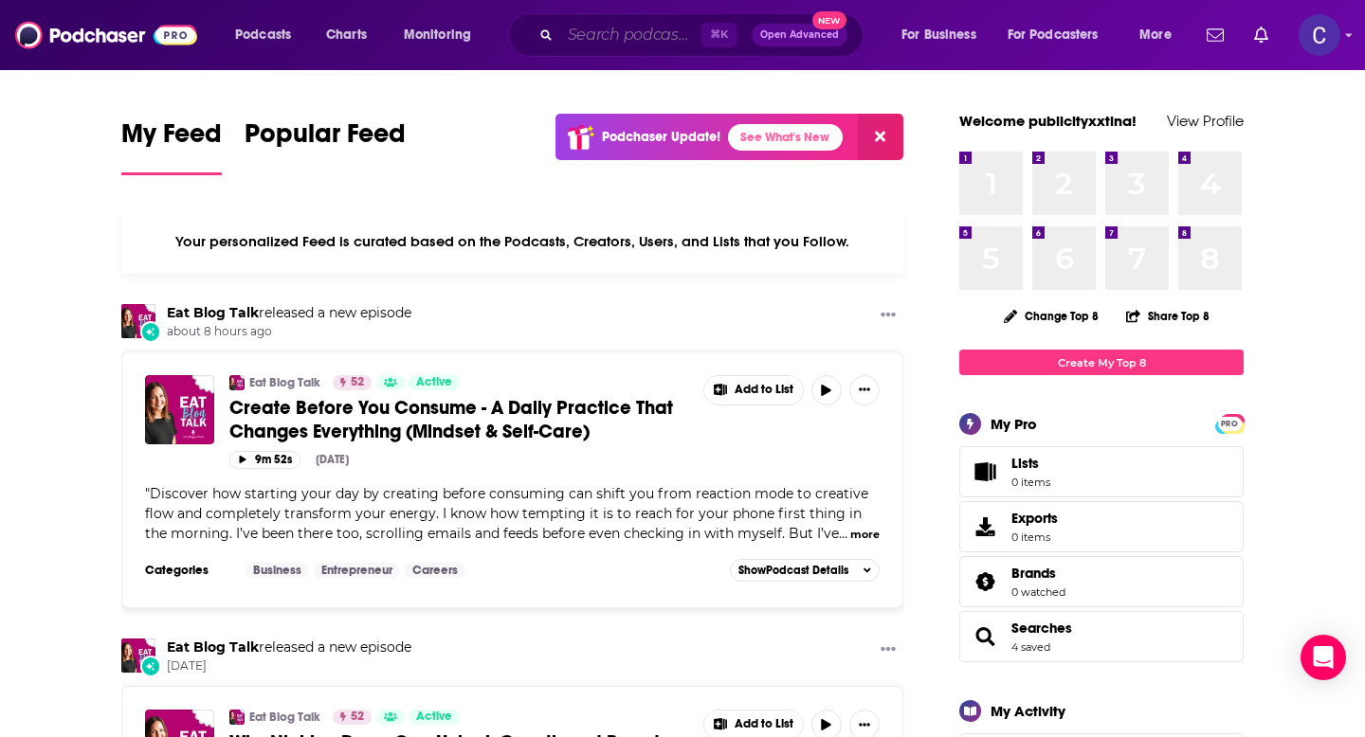
click at [643, 40] on input "Search podcasts, credits, & more..." at bounding box center [630, 35] width 141 height 30
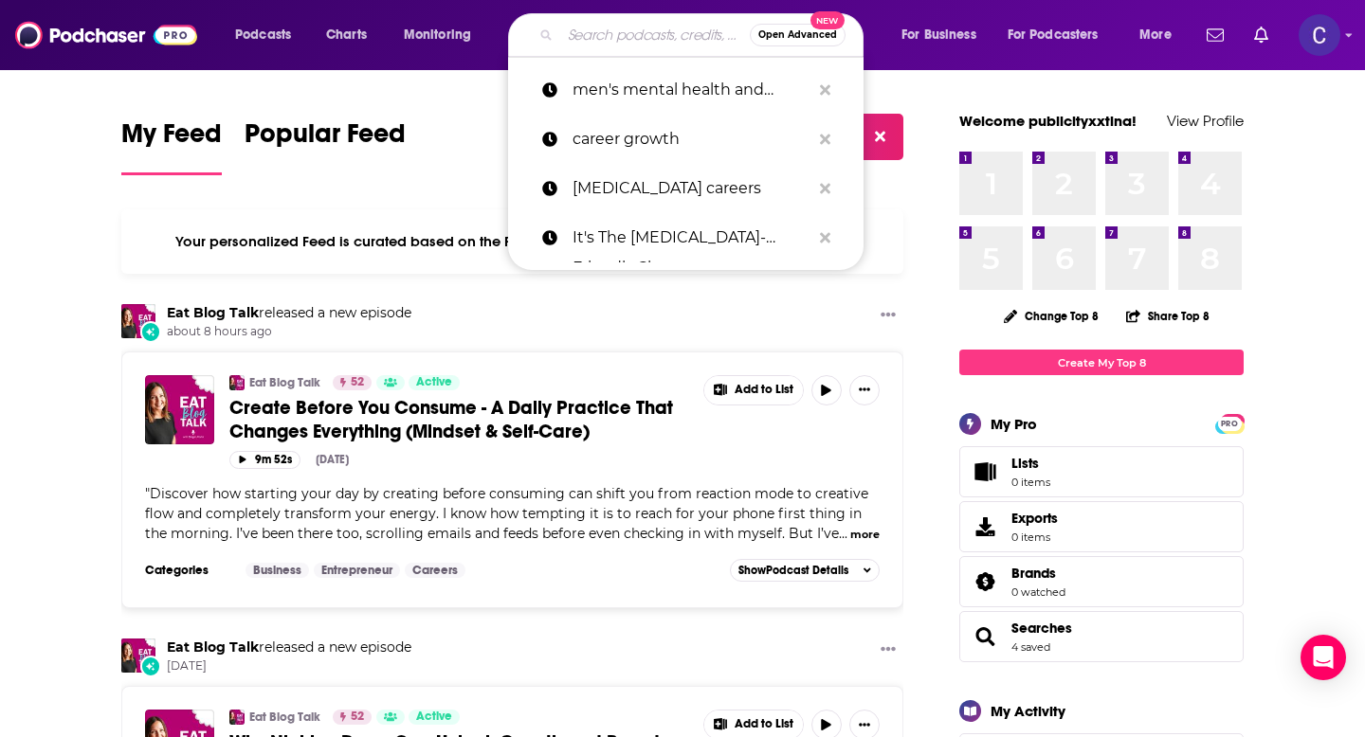
paste input "Sh*ts F*cked"
type input "Sh*ts F*cked"
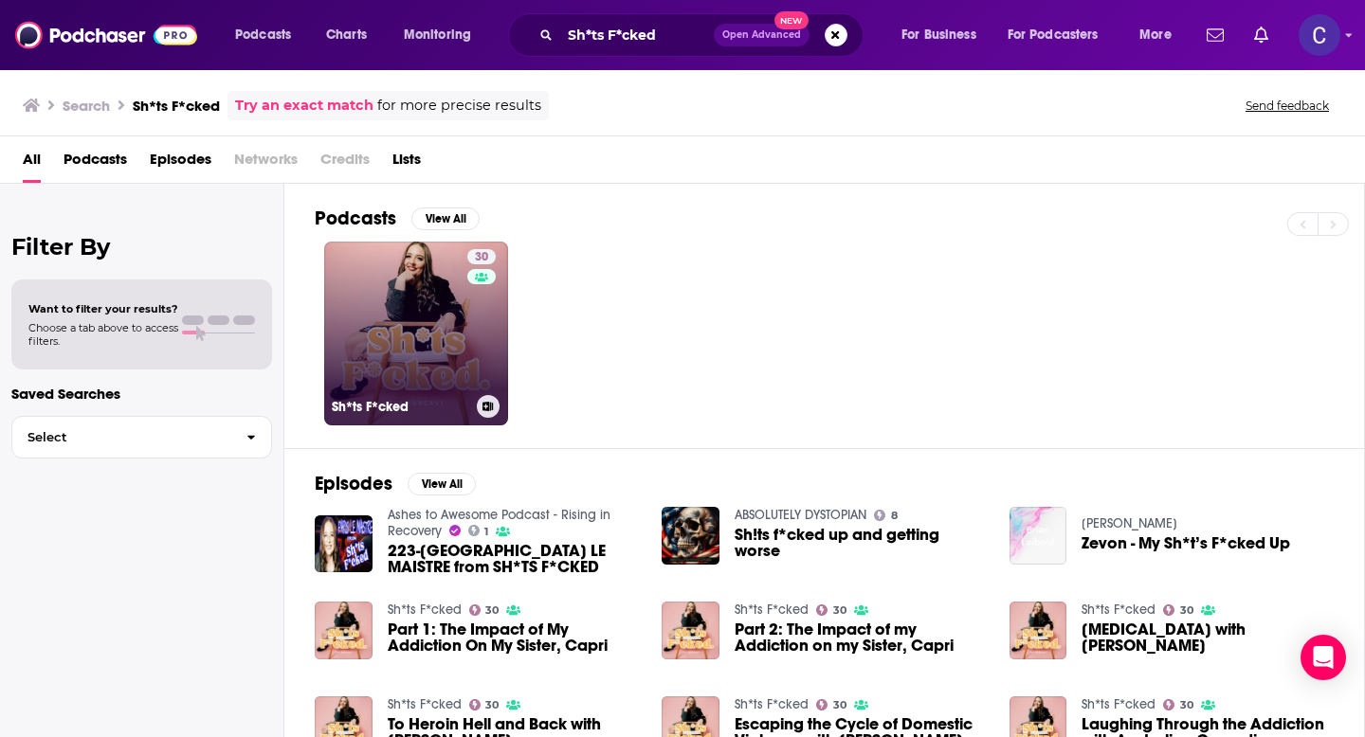
click at [426, 399] on h3 "Sh*ts F*cked" at bounding box center [400, 407] width 137 height 16
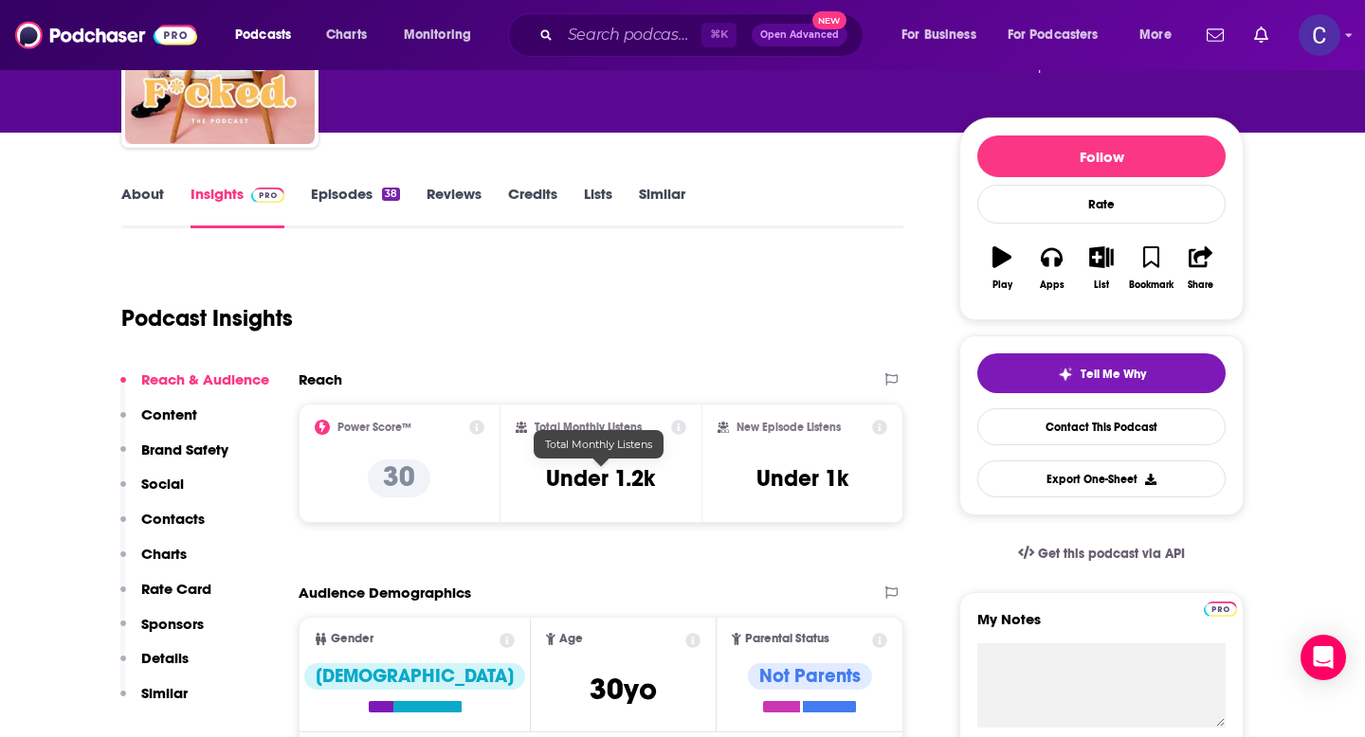
scroll to position [198, 0]
